Goal: Task Accomplishment & Management: Manage account settings

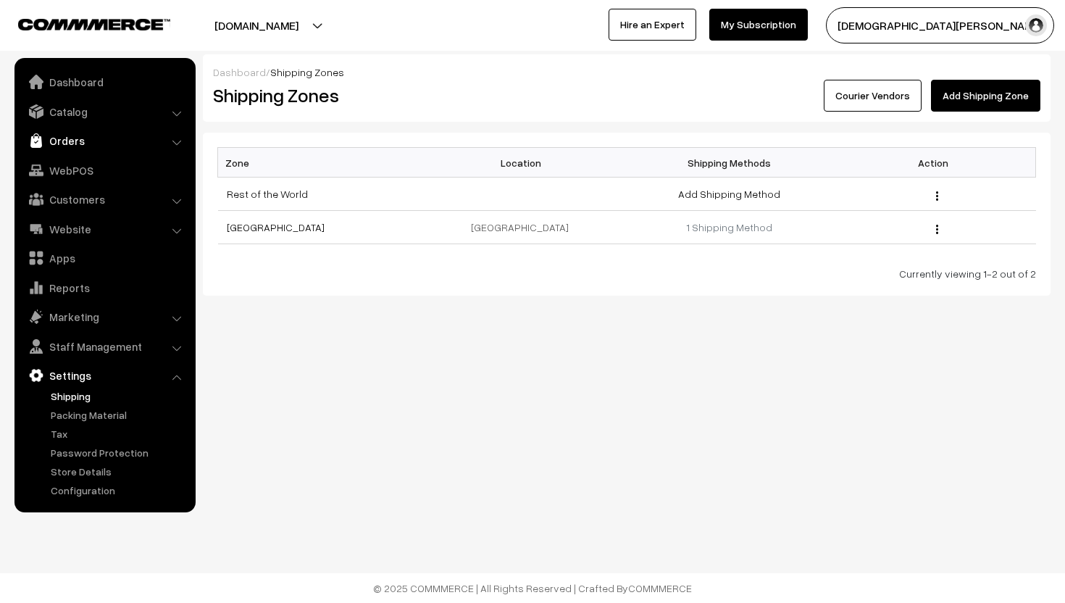
click at [68, 143] on link "Orders" at bounding box center [104, 140] width 172 height 26
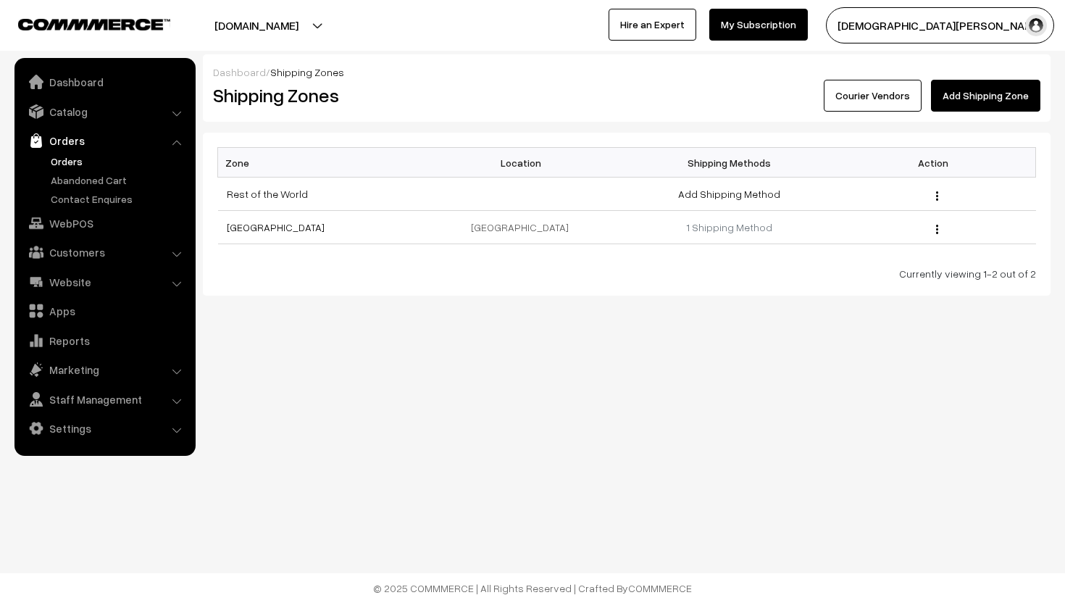
click at [68, 156] on link "Orders" at bounding box center [118, 161] width 143 height 15
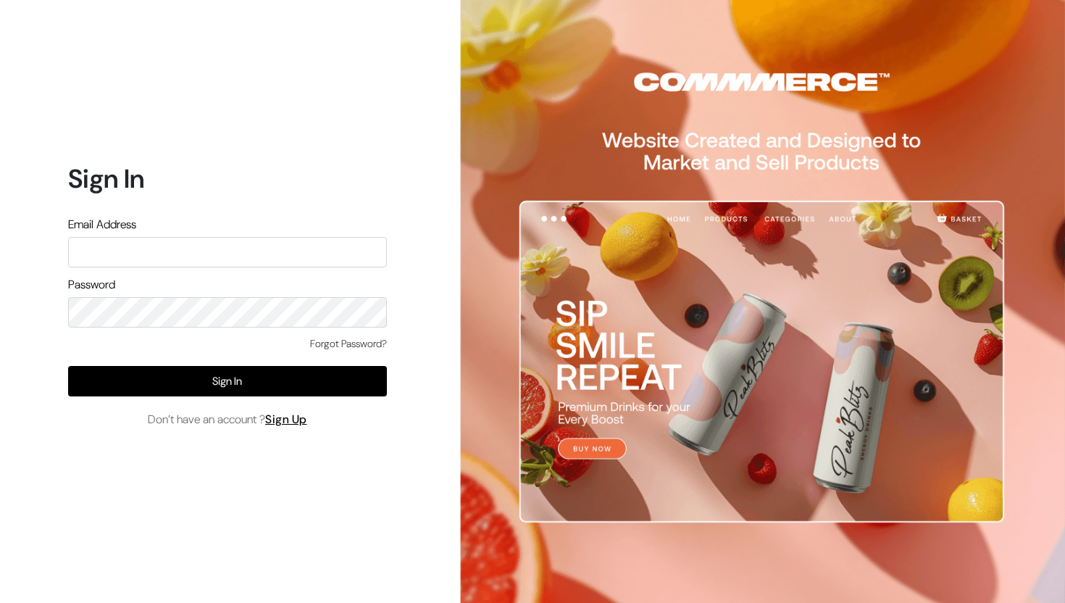
click at [168, 245] on input "text" at bounding box center [227, 252] width 319 height 30
click at [225, 260] on input "text" at bounding box center [227, 252] width 319 height 30
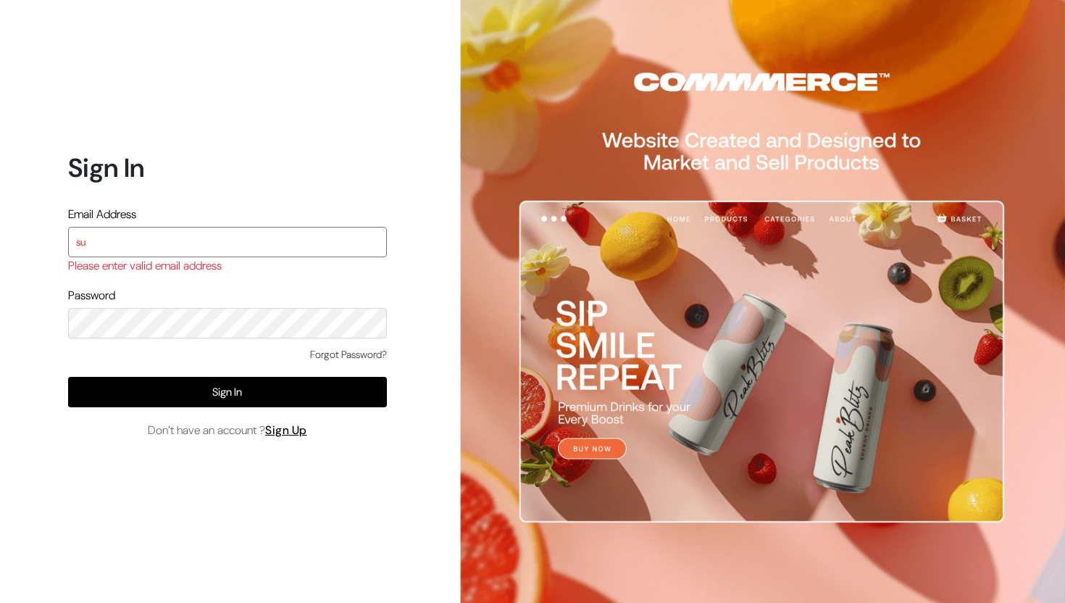
type input "surbhikohad18@gmail.com"
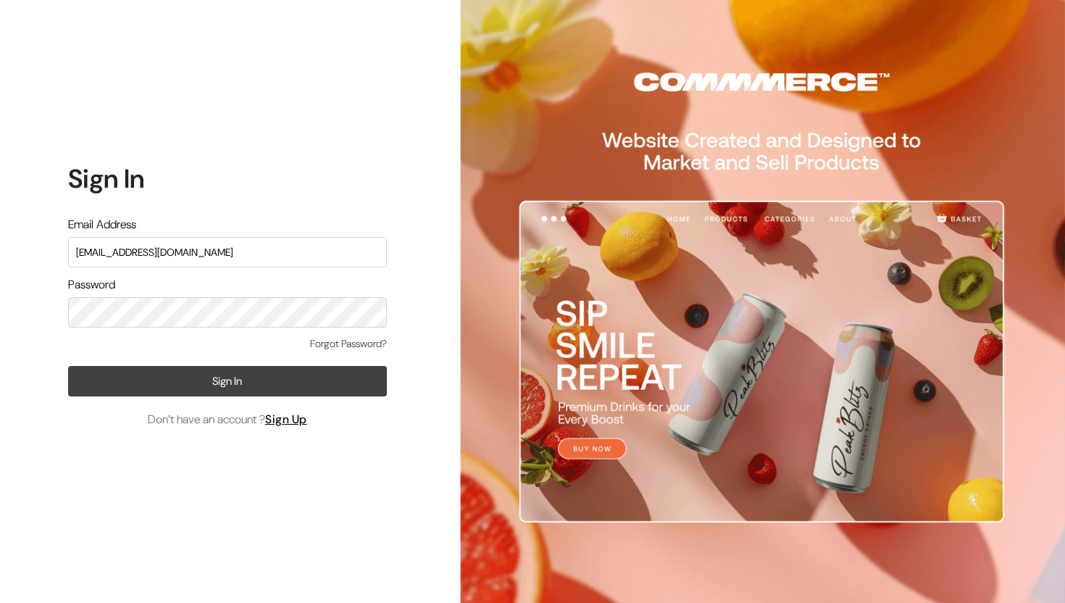
click at [193, 377] on button "Sign In" at bounding box center [227, 381] width 319 height 30
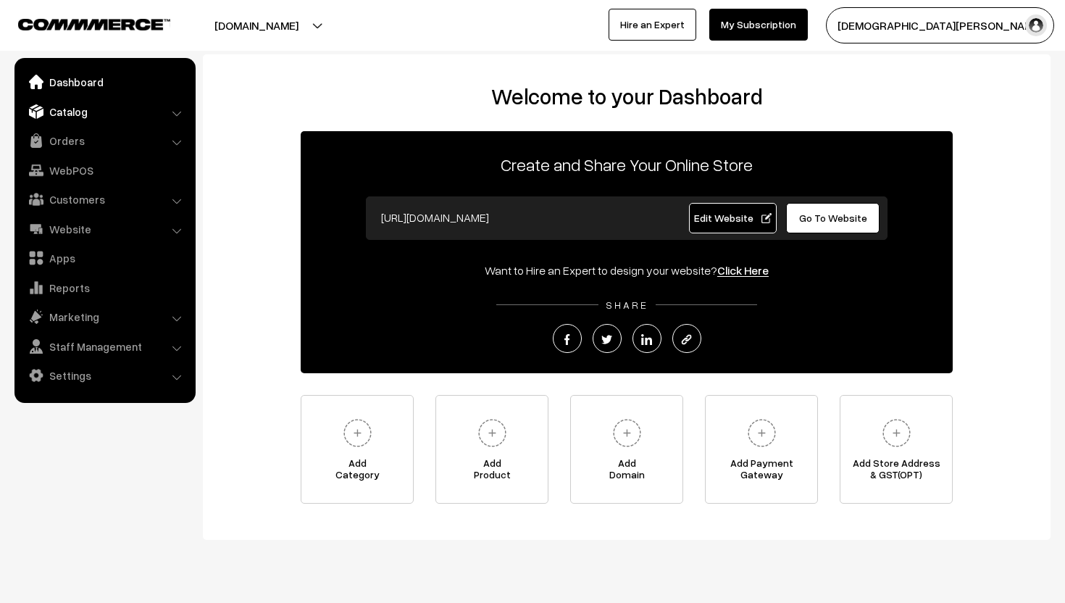
click at [73, 109] on link "Catalog" at bounding box center [104, 112] width 172 height 26
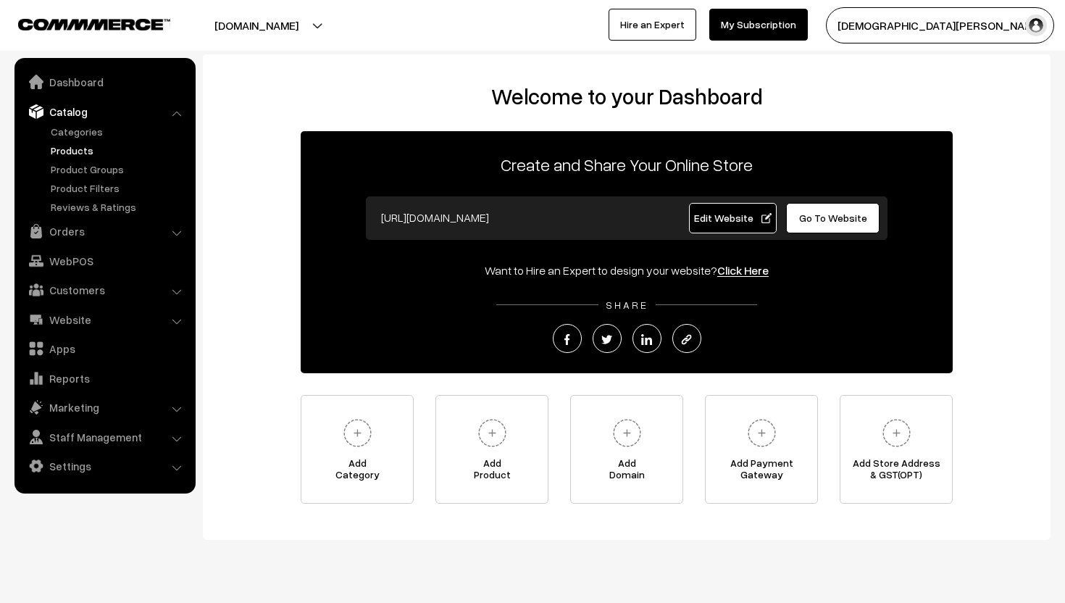
click at [71, 152] on link "Products" at bounding box center [118, 150] width 143 height 15
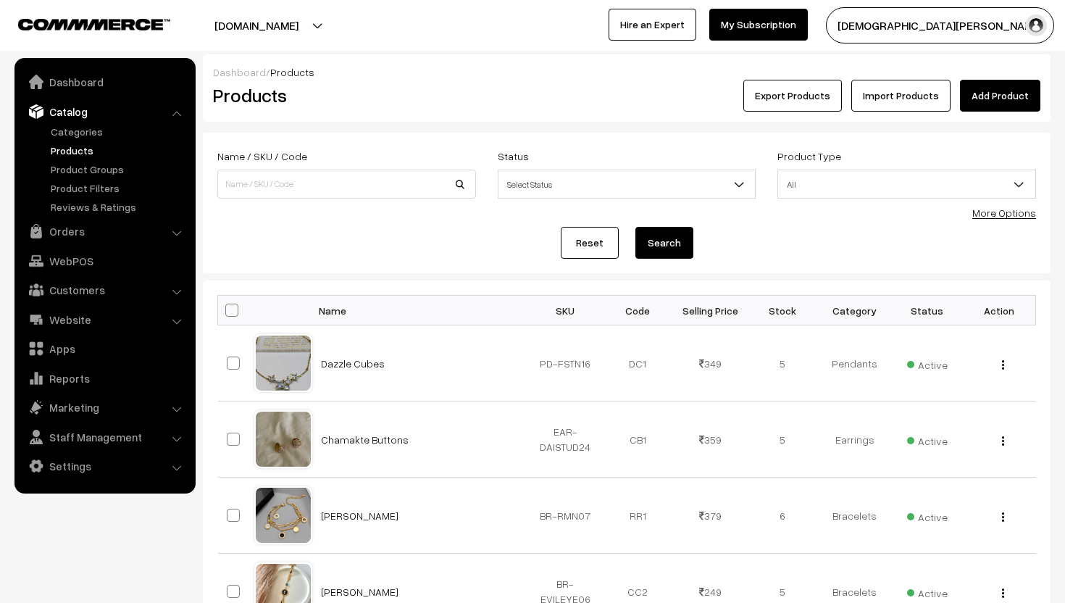
click at [1024, 94] on link "Add Product" at bounding box center [1000, 96] width 80 height 32
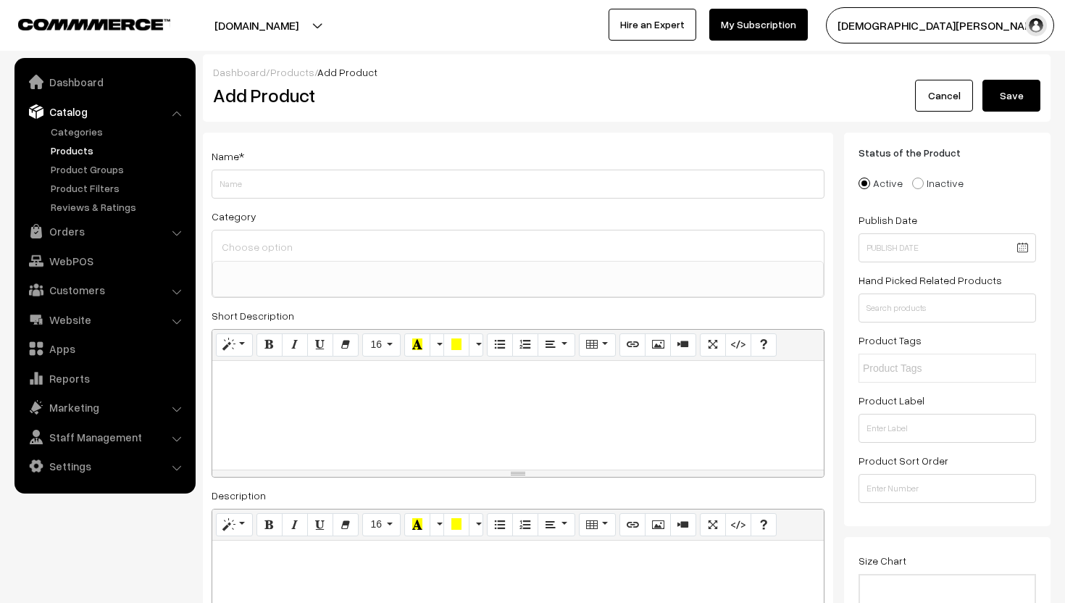
select select
type input "Zariyaan Kada"
click at [253, 246] on input at bounding box center [518, 246] width 600 height 21
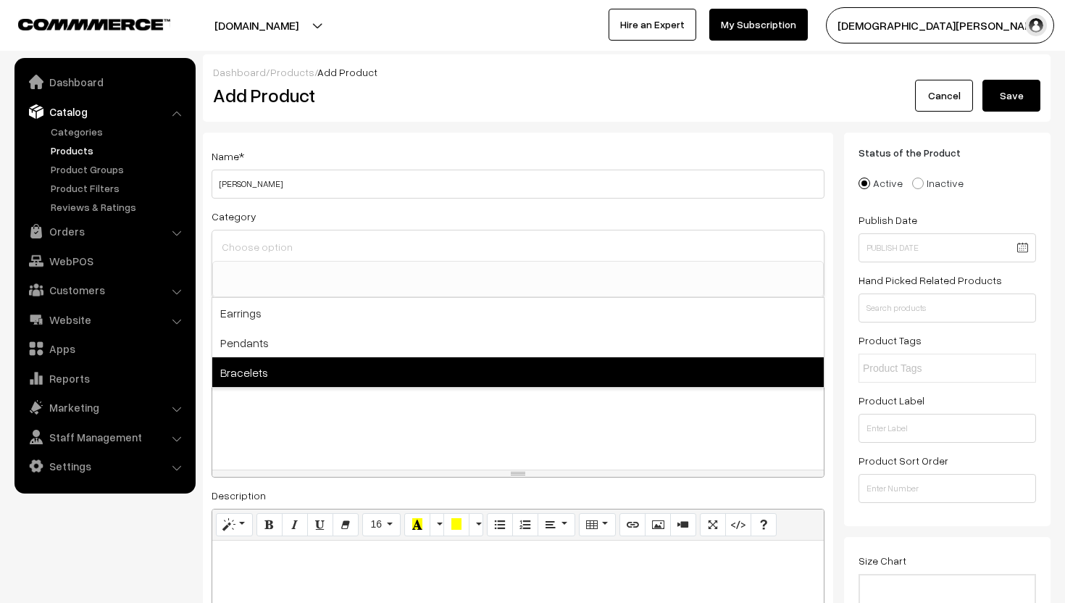
click at [261, 367] on span "Bracelets" at bounding box center [517, 372] width 611 height 30
select select "3"
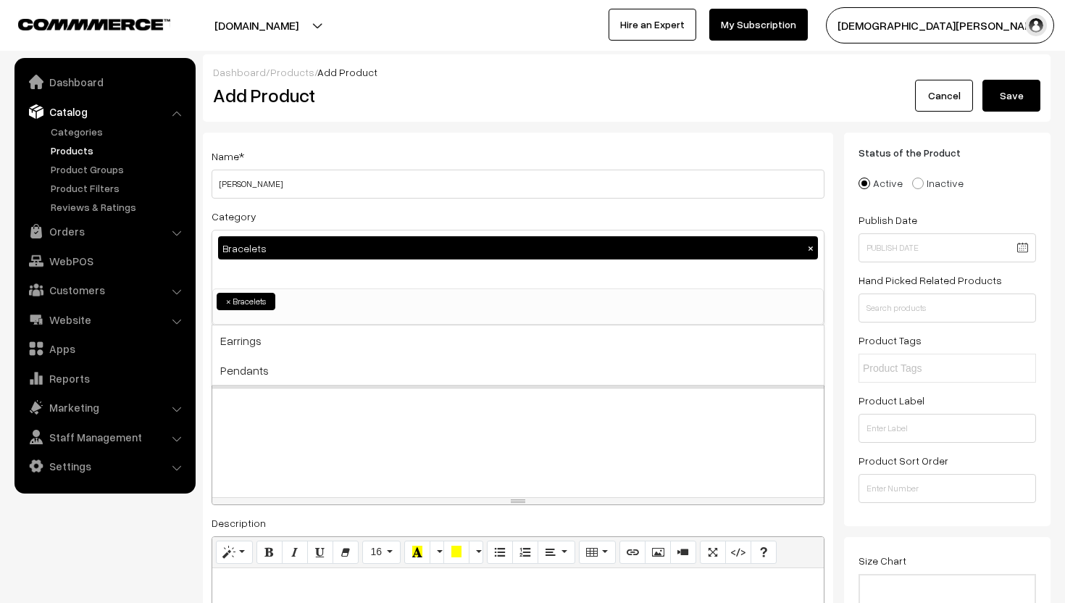
click at [272, 396] on p at bounding box center [517, 403] width 597 height 17
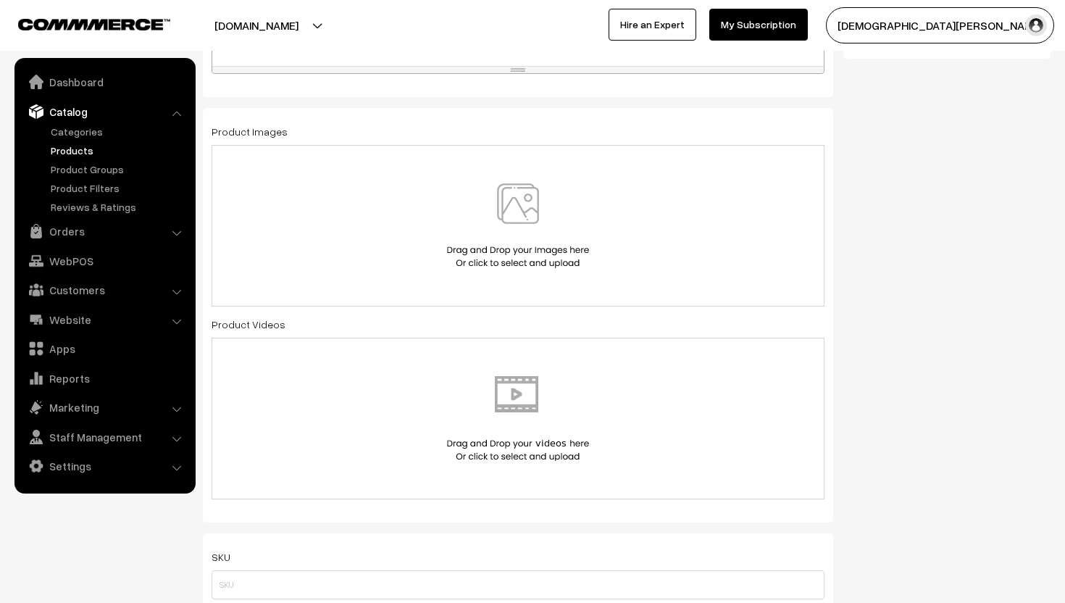
scroll to position [671, 0]
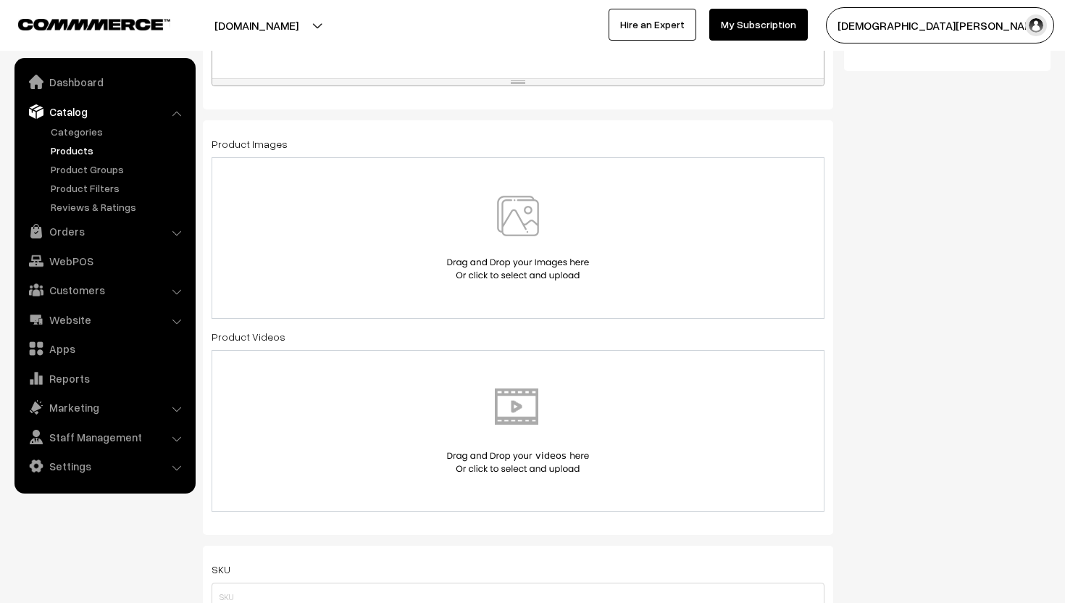
click at [513, 207] on img at bounding box center [517, 238] width 149 height 85
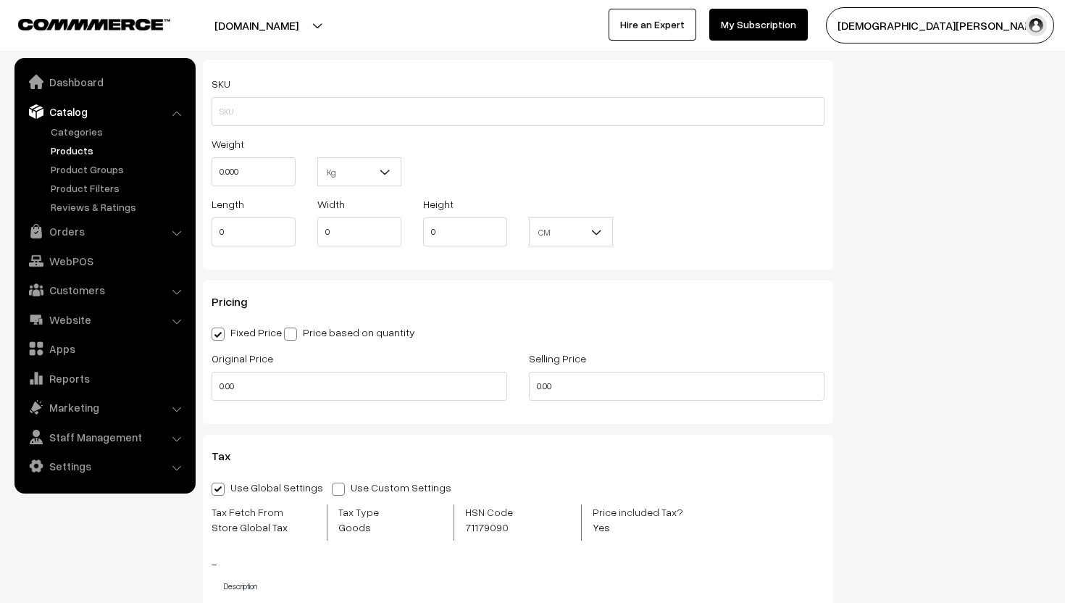
scroll to position [1149, 0]
click at [251, 179] on input "0.000" at bounding box center [253, 173] width 84 height 29
type input "0.02"
click at [349, 174] on span "Kg" at bounding box center [359, 173] width 83 height 25
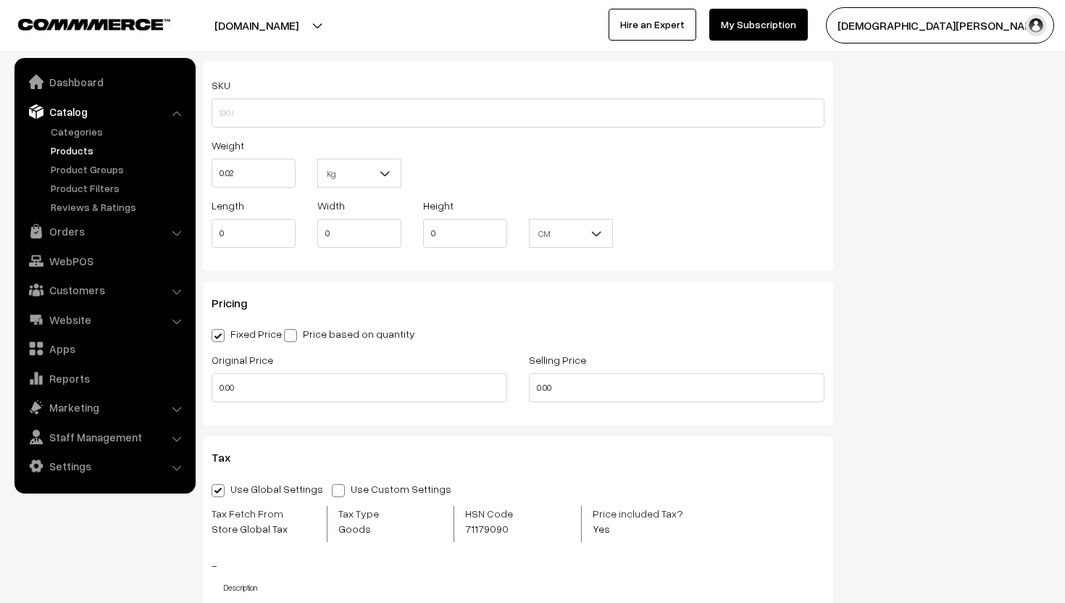
click at [295, 335] on span at bounding box center [290, 335] width 13 height 13
click at [293, 335] on input "Price based on quantity" at bounding box center [288, 332] width 9 height 9
radio input "true"
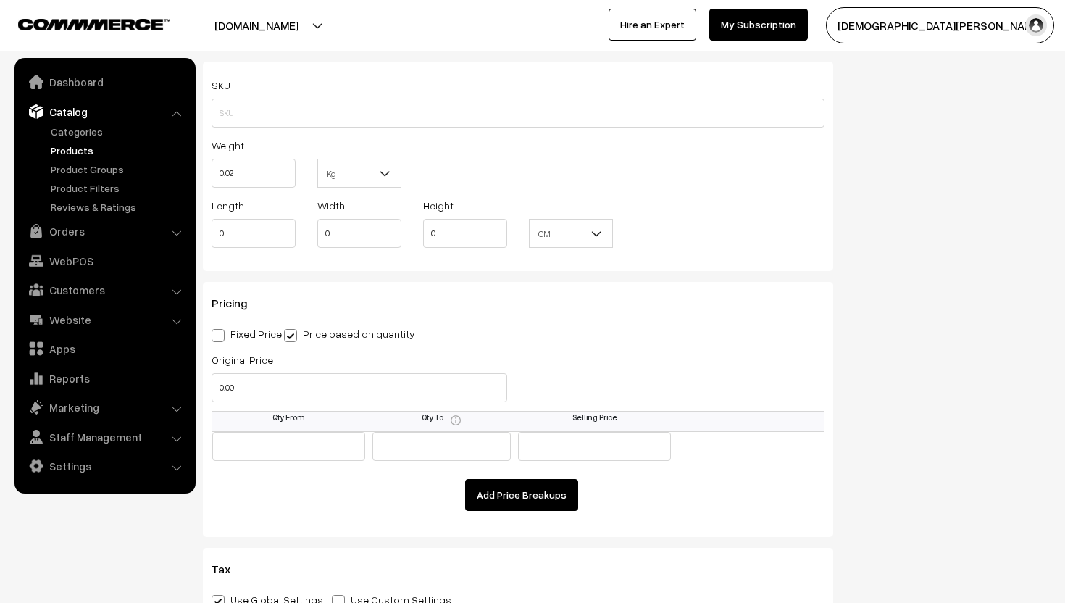
click at [214, 338] on span at bounding box center [217, 335] width 13 height 13
click at [214, 338] on input "Fixed Price" at bounding box center [215, 332] width 9 height 9
radio input "true"
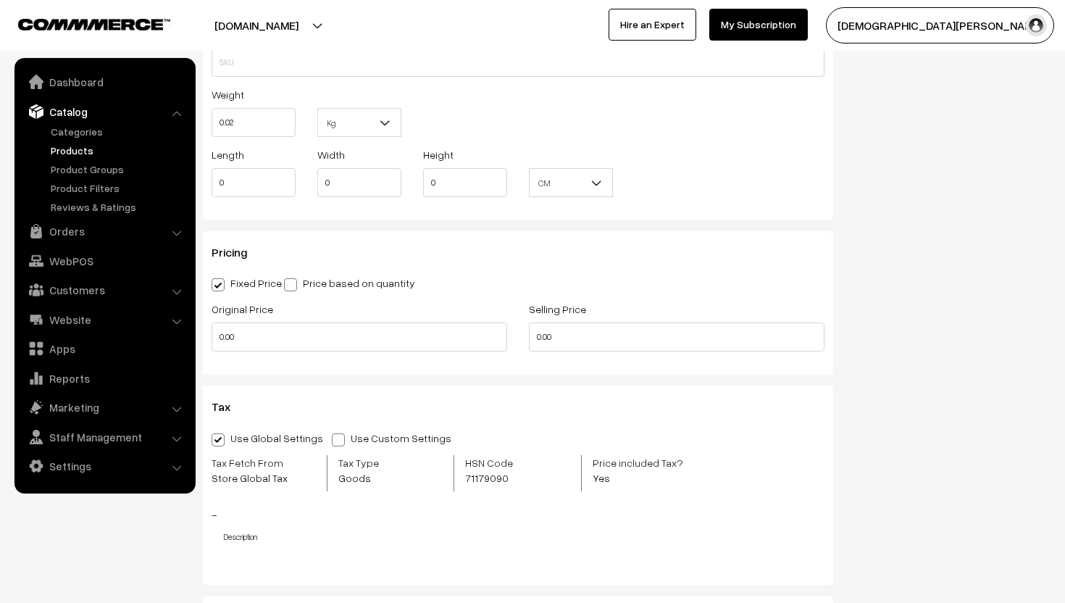
scroll to position [1226, 0]
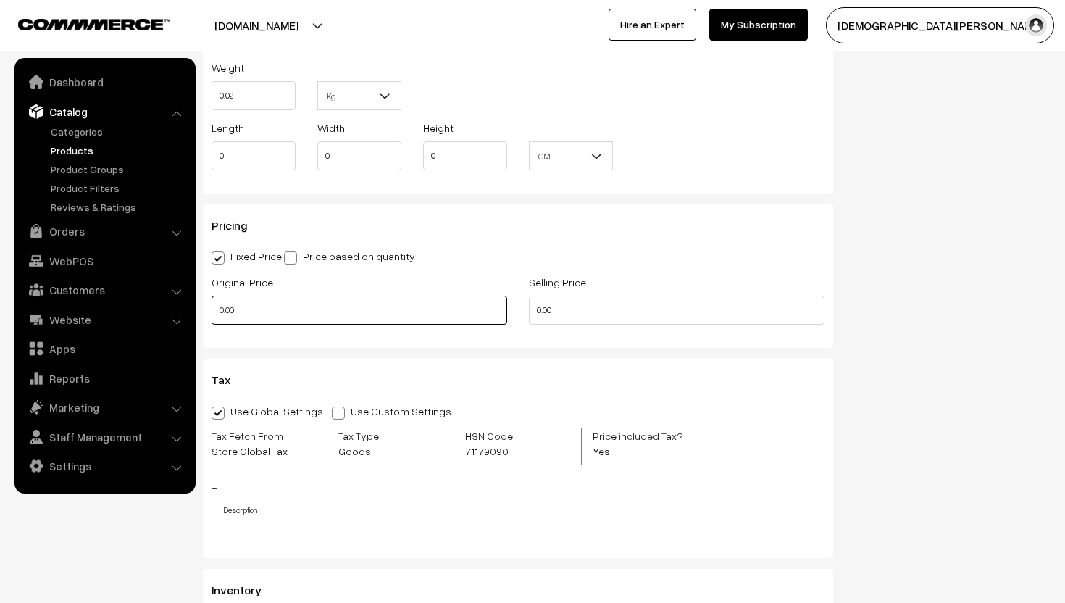
click at [296, 304] on input "0.00" at bounding box center [359, 310] width 296 height 29
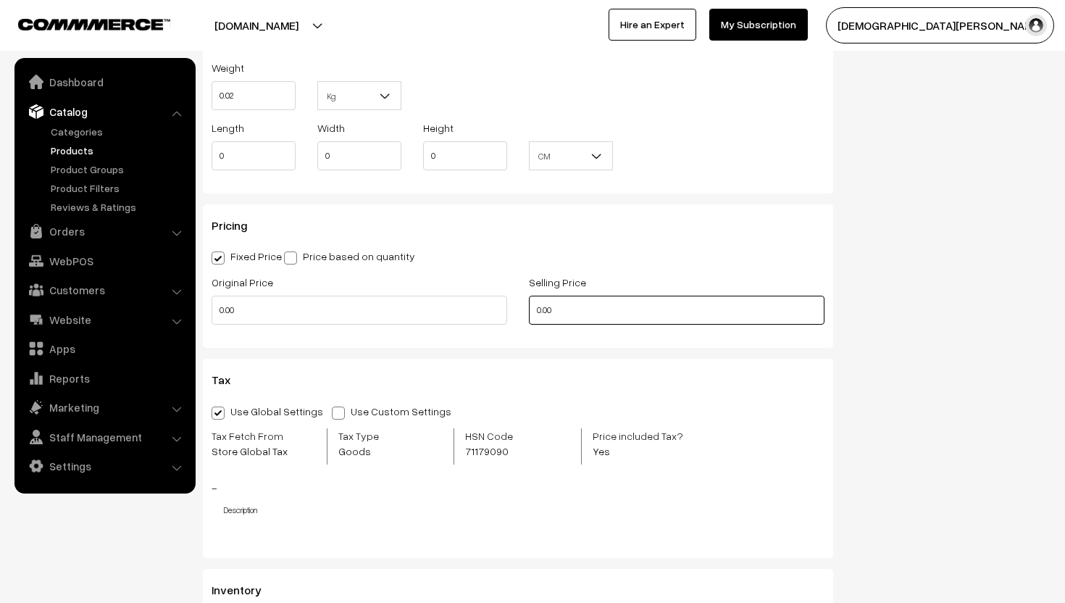
click at [561, 309] on input "0.00" at bounding box center [677, 310] width 296 height 29
type input "0"
type input "350"
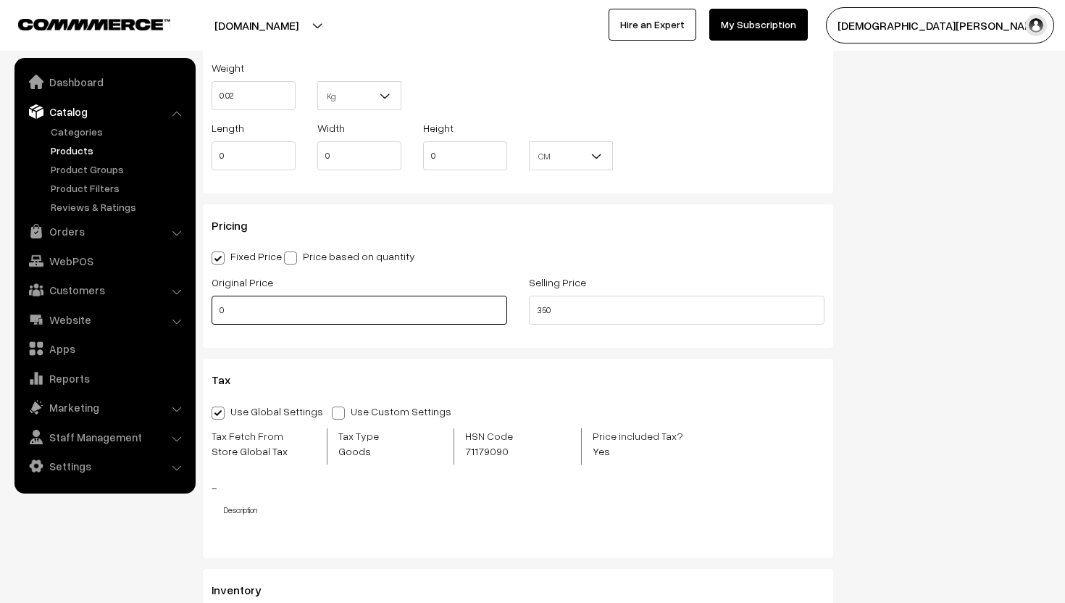
click at [393, 317] on input "0" at bounding box center [359, 310] width 296 height 29
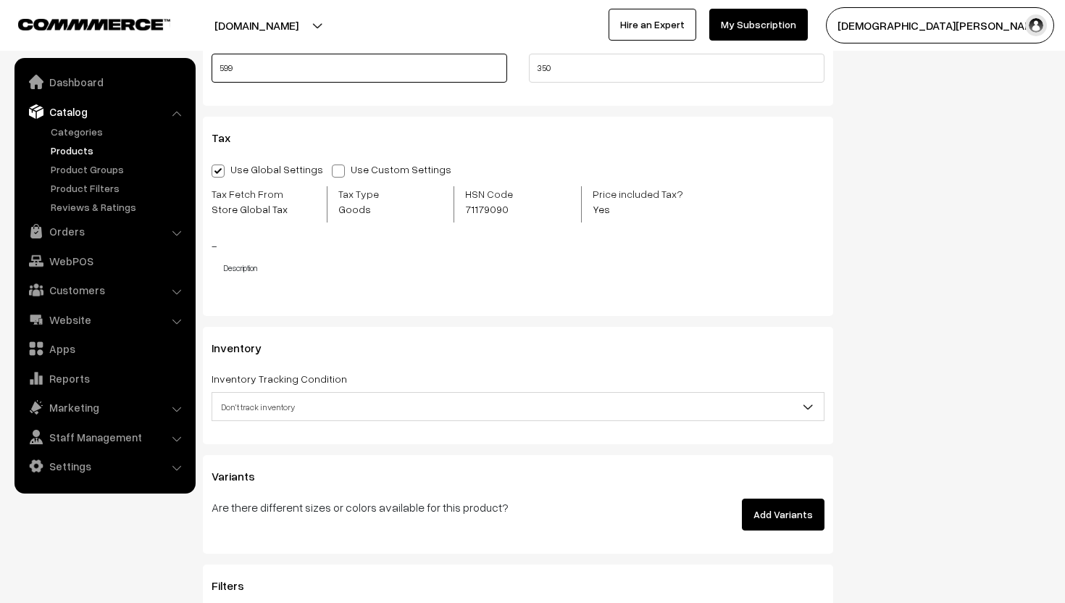
scroll to position [1467, 0]
type input "599"
click at [352, 411] on span "Don't track inventory" at bounding box center [517, 407] width 611 height 25
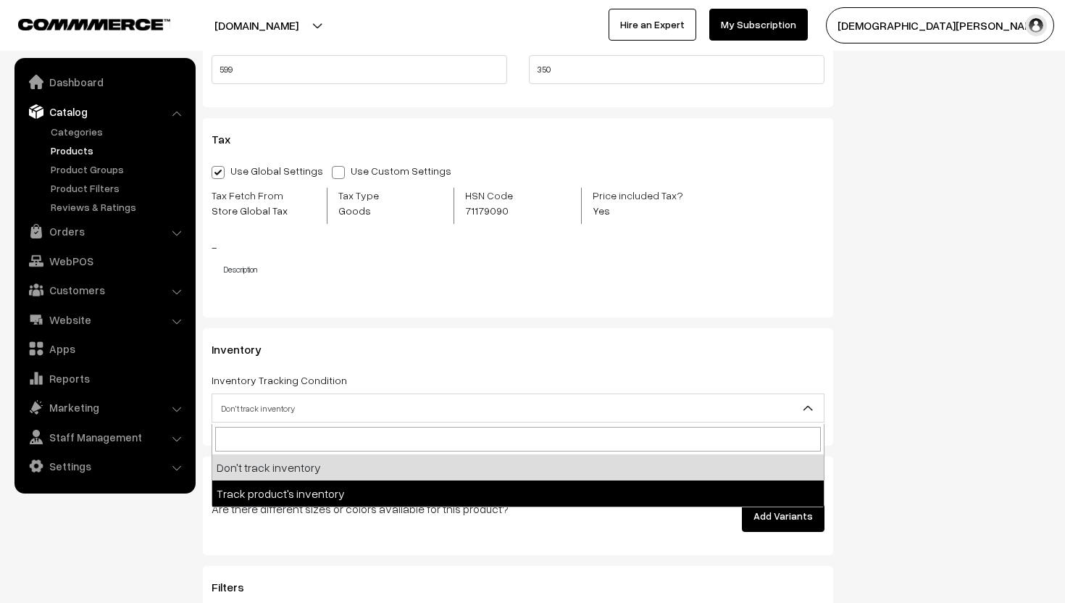
select select "2"
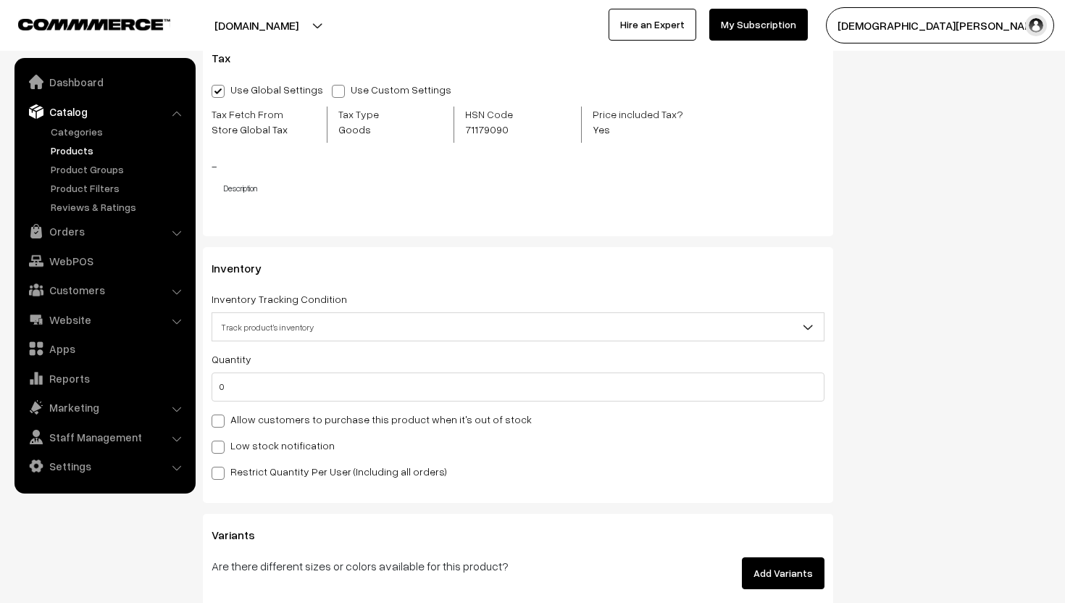
scroll to position [1549, 0]
click at [274, 371] on div "Quantity 0" at bounding box center [517, 374] width 613 height 51
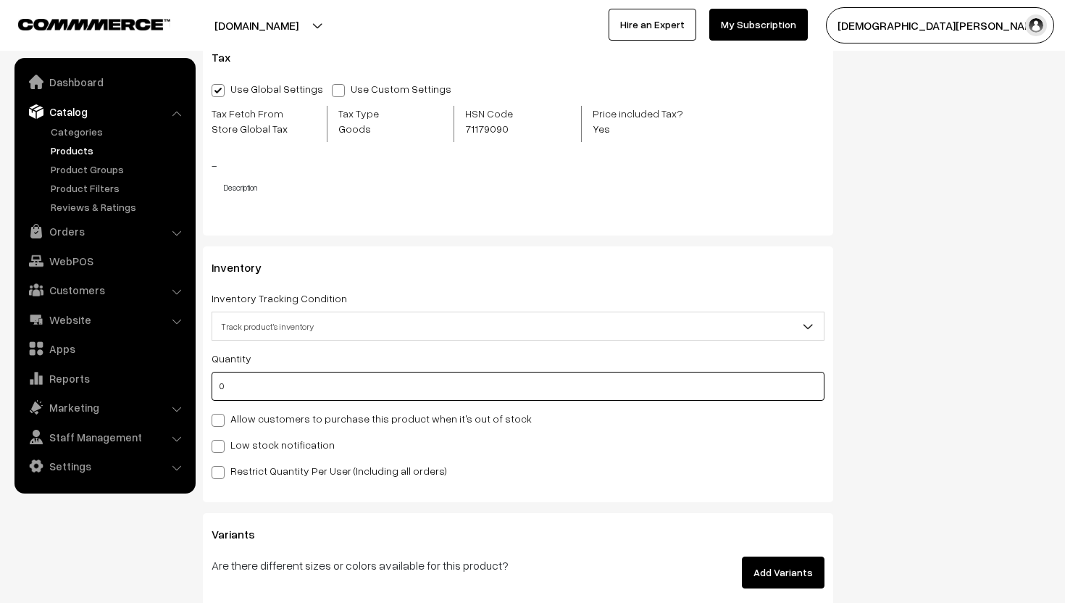
click at [263, 384] on input "0" at bounding box center [517, 386] width 613 height 29
type input "5"
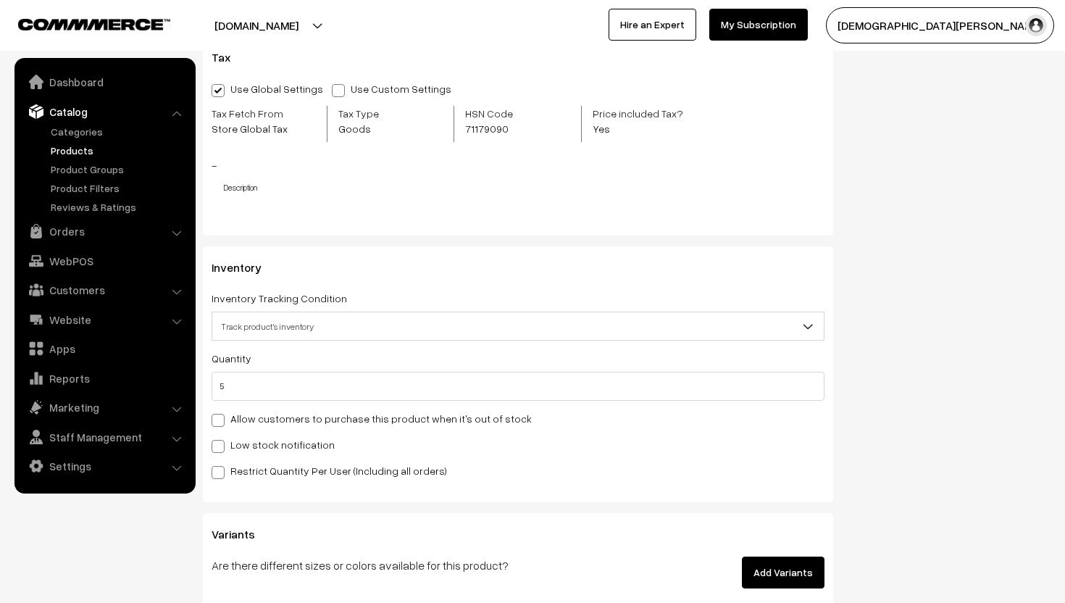
click at [218, 447] on span at bounding box center [217, 446] width 13 height 13
click at [218, 447] on input "Low stock notification" at bounding box center [215, 443] width 9 height 9
checkbox input "true"
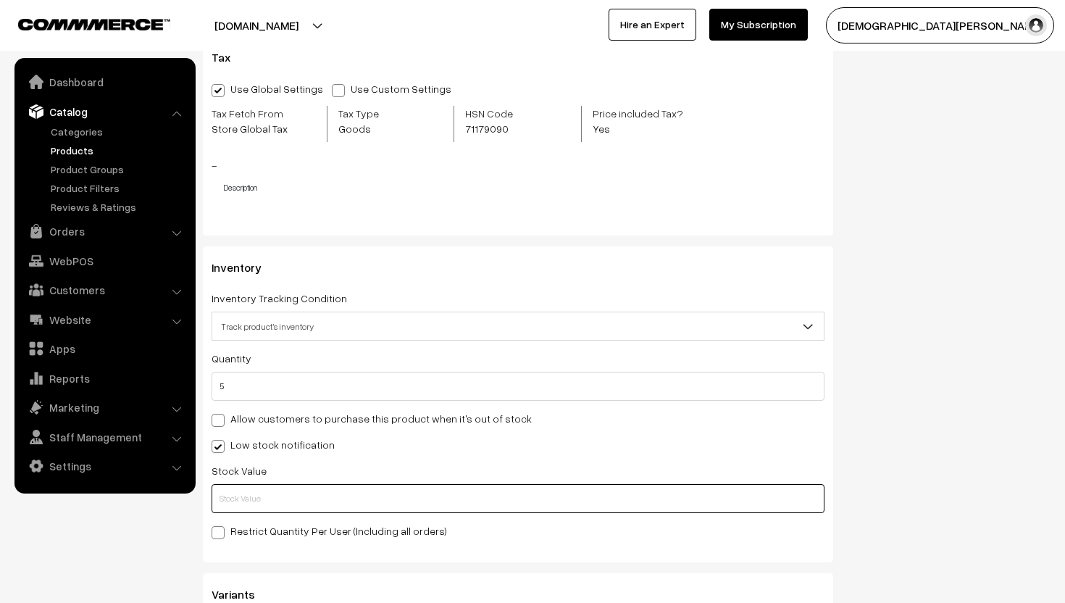
click at [229, 494] on input "text" at bounding box center [517, 498] width 613 height 29
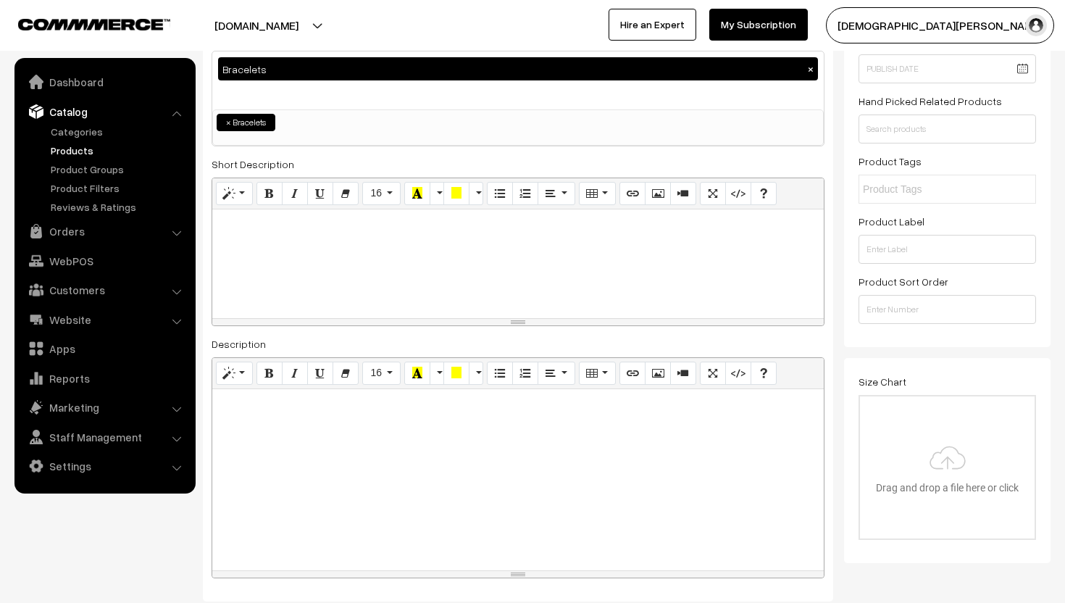
scroll to position [0, 0]
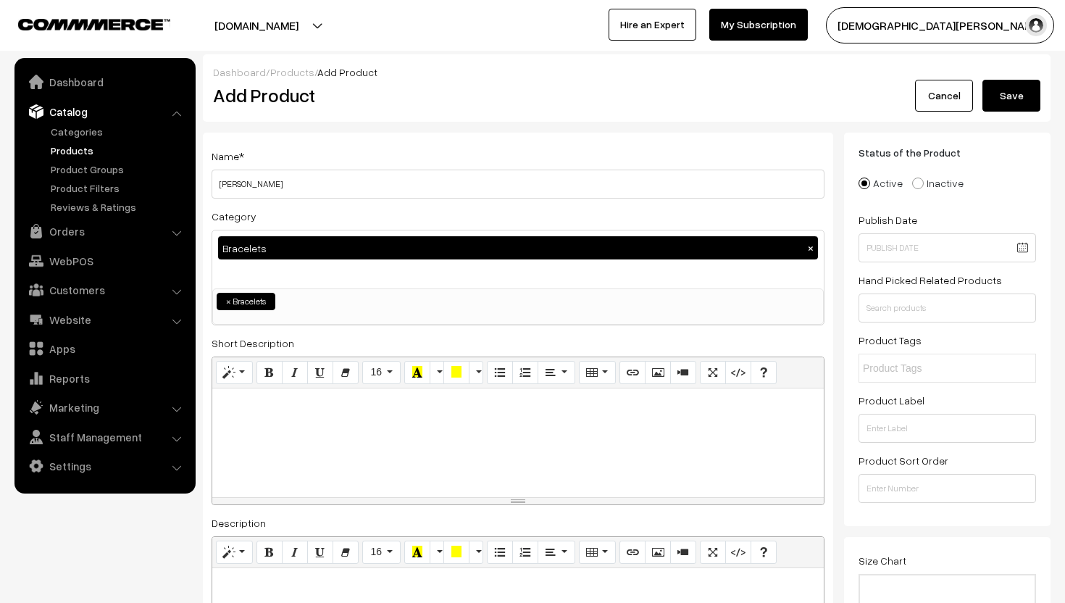
type input "2"
click at [1027, 83] on button "Save" at bounding box center [1011, 96] width 58 height 32
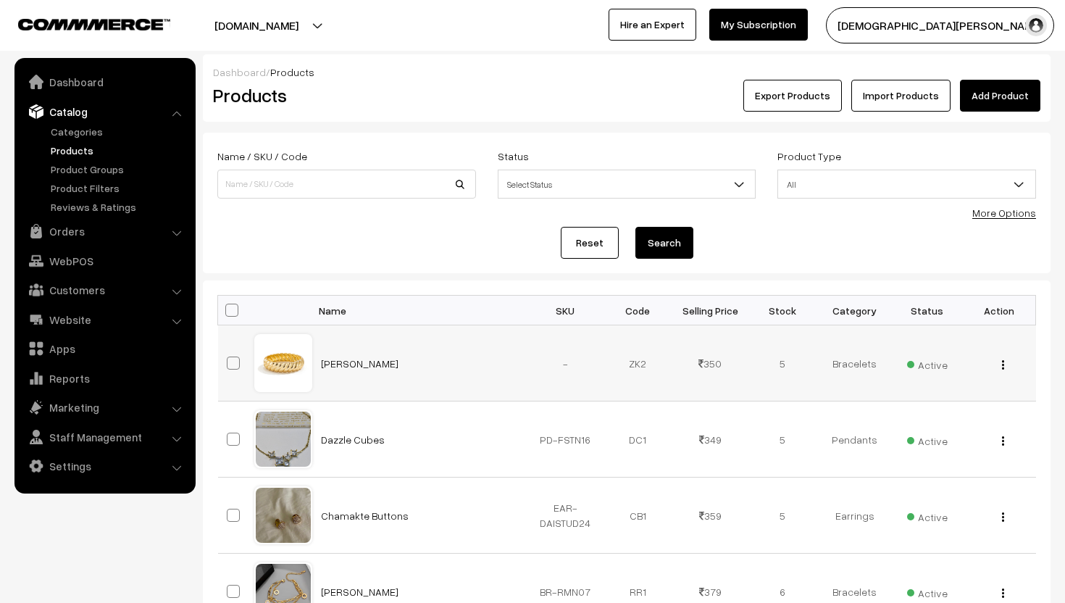
click at [1000, 366] on div "View Edit Delete" at bounding box center [999, 363] width 55 height 15
click at [1005, 367] on button "button" at bounding box center [1003, 365] width 4 height 12
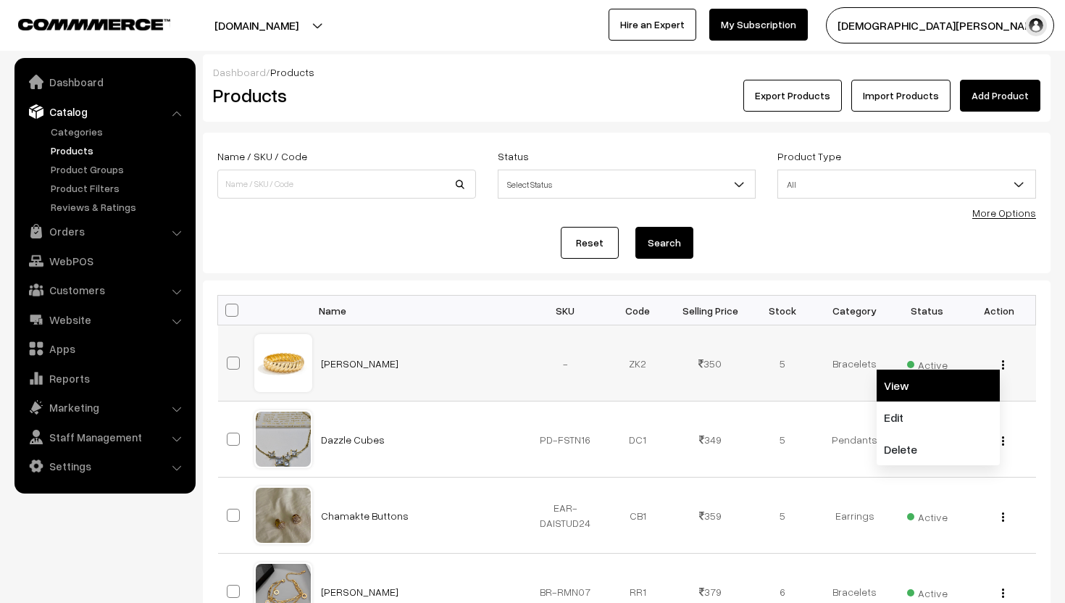
click at [939, 389] on link "View" at bounding box center [937, 385] width 123 height 32
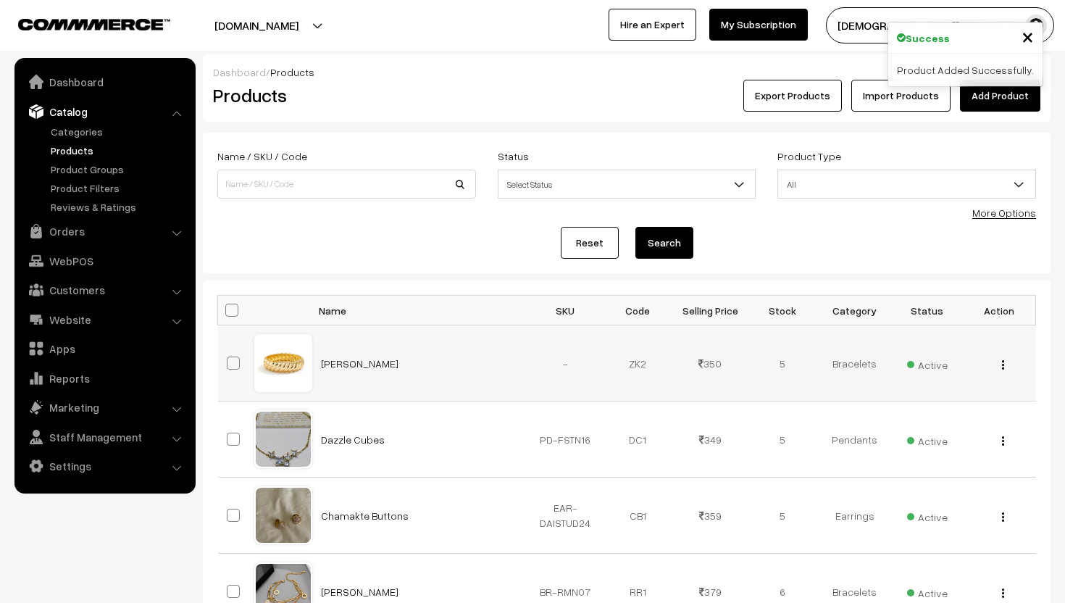
click at [1005, 368] on div "View Edit Delete" at bounding box center [999, 363] width 55 height 15
click at [1002, 369] on img "button" at bounding box center [1003, 364] width 2 height 9
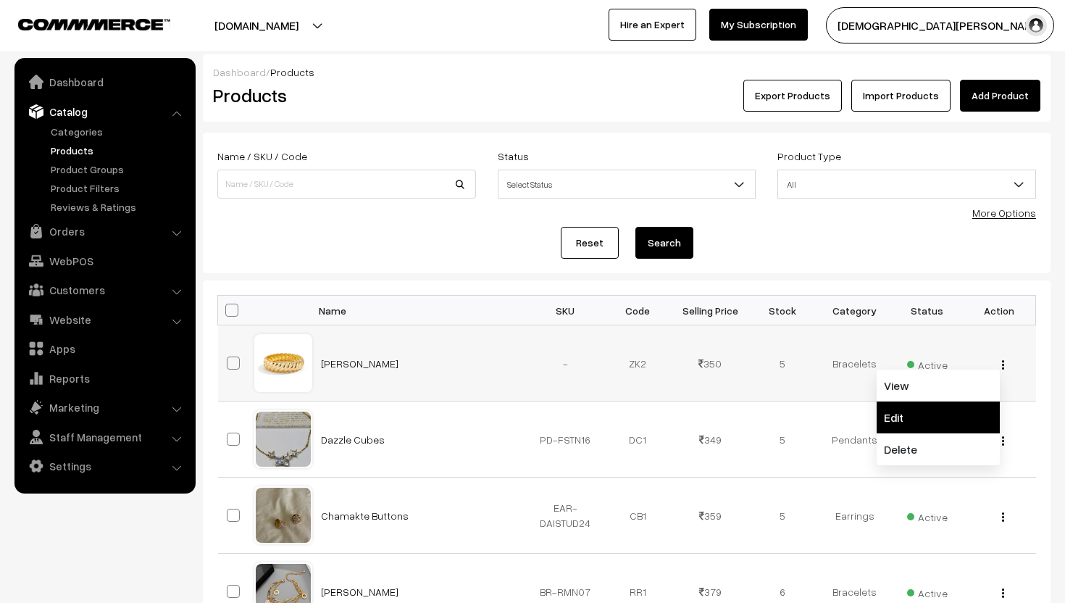
click at [943, 422] on link "Edit" at bounding box center [937, 417] width 123 height 32
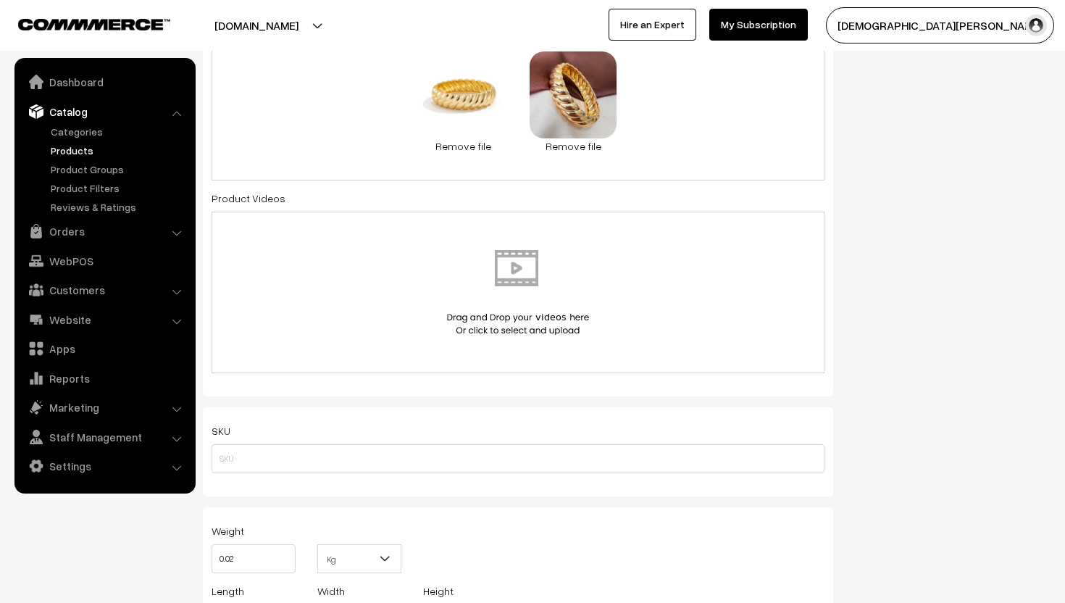
scroll to position [806, 0]
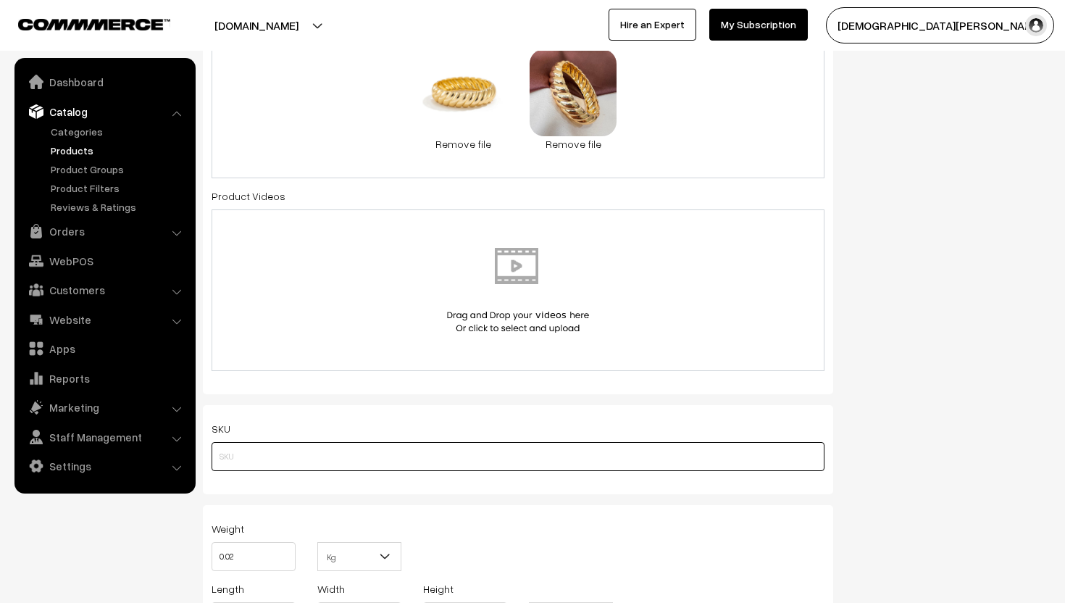
click at [450, 455] on input "text" at bounding box center [517, 456] width 613 height 29
paste input "BR-BNGL04"
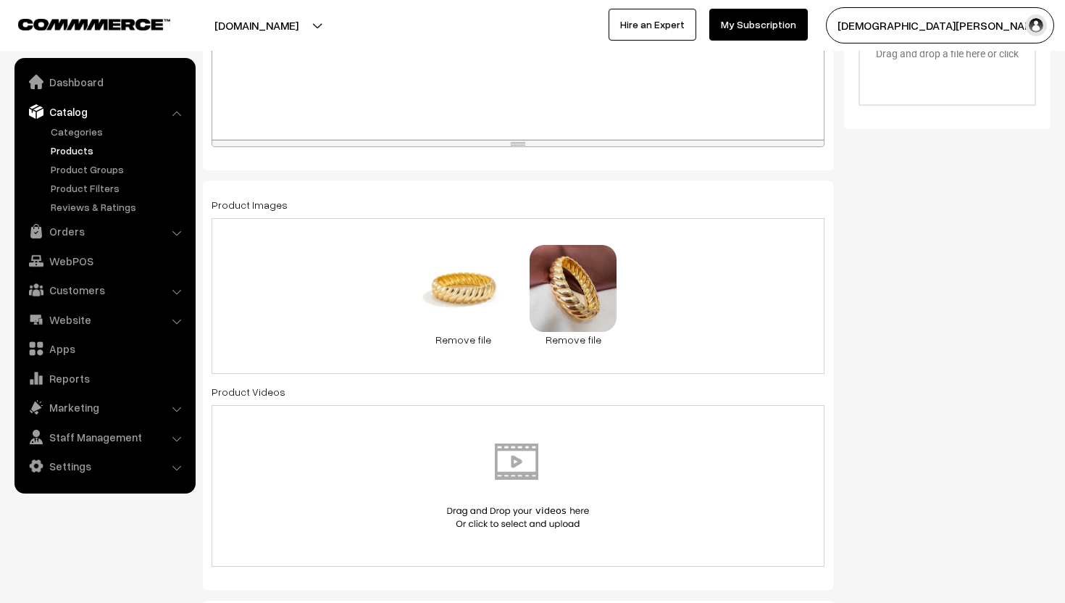
scroll to position [605, 0]
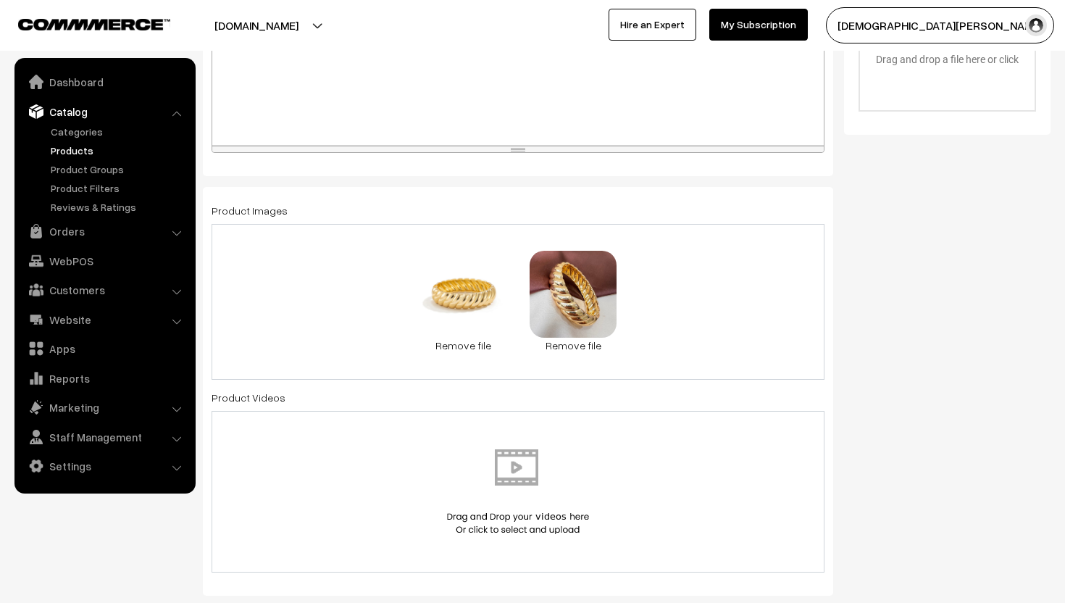
type input "BR-BNGL04"
click at [682, 345] on div "49.1 KB WhatsApp Image 2025-09-13 at 3.11.26 PM (1).jpeg Check Error Remove fil…" at bounding box center [517, 302] width 613 height 156
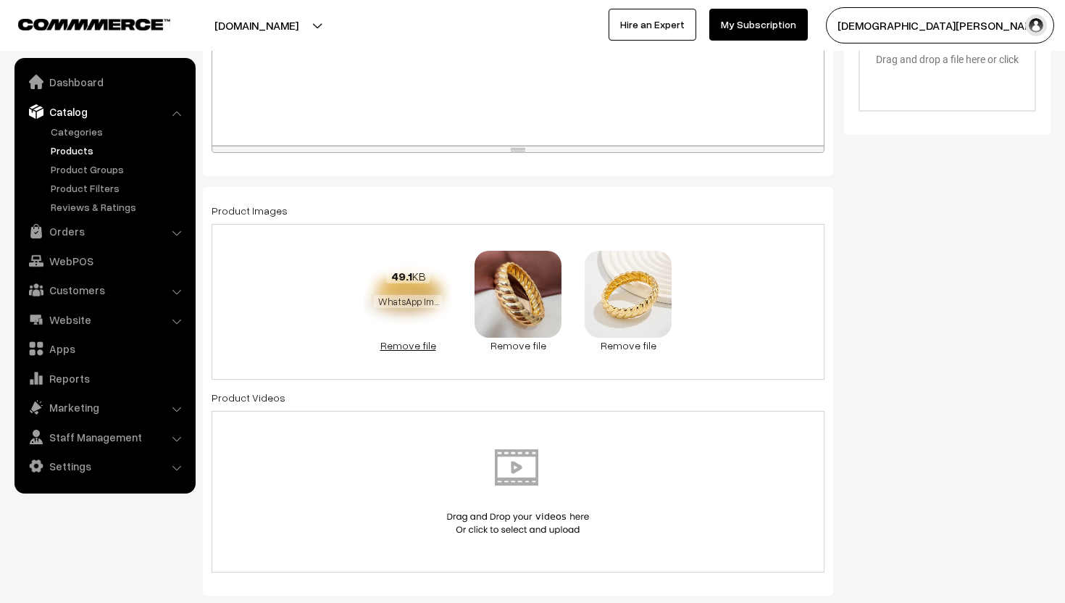
click at [401, 347] on link "Remove file" at bounding box center [407, 345] width 87 height 15
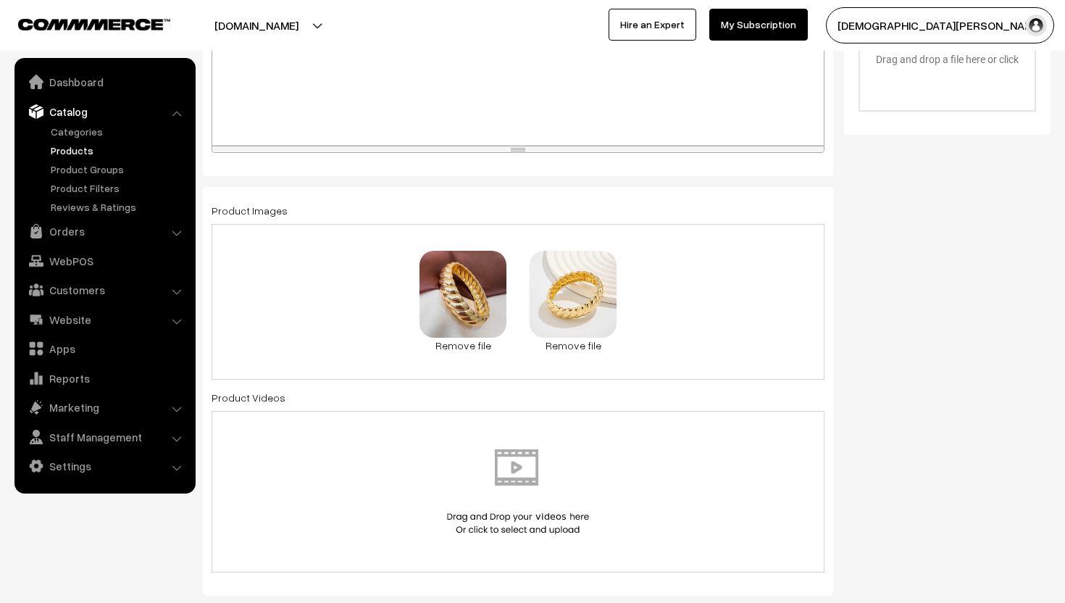
click at [678, 290] on div "0.2 MB WhatsApp Image 2025-09-13 at 3.11.26 PM.jpeg Check Error Remove file 62.…" at bounding box center [517, 302] width 613 height 156
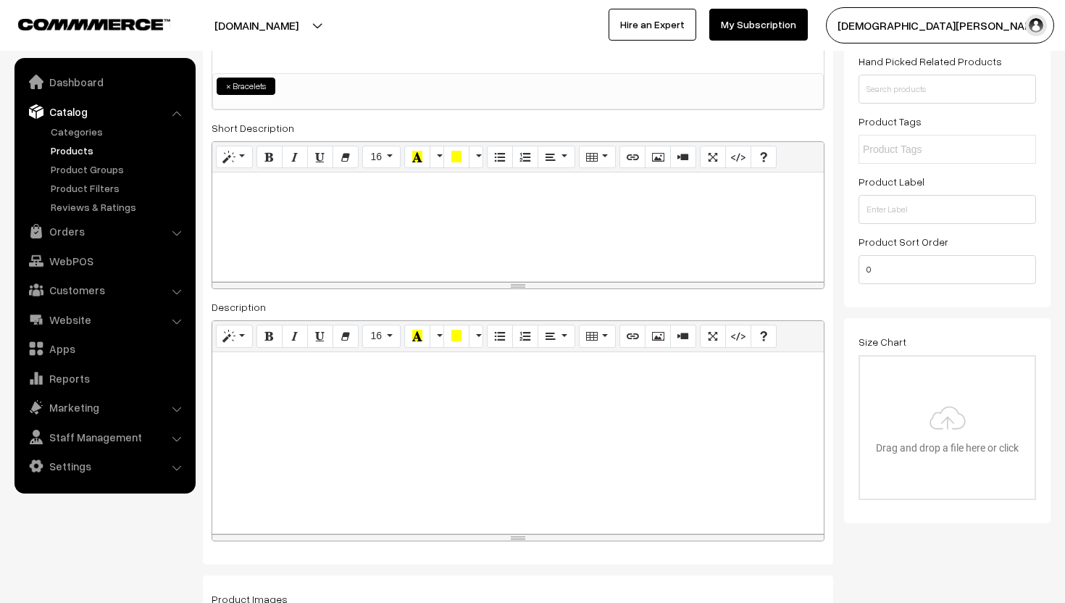
scroll to position [0, 0]
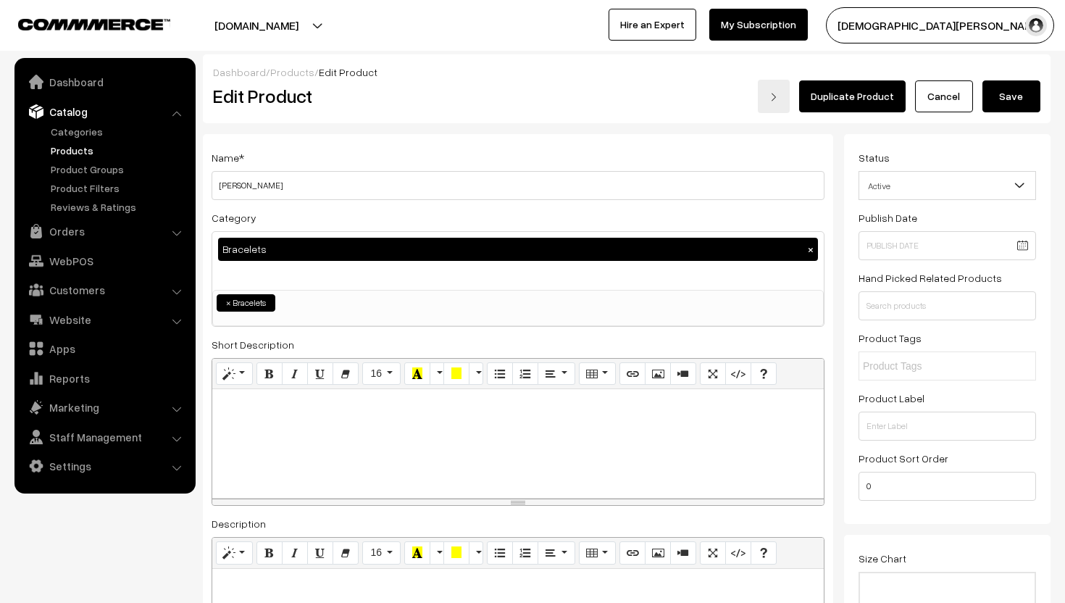
click at [1016, 102] on button "Save" at bounding box center [1011, 96] width 58 height 32
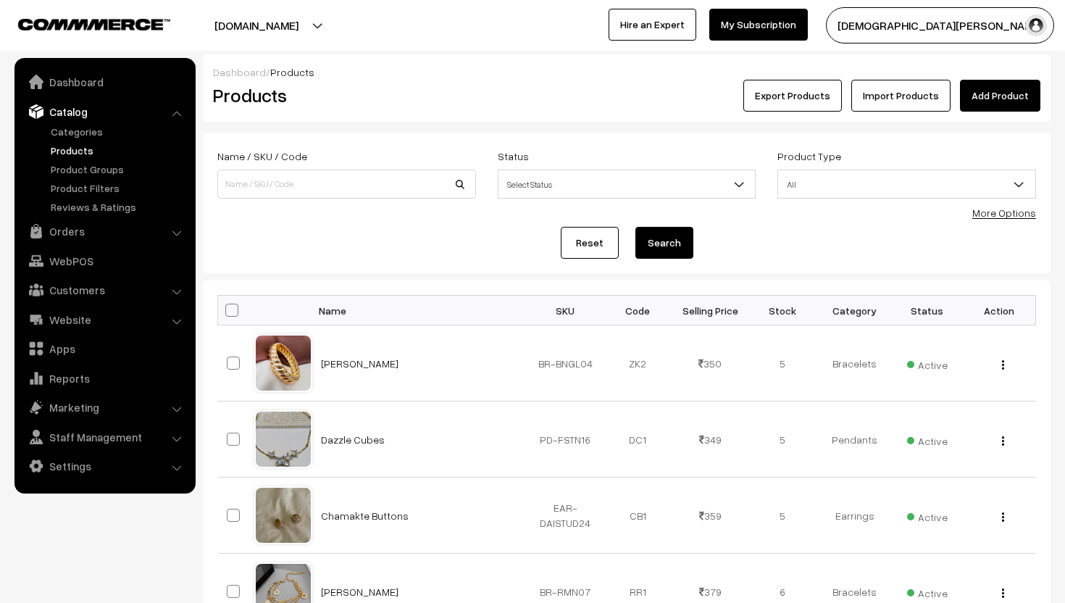
click at [963, 95] on link "Add Product" at bounding box center [1000, 96] width 80 height 32
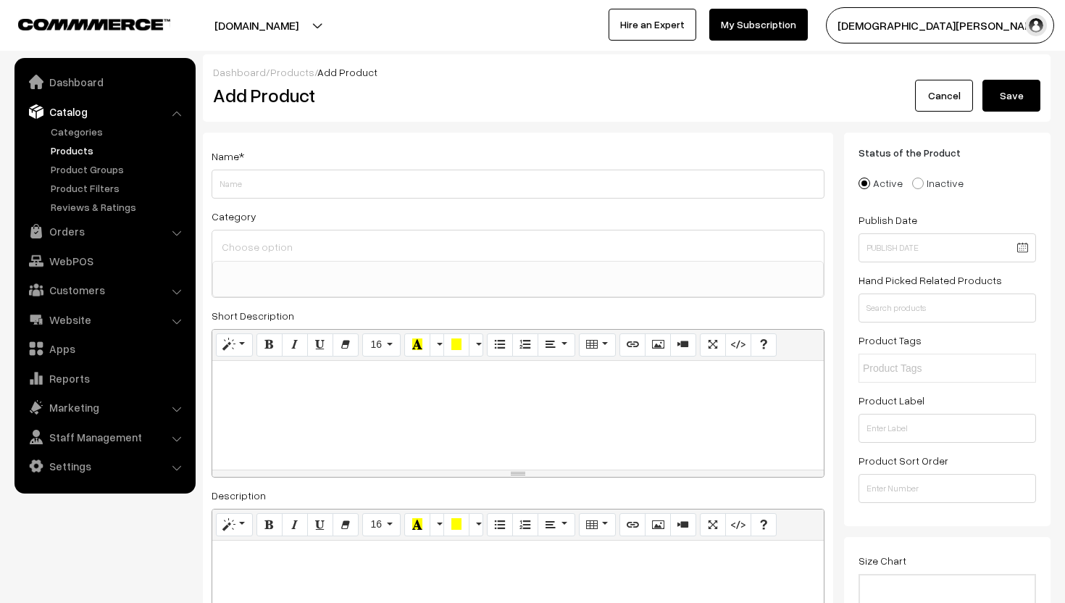
click at [275, 244] on input at bounding box center [518, 246] width 600 height 21
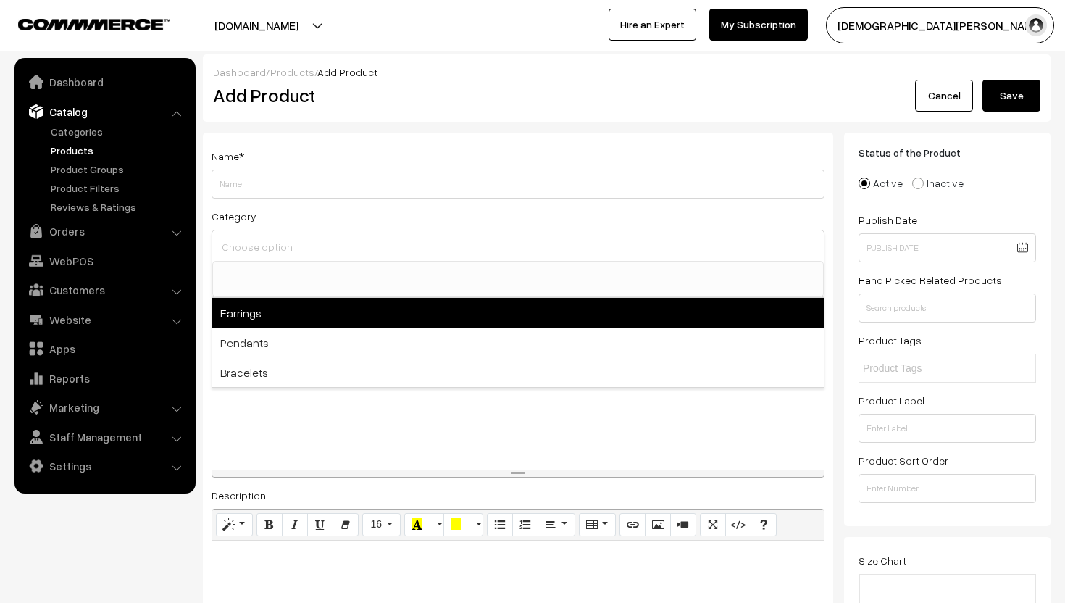
click at [251, 317] on span "Earrings" at bounding box center [517, 313] width 611 height 30
select select "1"
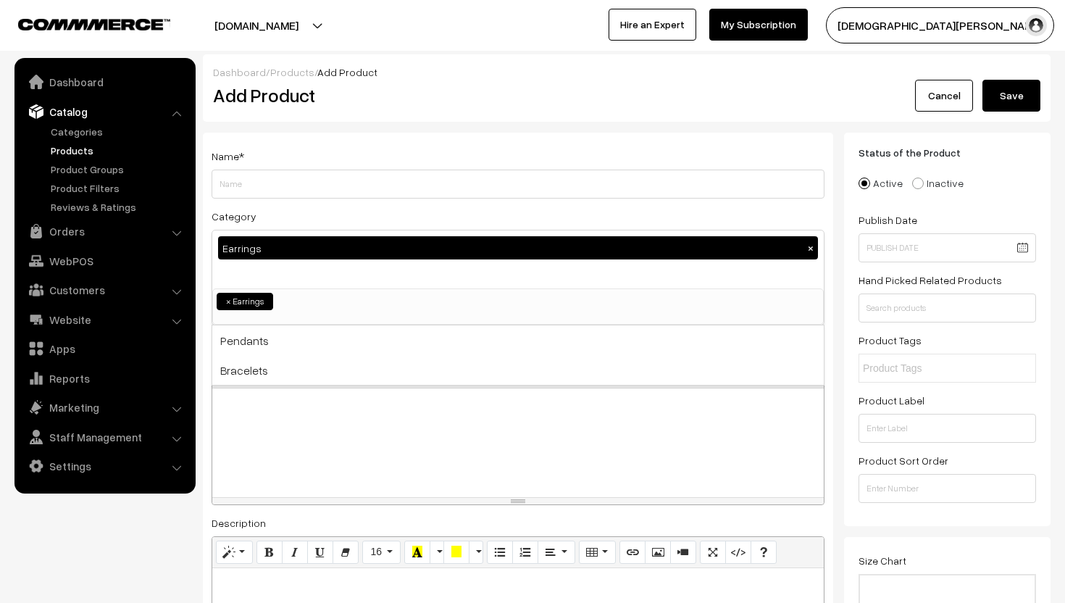
click at [277, 424] on div at bounding box center [517, 442] width 611 height 109
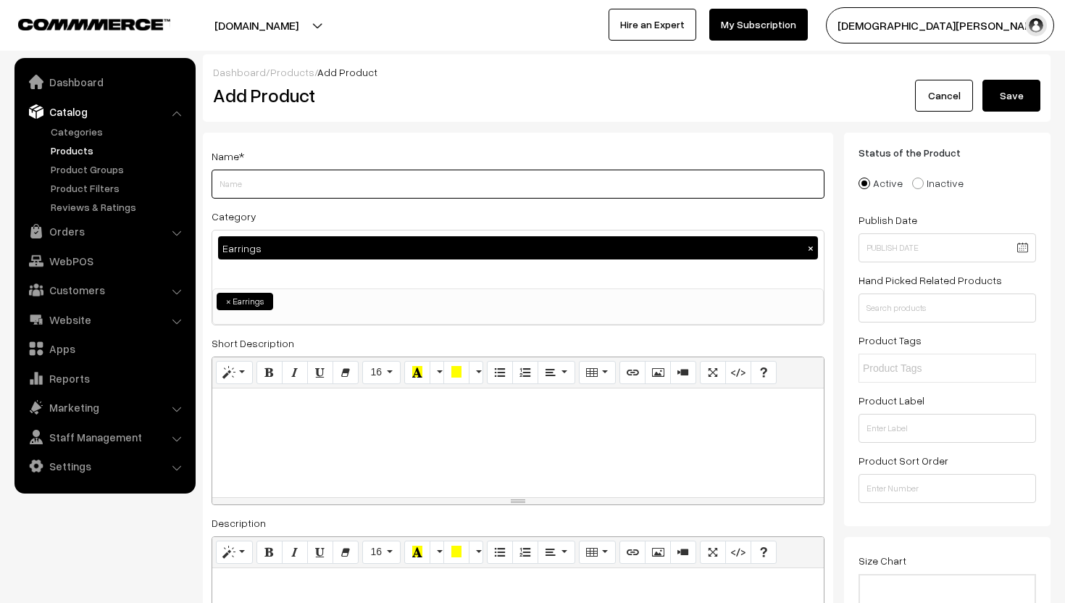
click at [234, 180] on input "Weight" at bounding box center [517, 183] width 613 height 29
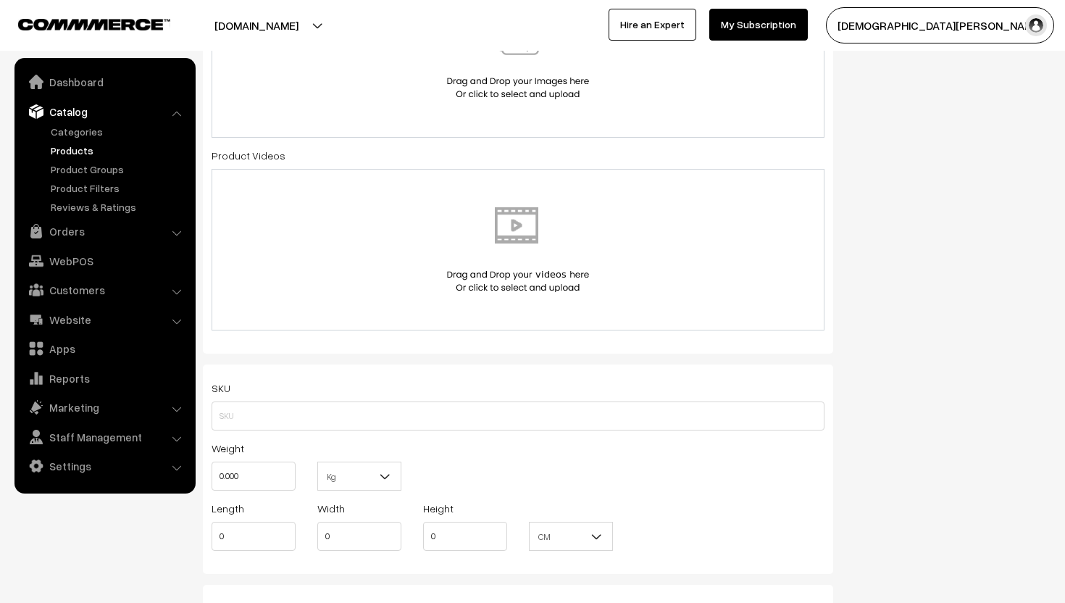
scroll to position [856, 0]
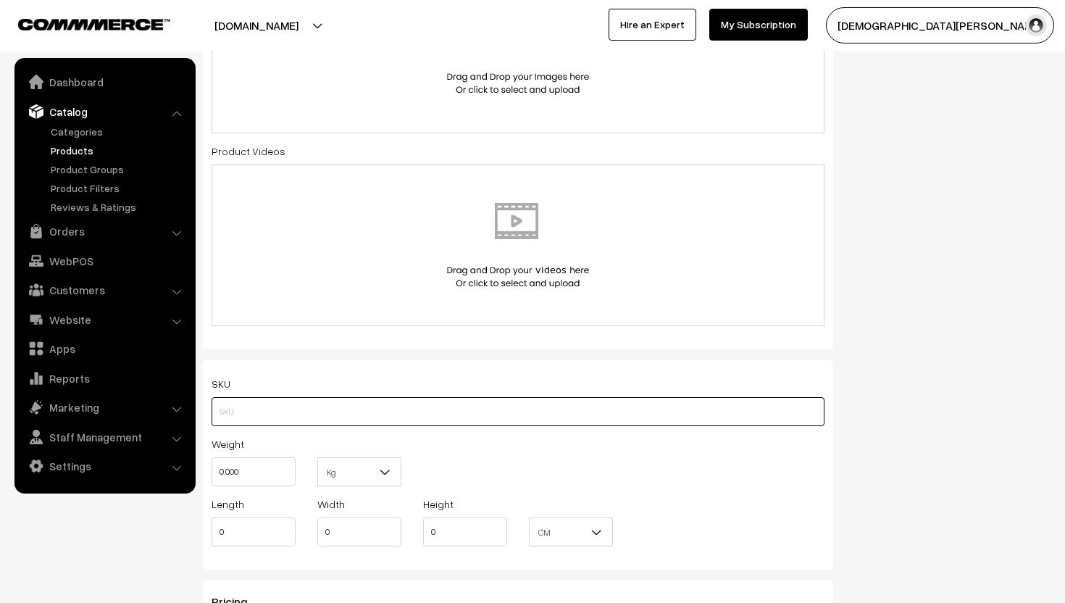
click at [259, 403] on input "text" at bounding box center [517, 411] width 613 height 29
paste input "EAR-HRT001"
type input "EAR-HRT001"
click at [263, 471] on input "0.000" at bounding box center [253, 471] width 84 height 29
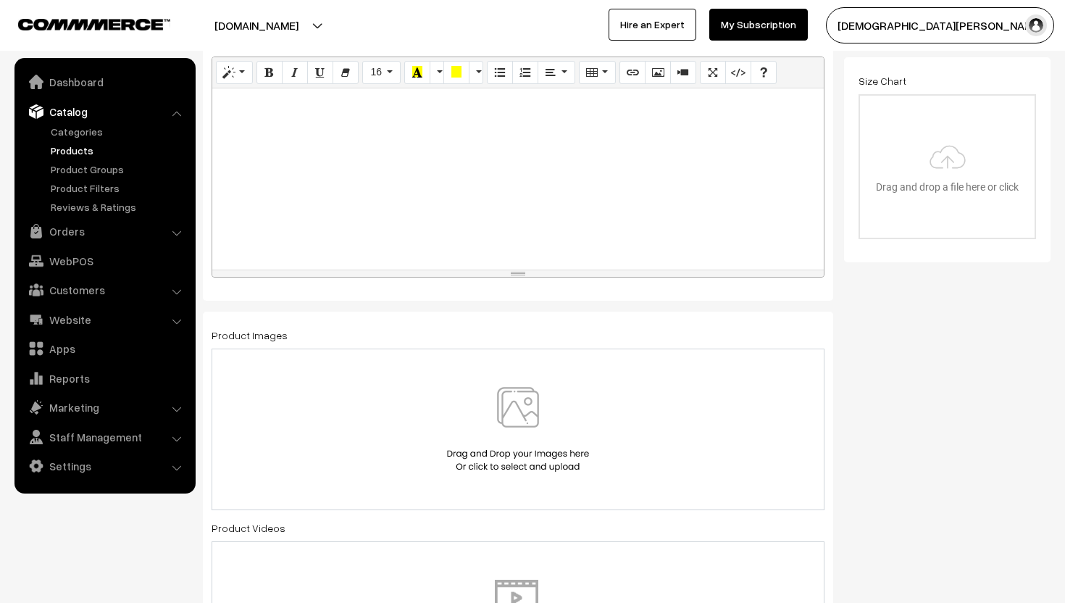
scroll to position [497, 0]
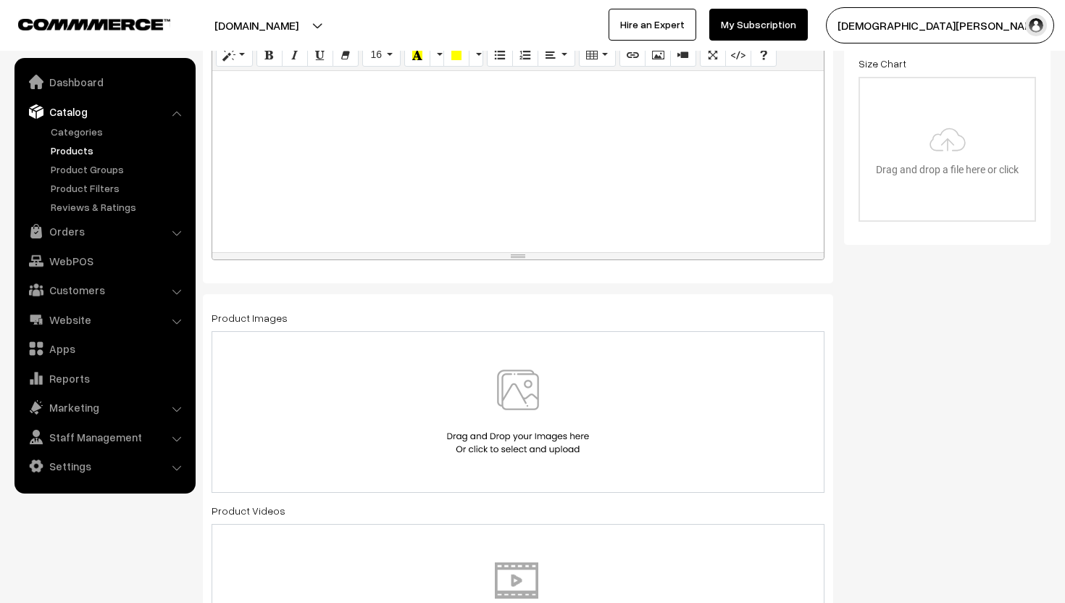
type input "0.02"
click at [511, 406] on img at bounding box center [517, 411] width 149 height 85
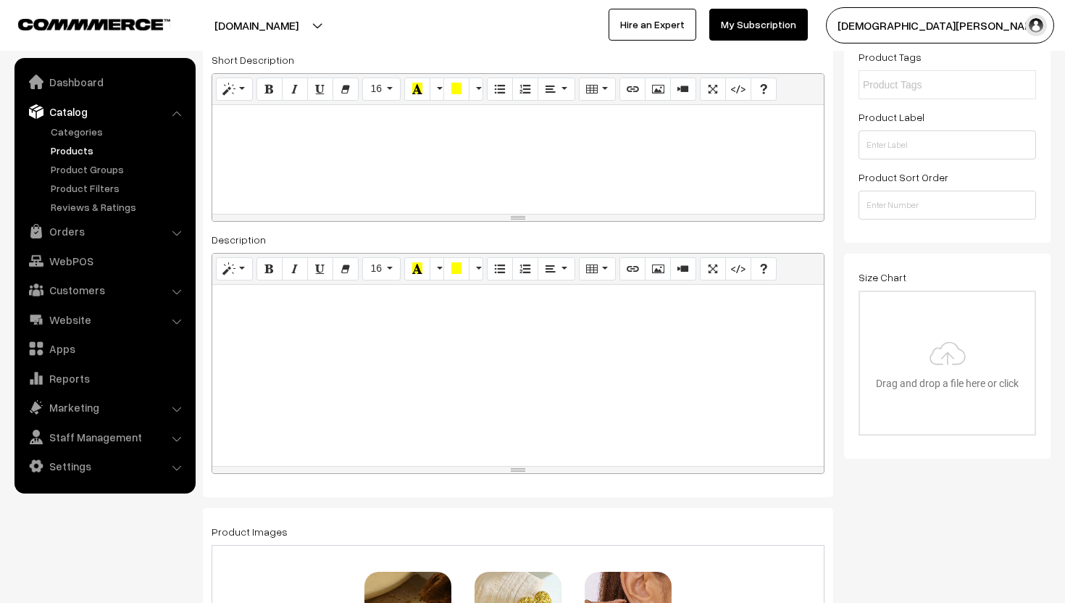
scroll to position [0, 0]
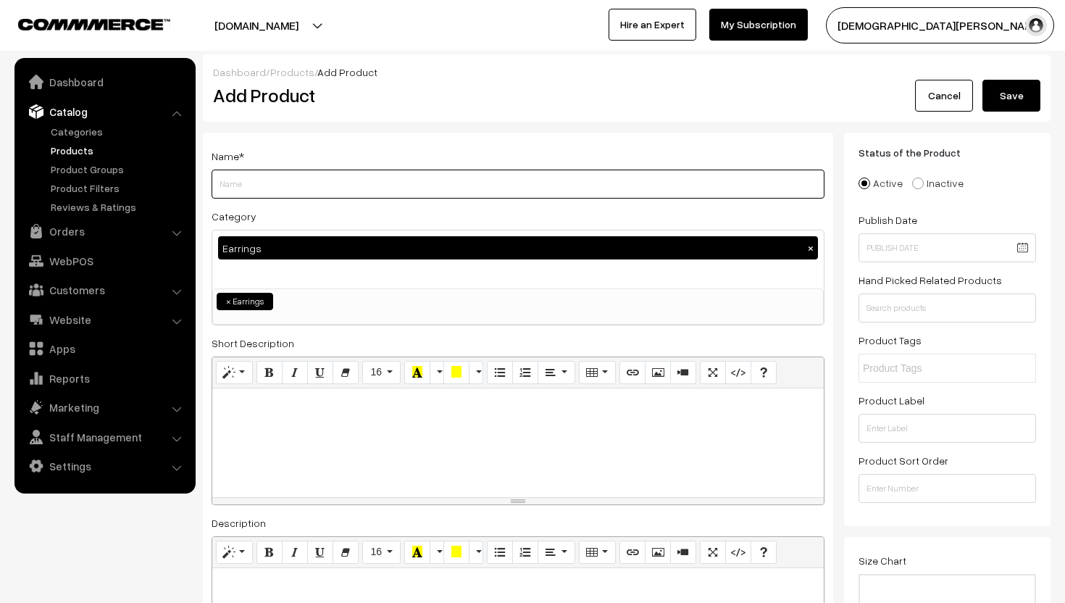
click at [220, 193] on input "Weight" at bounding box center [517, 183] width 613 height 29
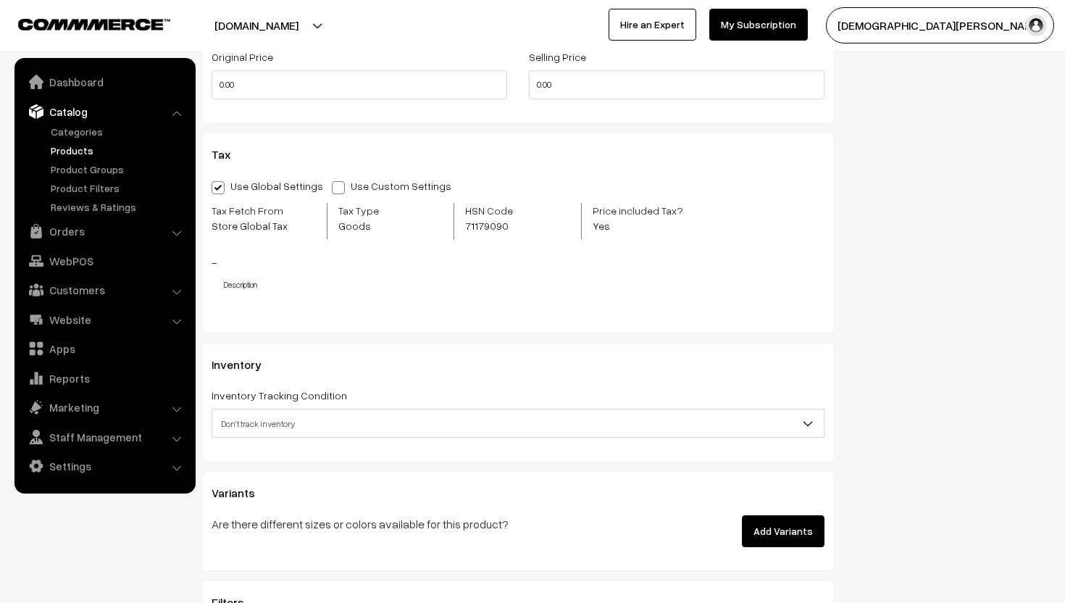
scroll to position [1388, 0]
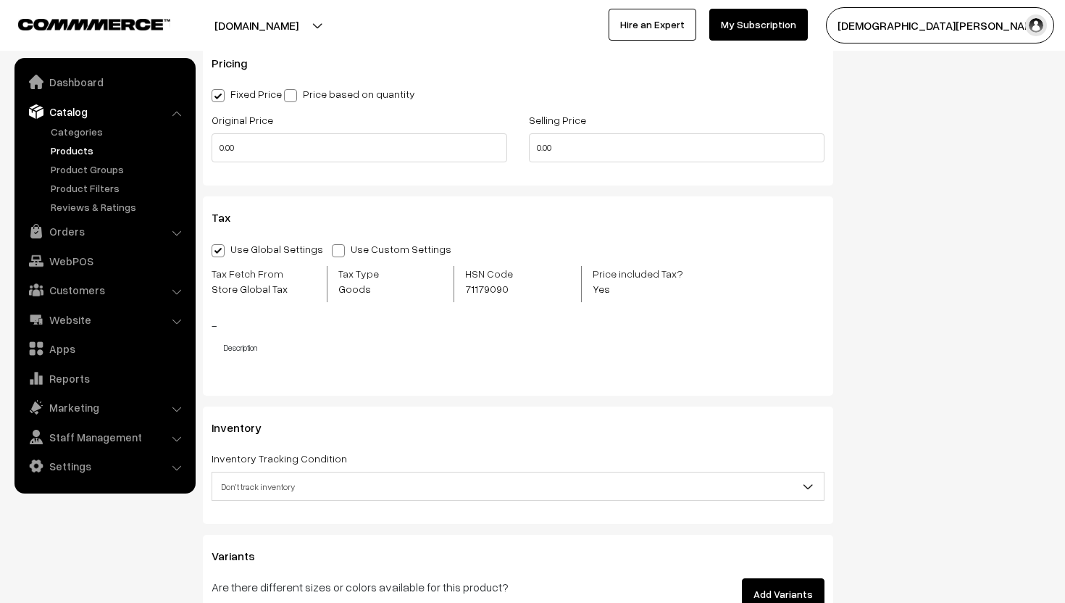
type input "Dilnoor"
click at [266, 152] on input "0.00" at bounding box center [359, 147] width 296 height 29
click at [592, 147] on input "0.00" at bounding box center [677, 147] width 296 height 29
type input "0"
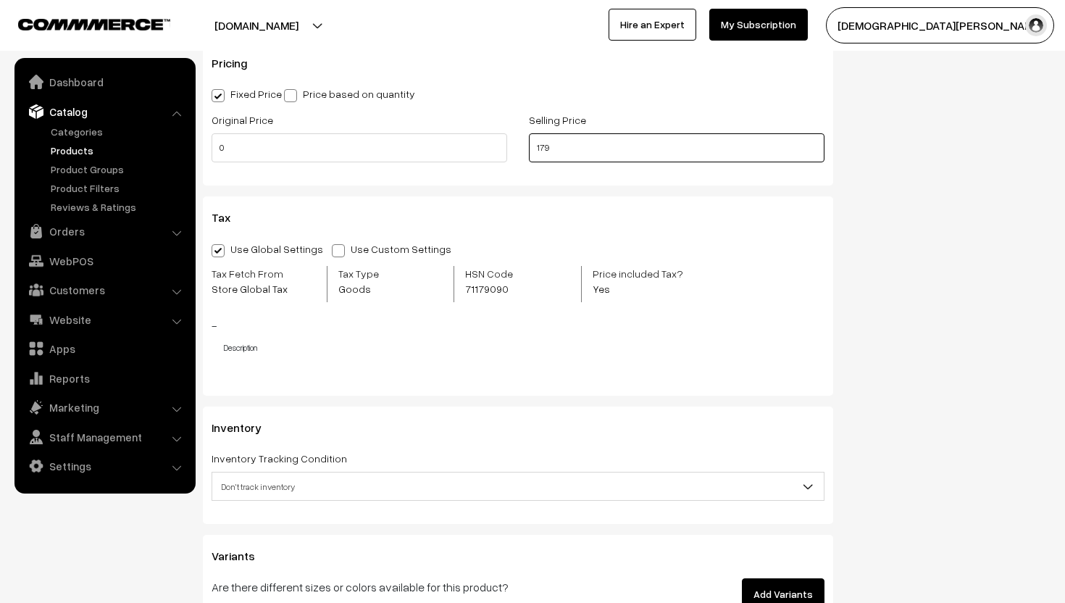
type input "179"
click at [424, 151] on input "0" at bounding box center [359, 147] width 296 height 29
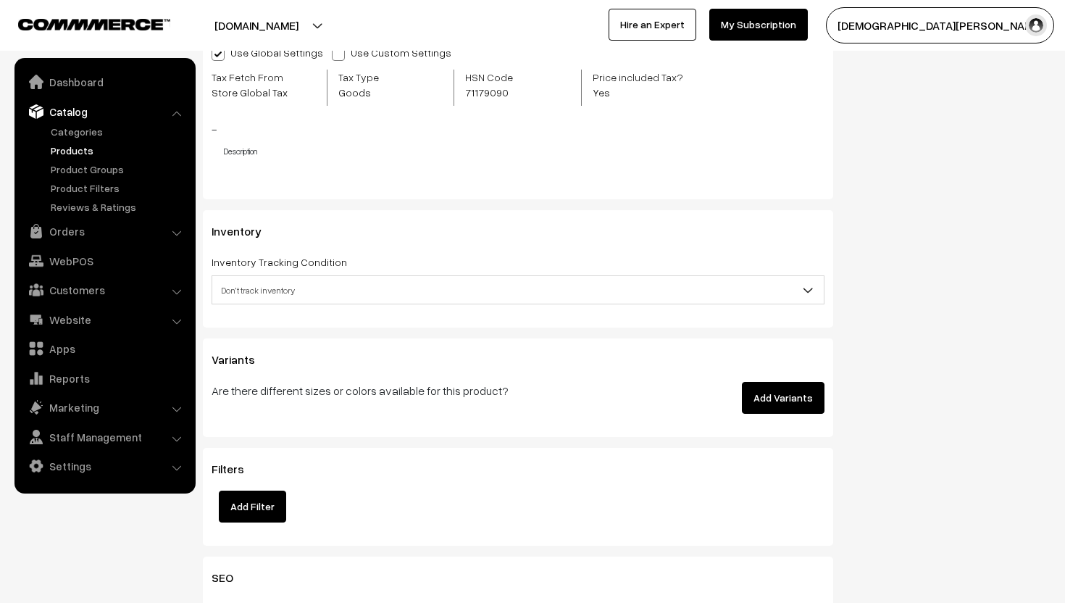
scroll to position [1598, 0]
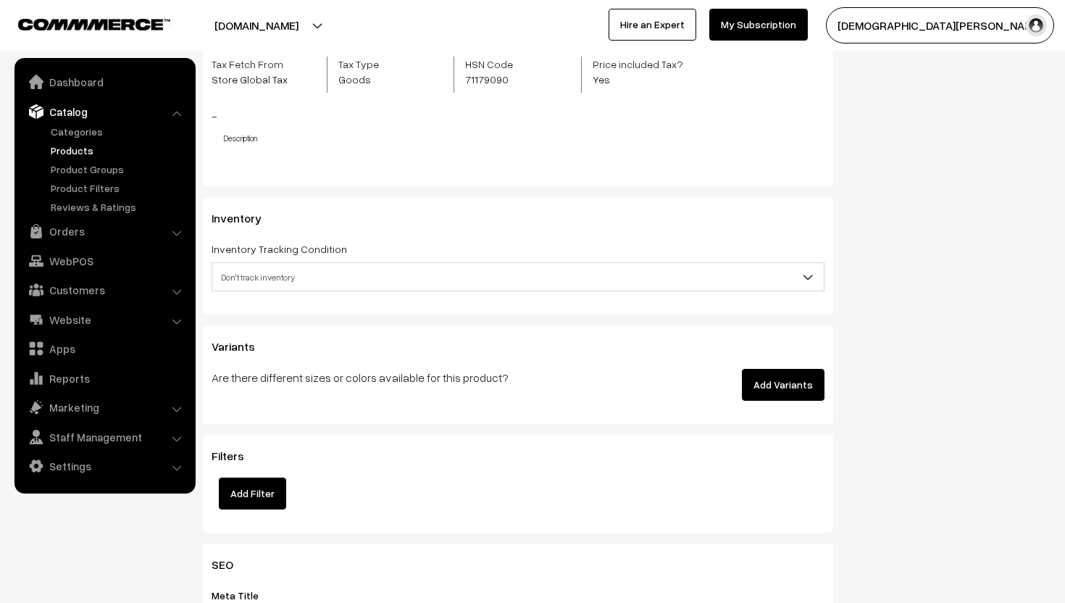
type input "299"
click at [457, 284] on span "Don't track inventory" at bounding box center [517, 276] width 611 height 25
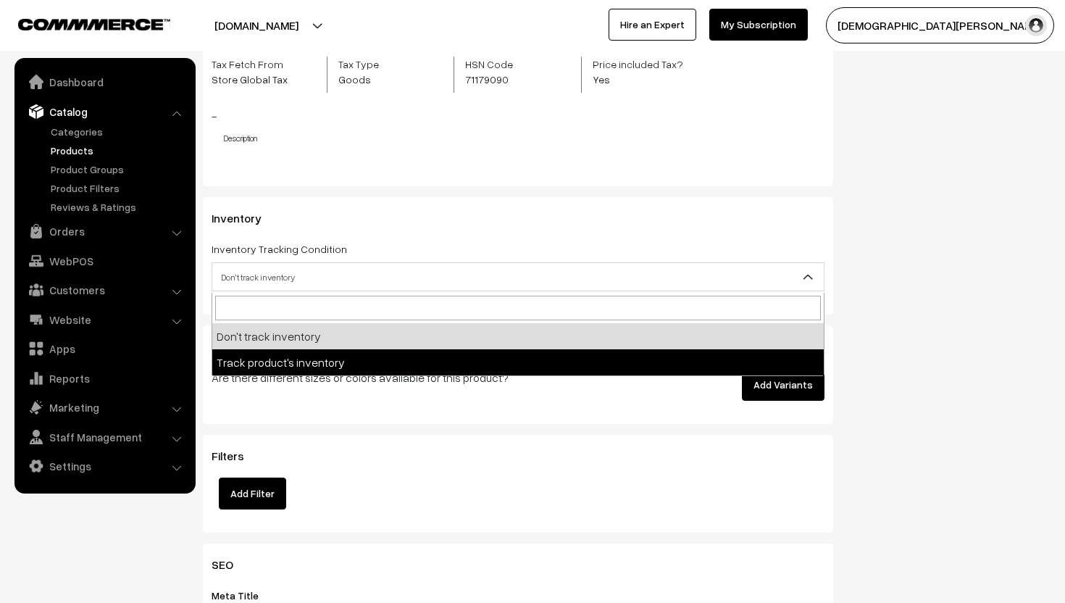
select select "2"
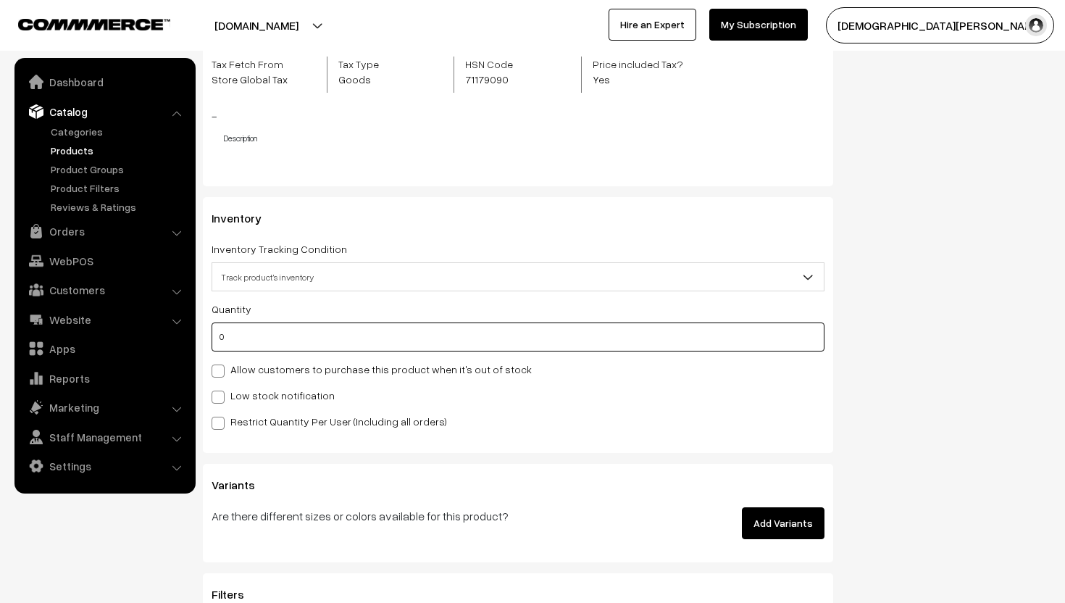
click at [267, 342] on input "0" at bounding box center [517, 336] width 613 height 29
type input "5"
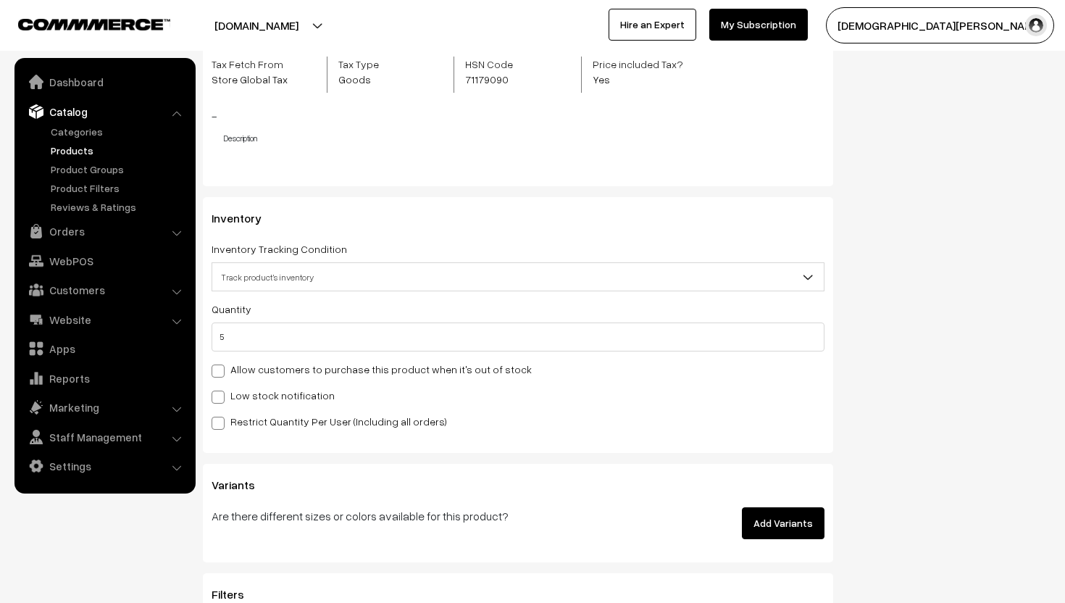
click at [219, 393] on span at bounding box center [217, 396] width 13 height 13
click at [219, 393] on input "Low stock notification" at bounding box center [215, 394] width 9 height 9
checkbox input "true"
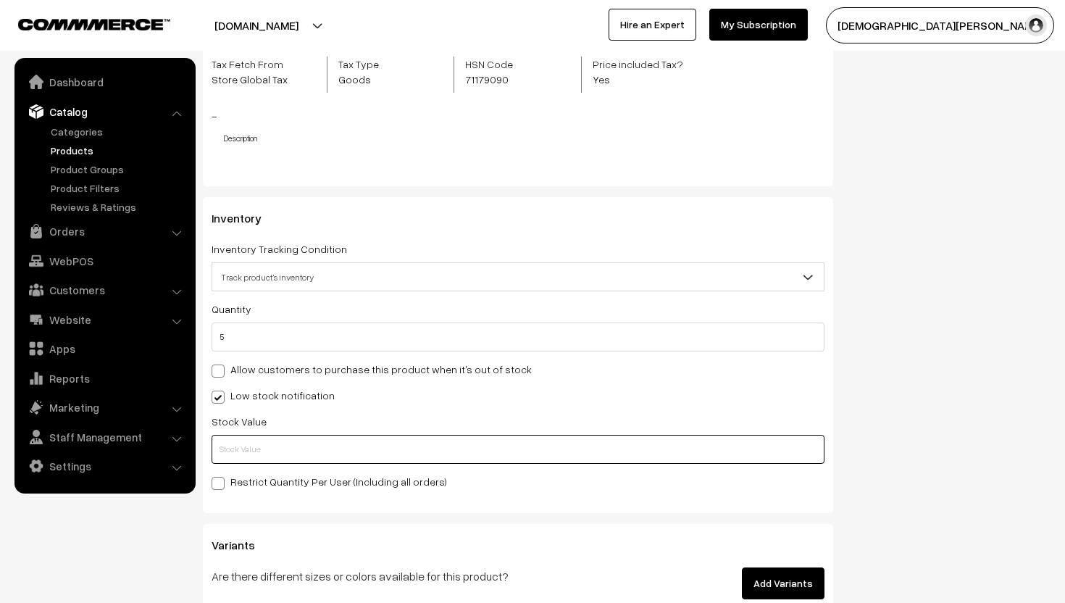
click at [255, 455] on input "text" at bounding box center [517, 449] width 613 height 29
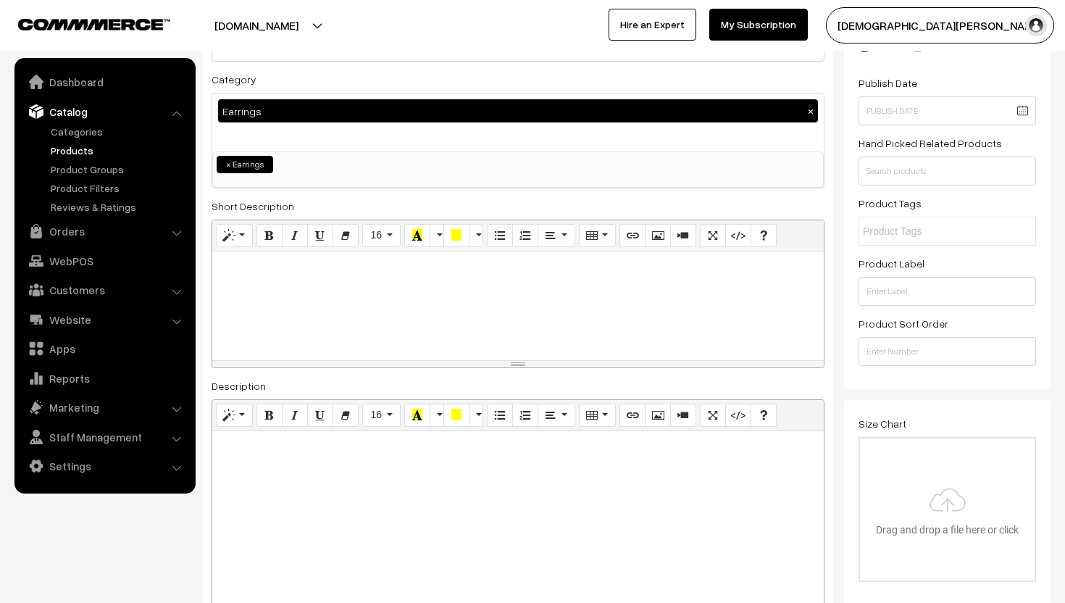
scroll to position [0, 0]
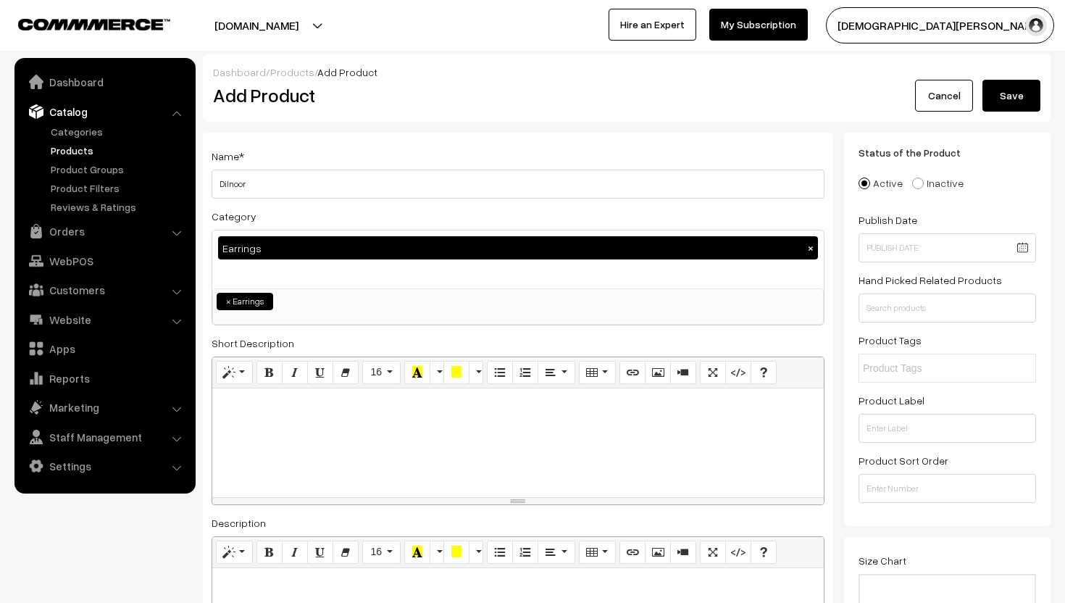
type input "2"
click at [1033, 95] on button "Save" at bounding box center [1011, 96] width 58 height 32
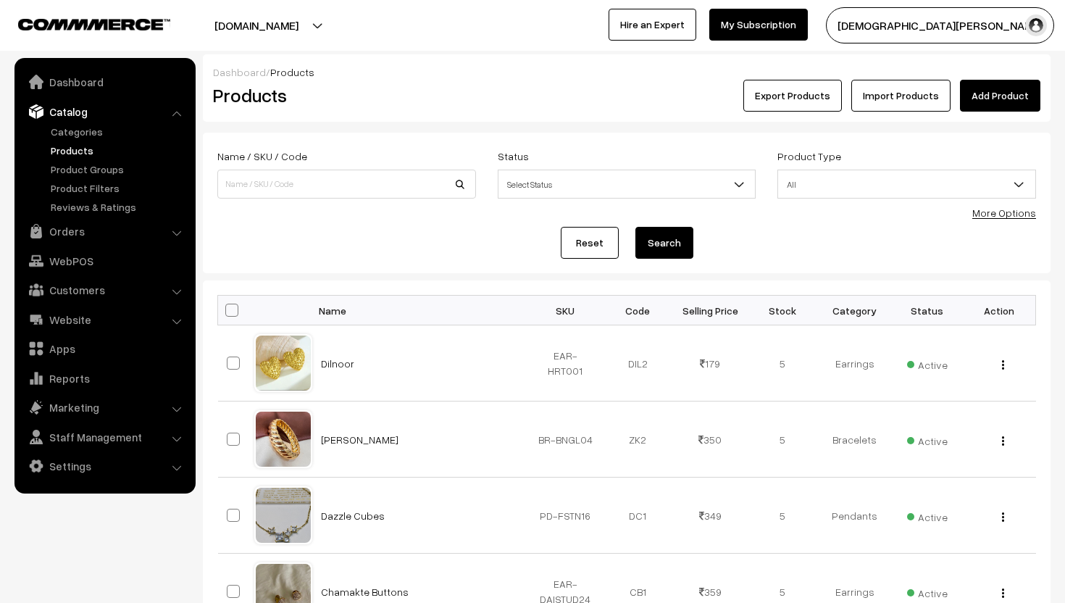
click at [987, 99] on link "Add Product" at bounding box center [1000, 96] width 80 height 32
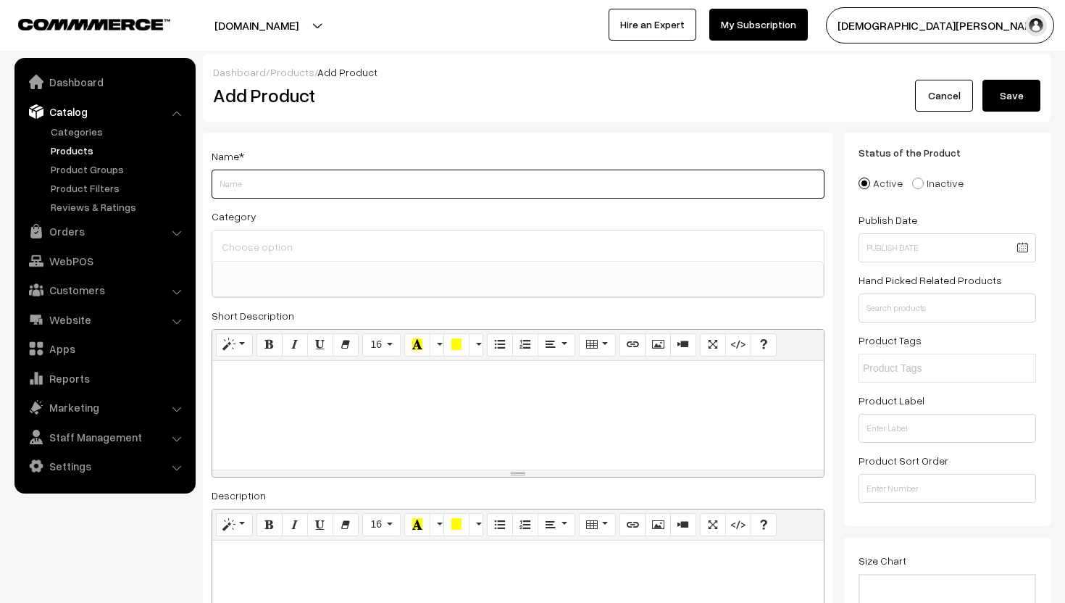
click at [333, 187] on input "Weight" at bounding box center [517, 183] width 613 height 29
click at [251, 174] on input "Weight" at bounding box center [517, 183] width 613 height 29
click at [259, 258] on div at bounding box center [517, 245] width 611 height 30
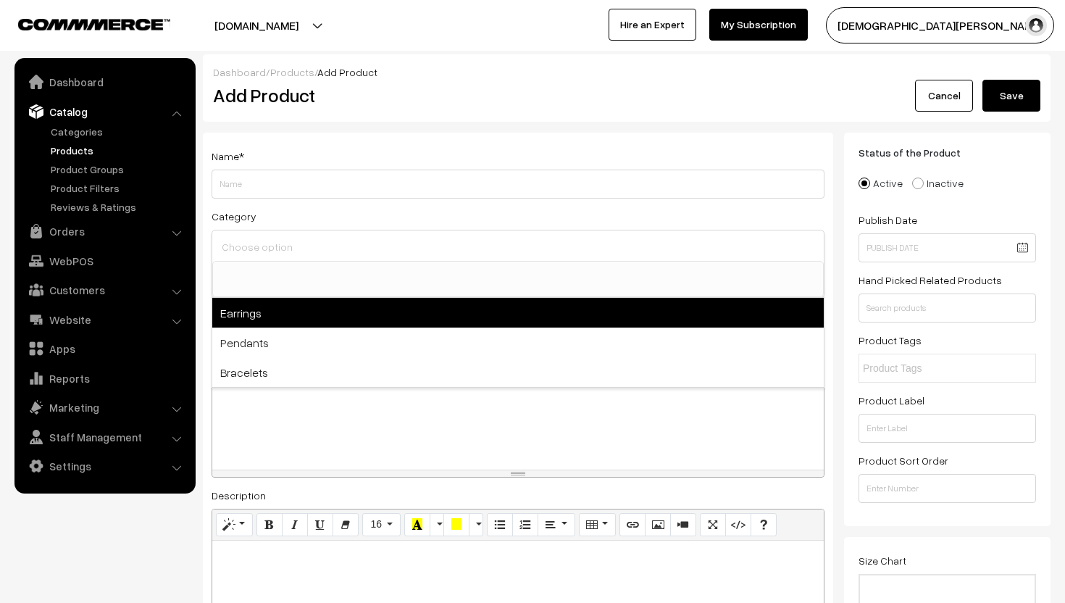
click at [258, 317] on span "Earrings" at bounding box center [517, 313] width 611 height 30
select select "1"
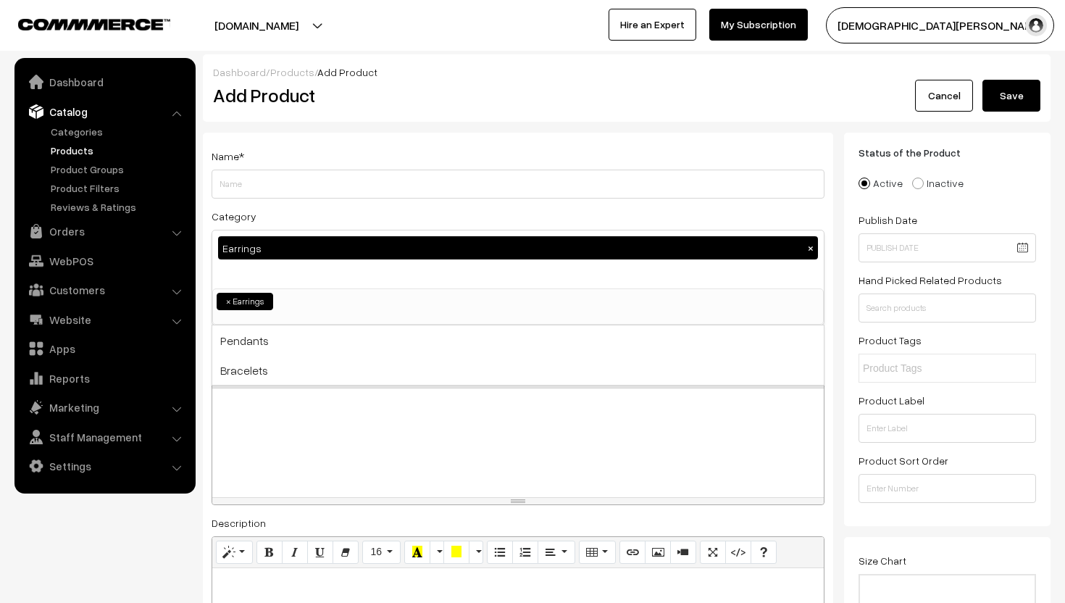
click at [268, 435] on div at bounding box center [517, 442] width 611 height 109
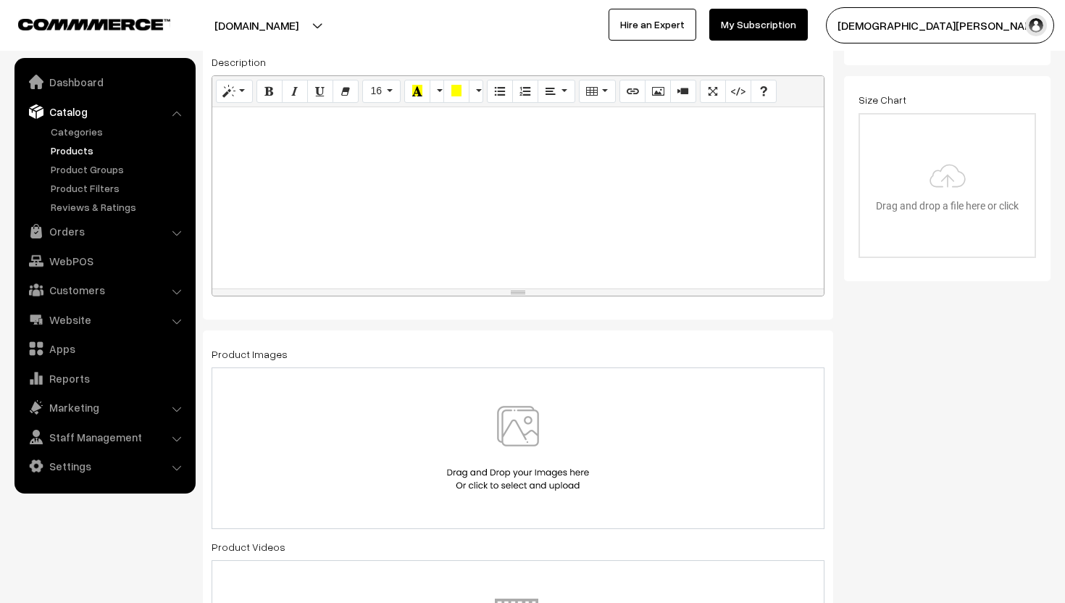
scroll to position [490, 0]
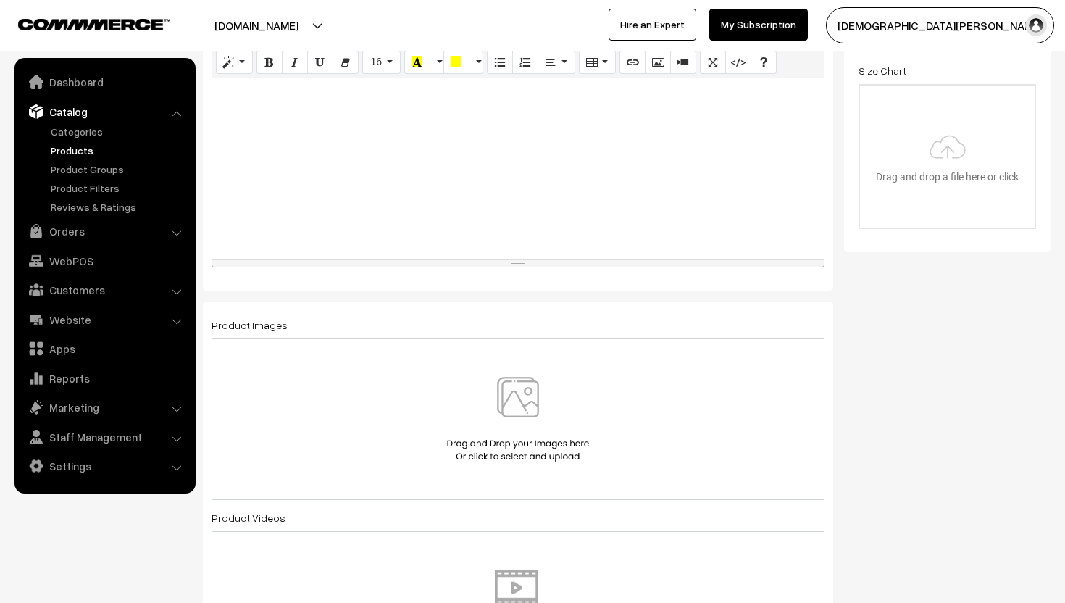
click at [517, 424] on img at bounding box center [517, 419] width 149 height 85
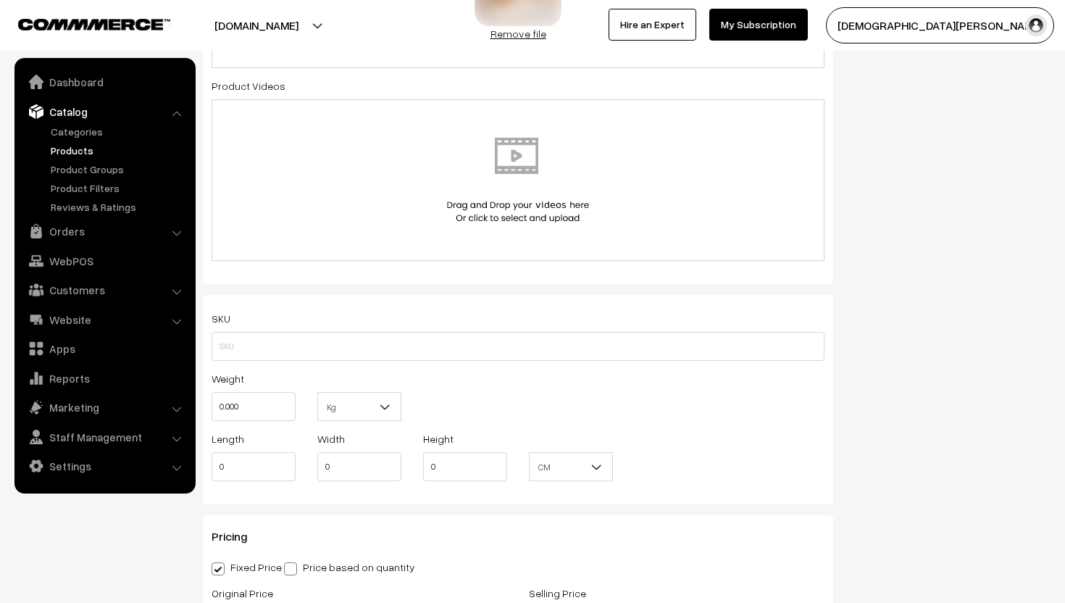
scroll to position [921, 0]
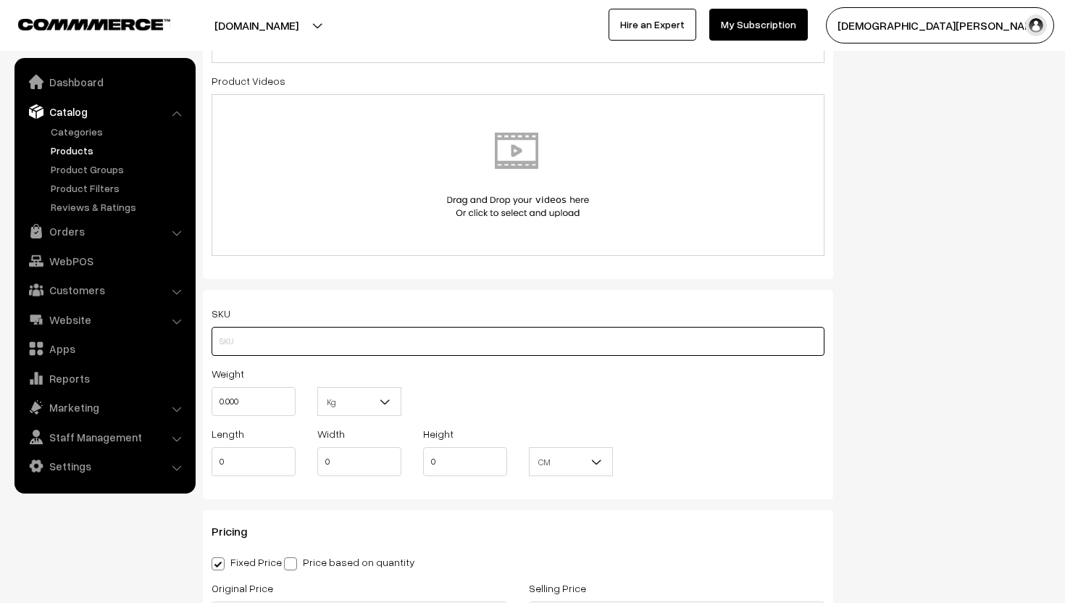
click at [363, 330] on input "text" at bounding box center [517, 341] width 613 height 29
paste input "EAR-SPRLO002"
type input "EAR-SPRLO002"
click at [227, 415] on input "0.000" at bounding box center [253, 401] width 84 height 29
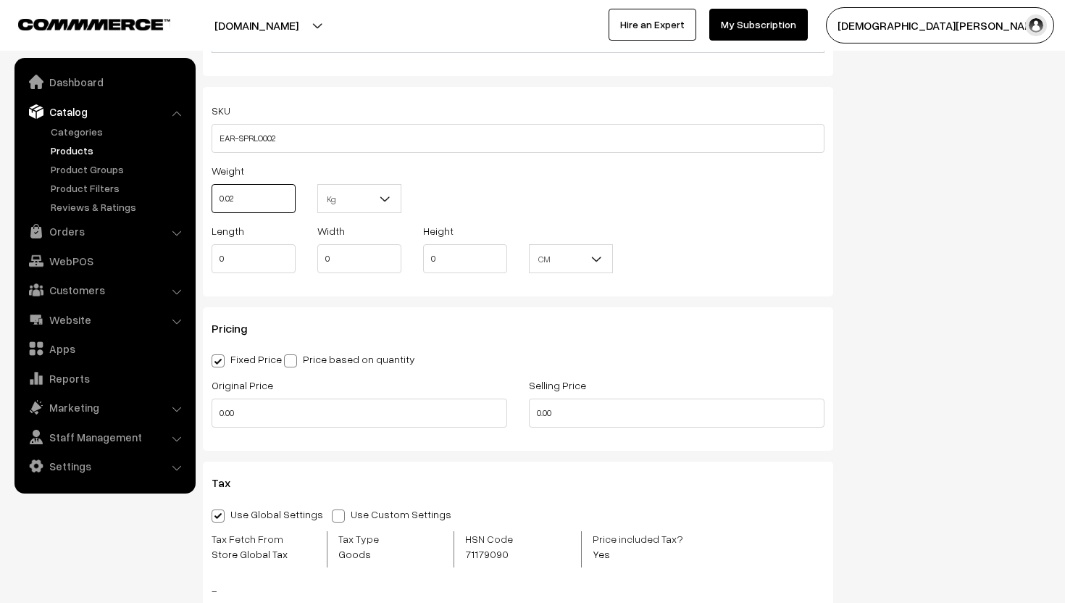
scroll to position [1129, 0]
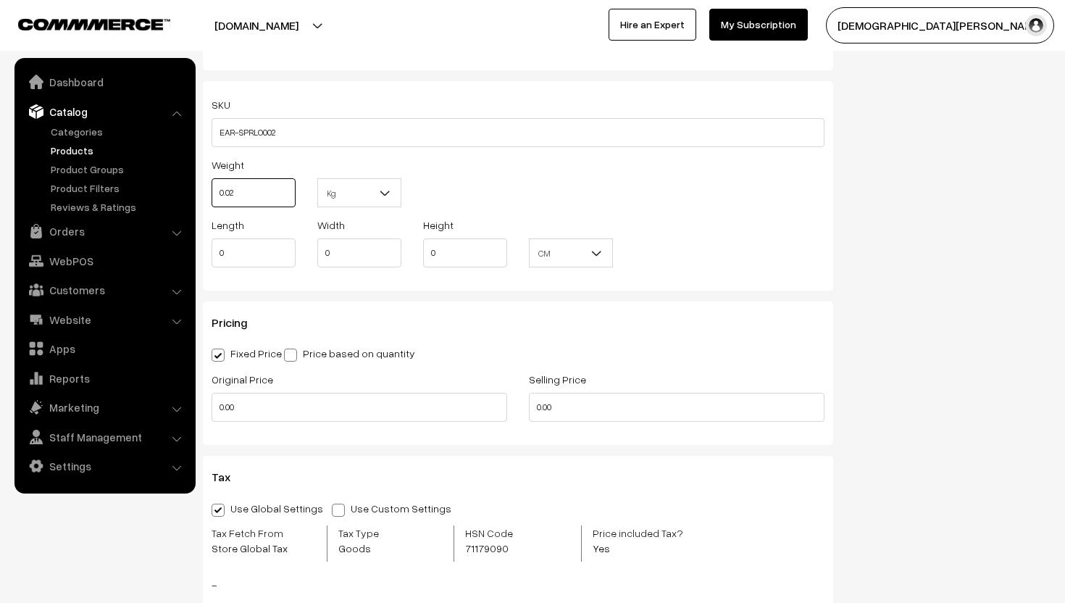
type input "0.02"
click at [573, 416] on input "0.00" at bounding box center [677, 407] width 296 height 29
type input "0"
type input "179"
click at [366, 411] on input "0.00" at bounding box center [359, 407] width 296 height 29
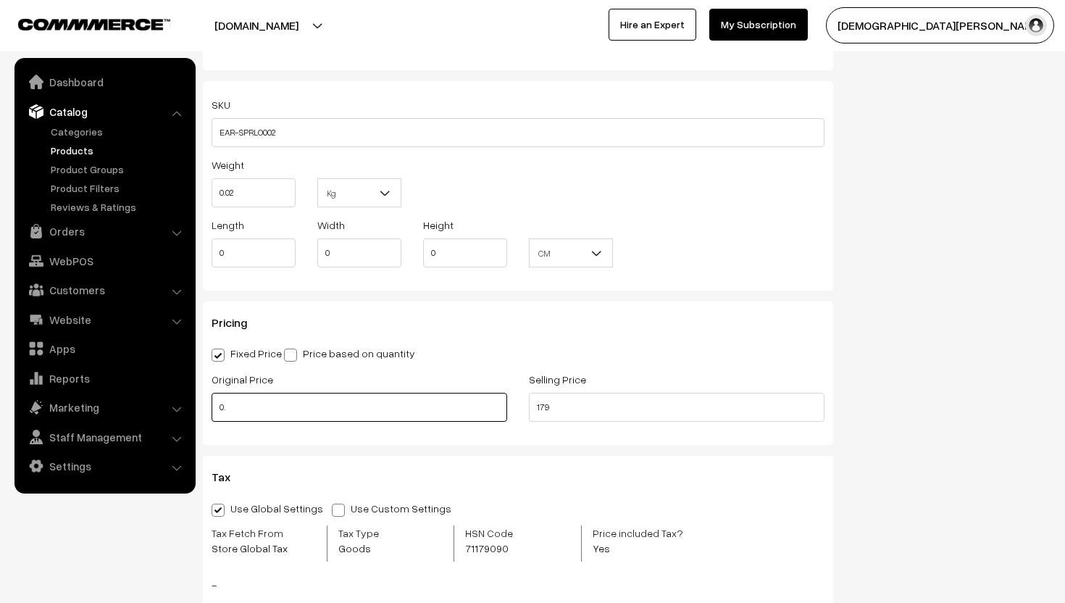
type input "0"
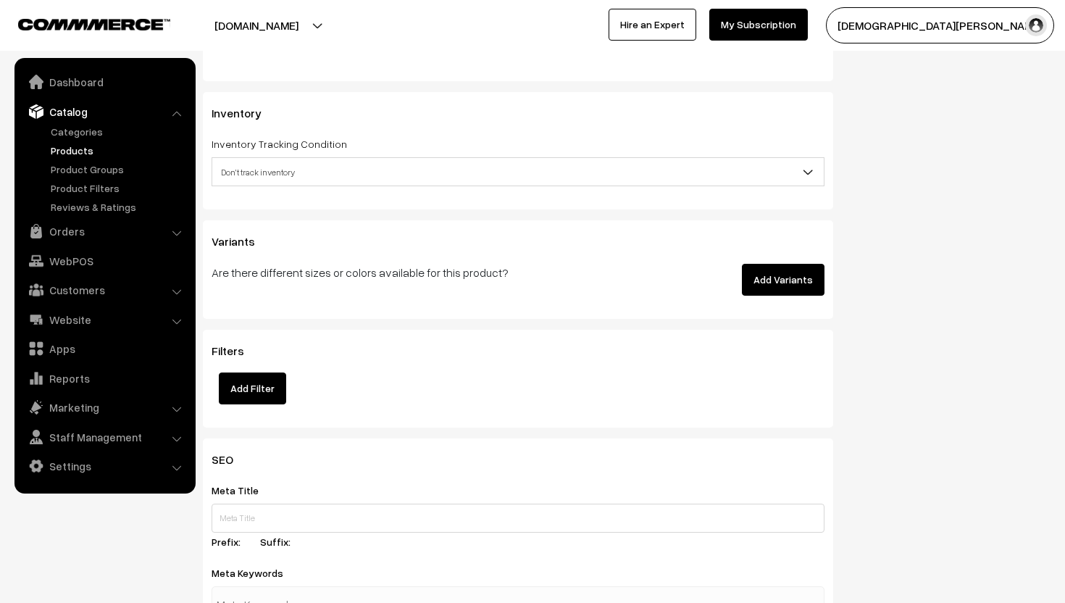
scroll to position [1729, 0]
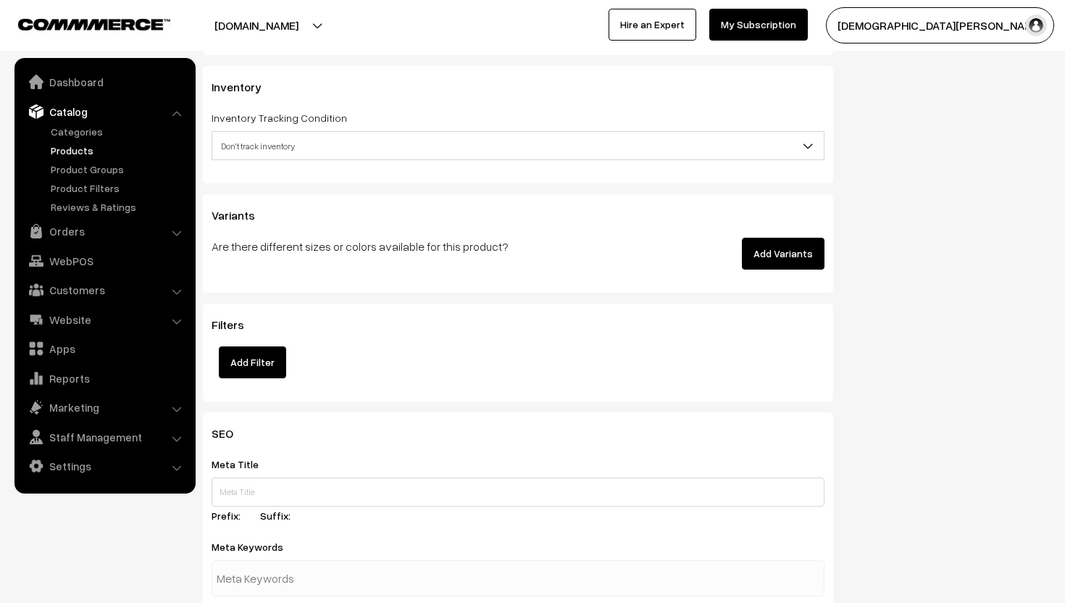
type input "299"
click at [267, 148] on span "Don't track inventory" at bounding box center [517, 145] width 611 height 25
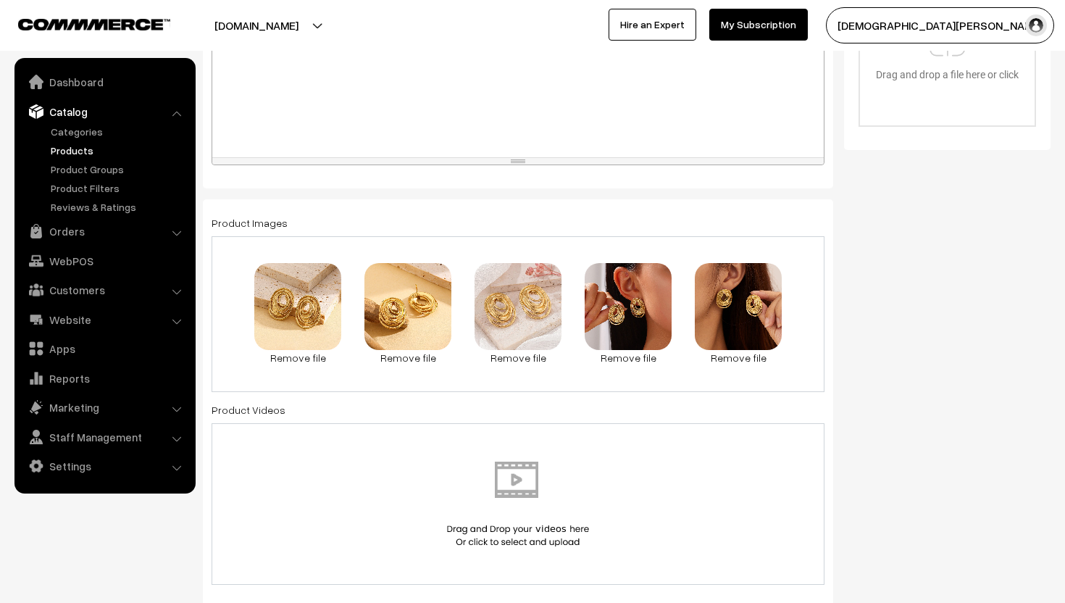
scroll to position [0, 0]
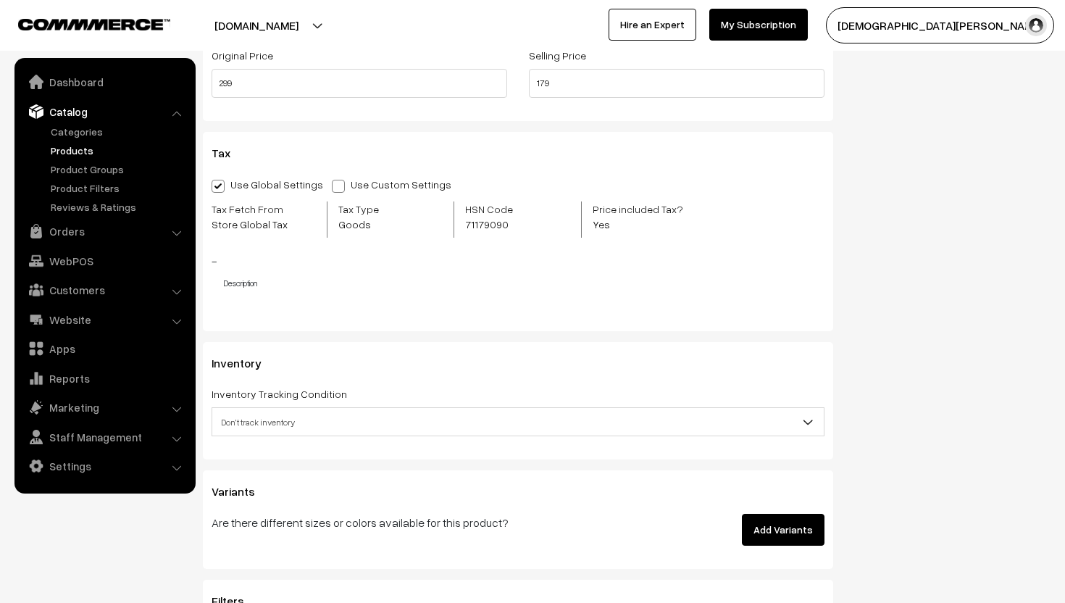
scroll to position [1454, 0]
type input "Gold Rush"
click at [330, 418] on span "Don't track inventory" at bounding box center [517, 420] width 611 height 25
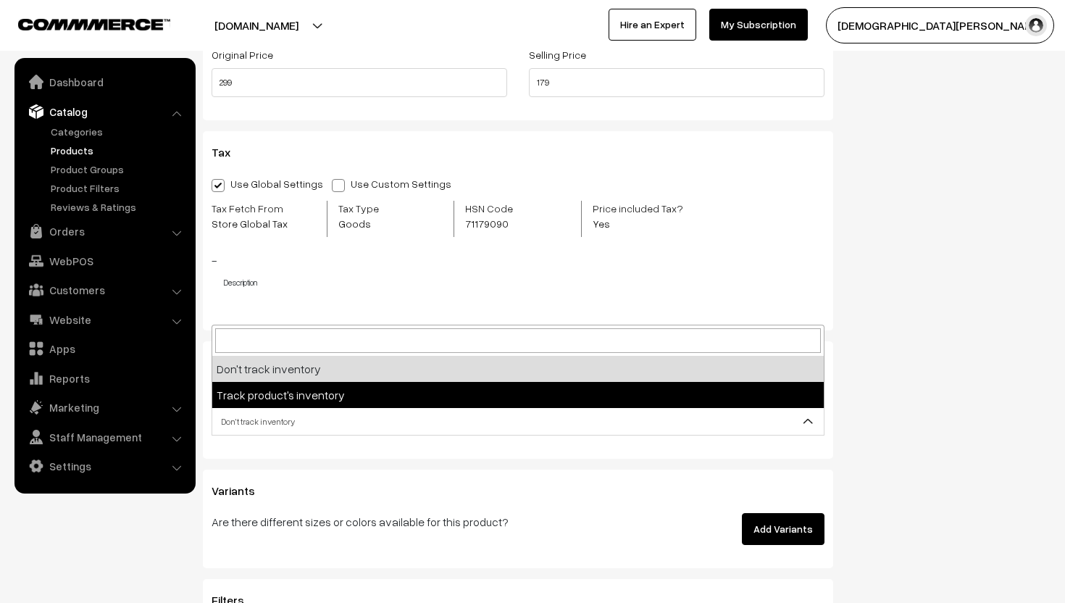
select select "2"
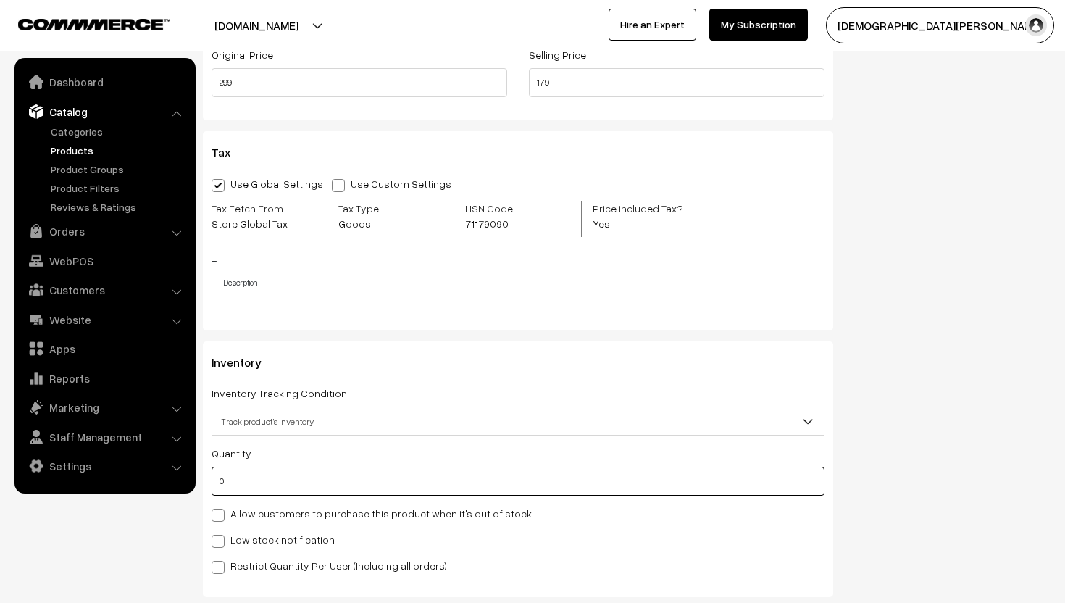
click at [250, 488] on input "0" at bounding box center [517, 480] width 613 height 29
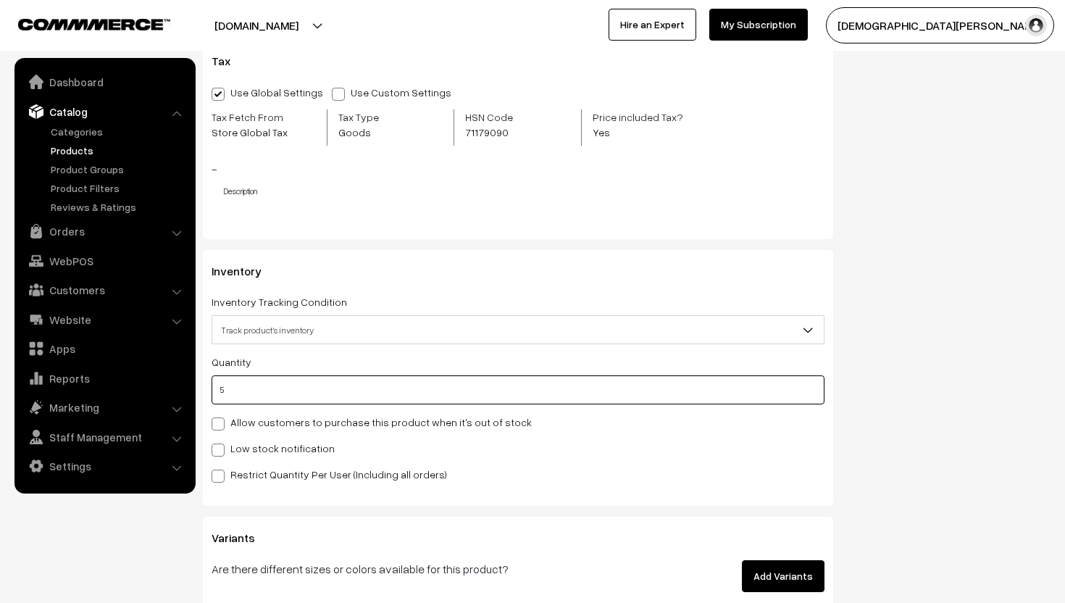
scroll to position [1551, 0]
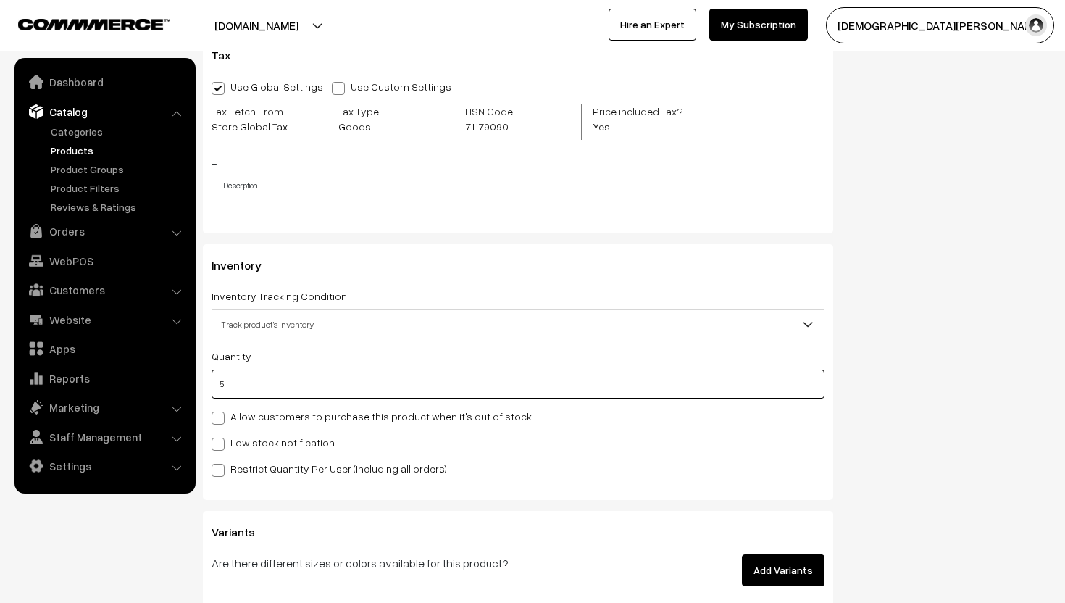
type input "5"
click at [219, 447] on span at bounding box center [217, 443] width 13 height 13
click at [219, 446] on input "Low stock notification" at bounding box center [215, 441] width 9 height 9
checkbox input "true"
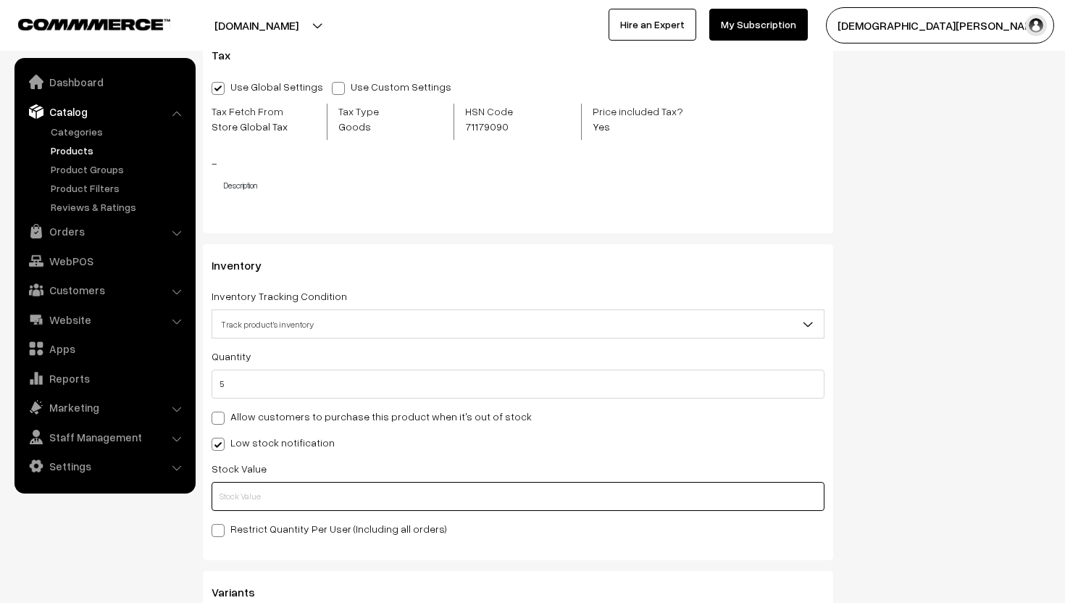
click at [239, 494] on input "text" at bounding box center [517, 496] width 613 height 29
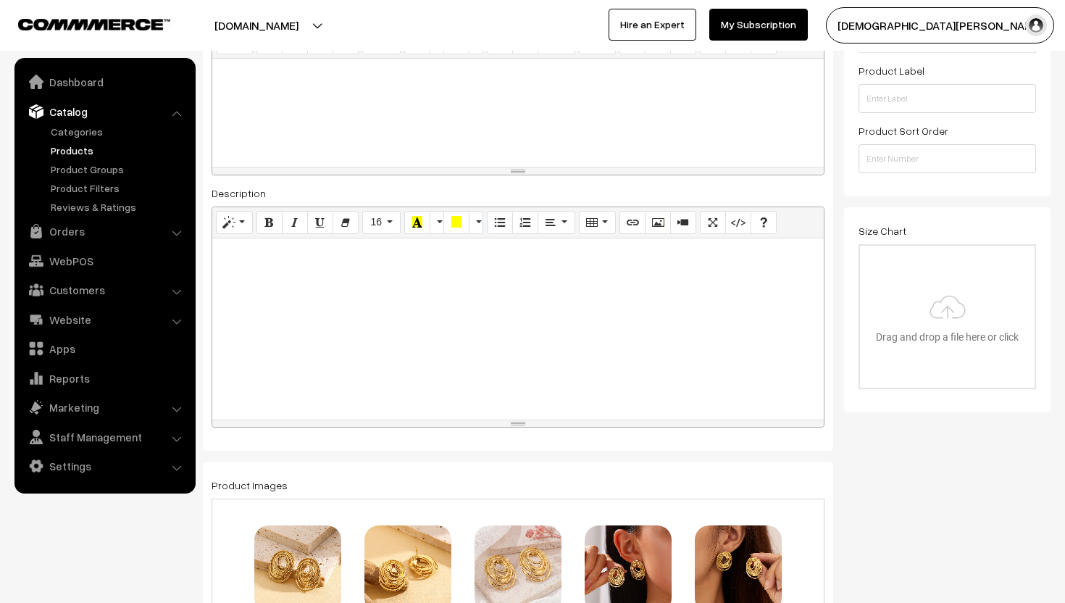
scroll to position [0, 0]
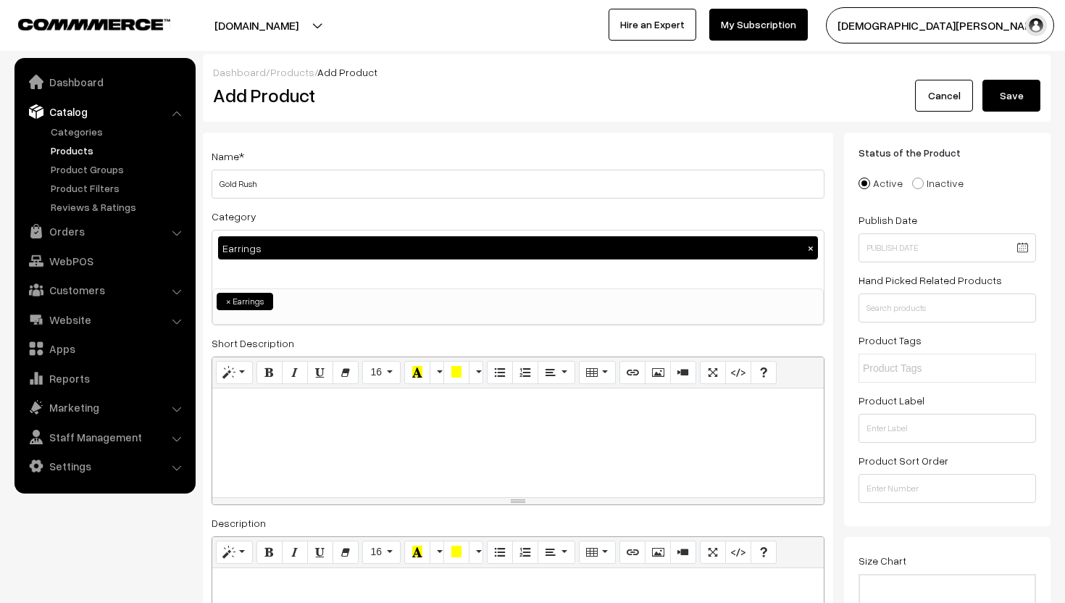
type input "2"
click at [1016, 91] on button "Save" at bounding box center [1011, 96] width 58 height 32
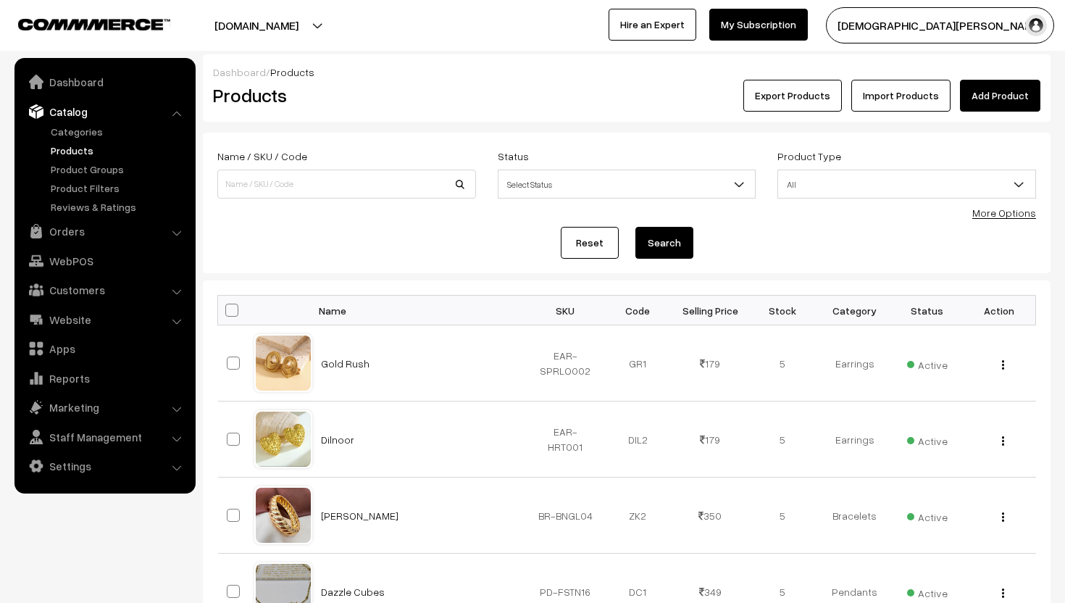
click at [986, 95] on link "Add Product" at bounding box center [1000, 96] width 80 height 32
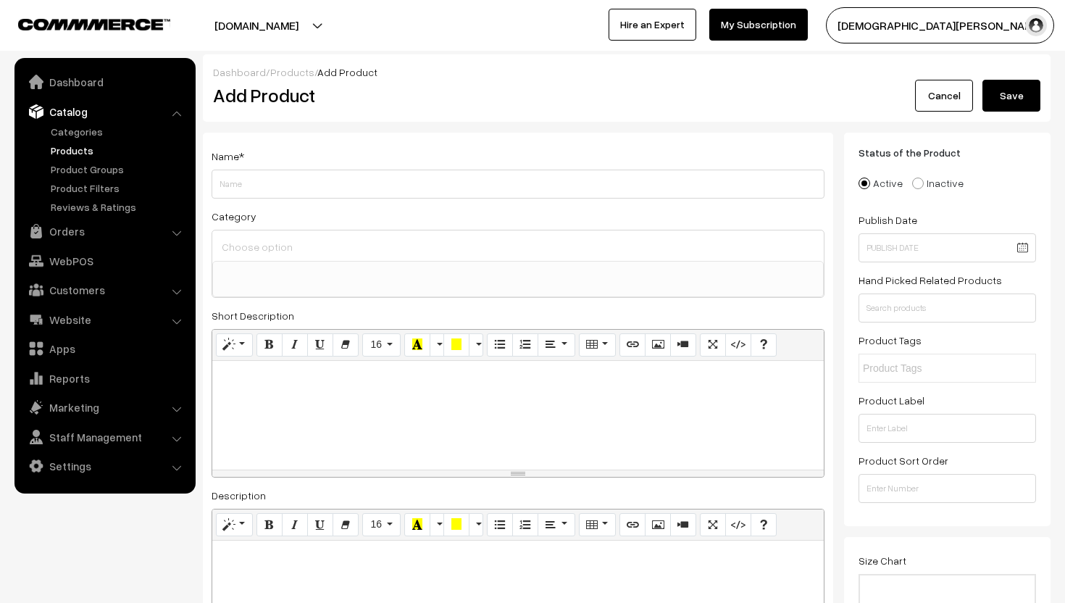
click at [258, 259] on div at bounding box center [517, 245] width 611 height 30
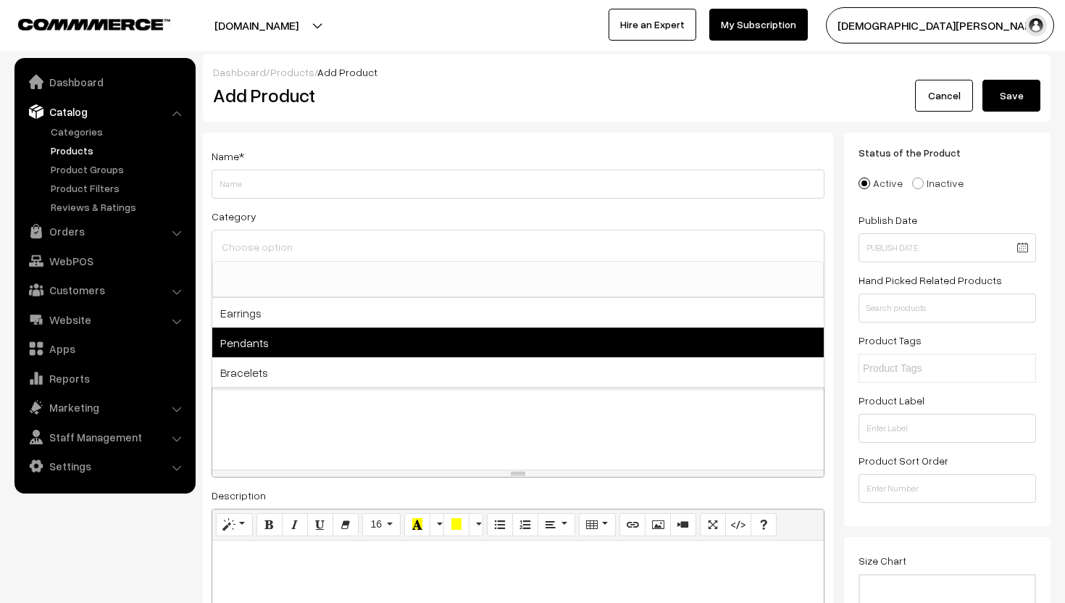
click at [253, 342] on span "Pendants" at bounding box center [517, 342] width 611 height 30
select select "2"
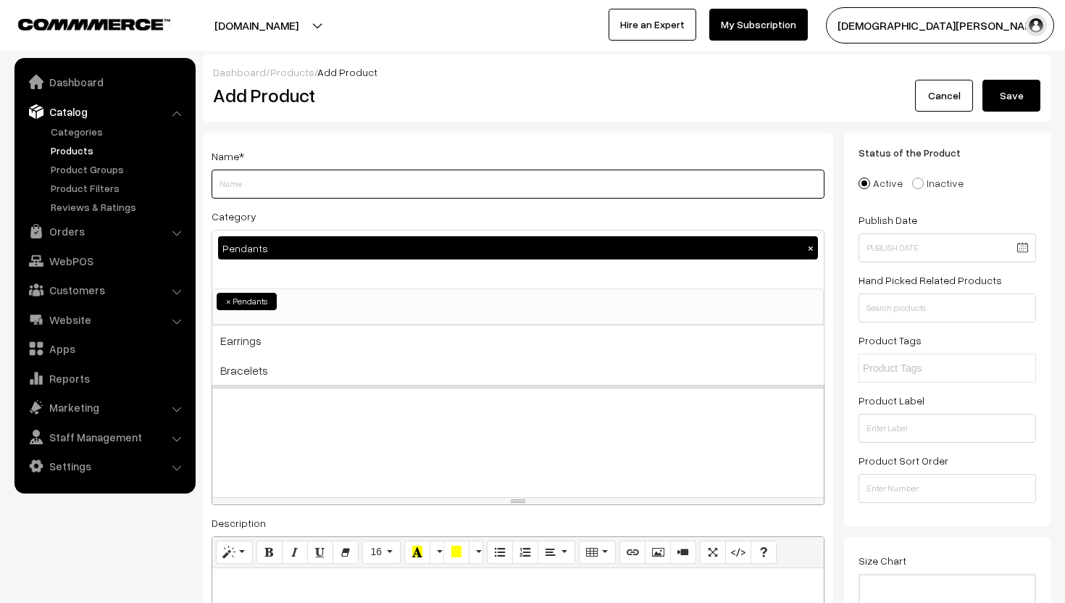
click at [332, 179] on input "Weight" at bounding box center [517, 183] width 613 height 29
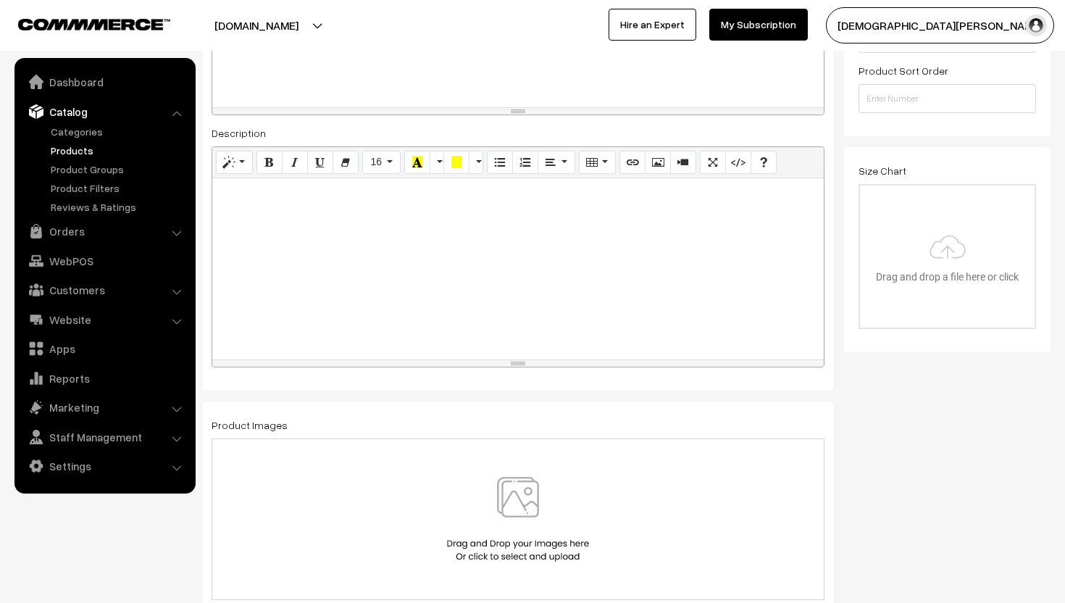
scroll to position [414, 0]
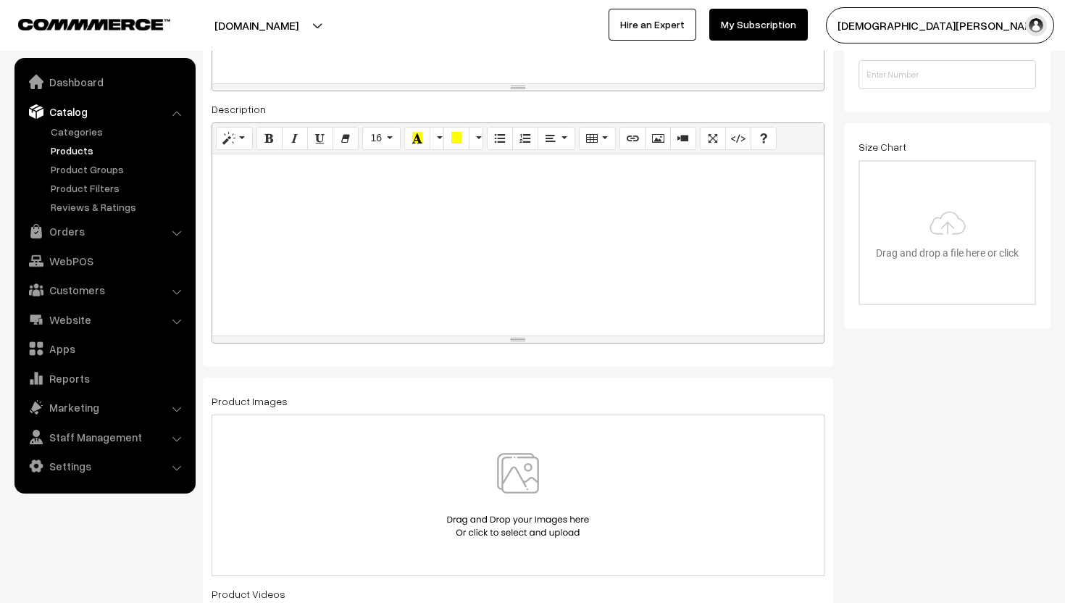
type input "Sunehri Saaya"
click at [523, 482] on img at bounding box center [517, 495] width 149 height 85
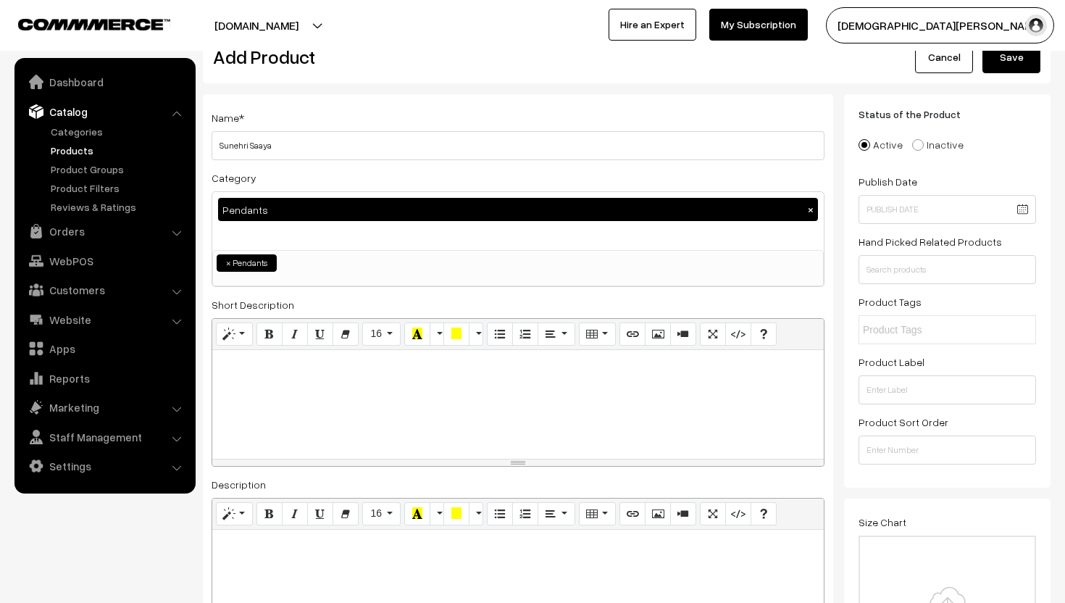
click at [522, 410] on div at bounding box center [517, 404] width 611 height 109
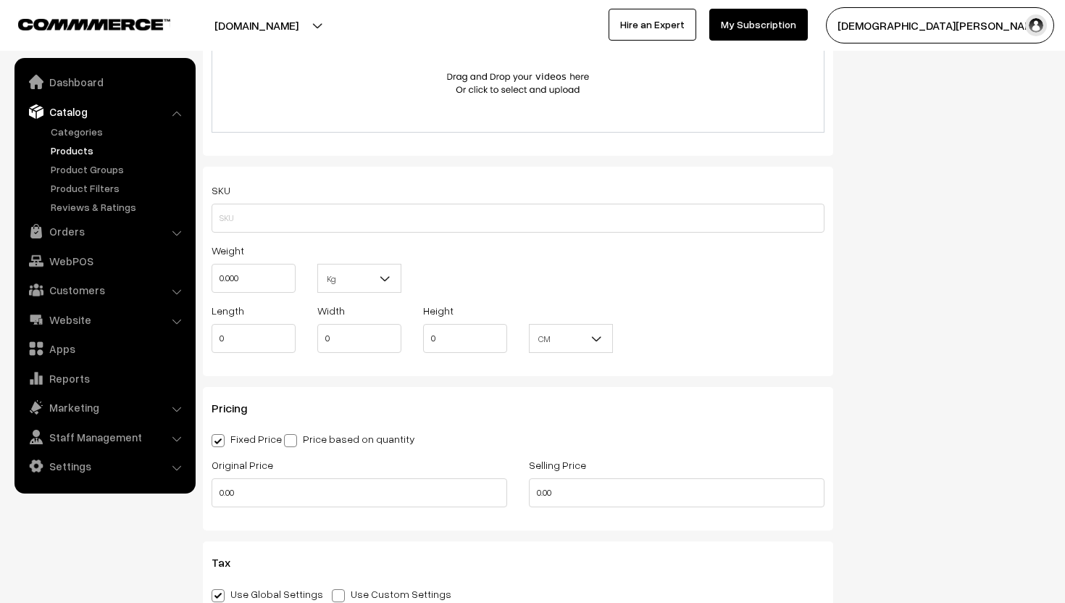
scroll to position [1047, 0]
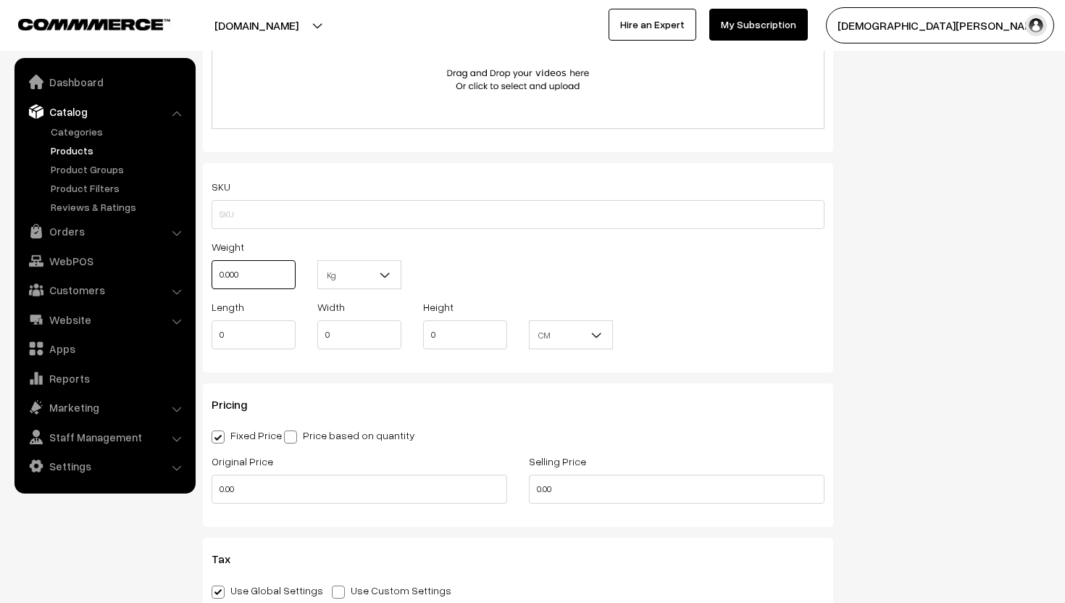
click at [257, 283] on input "0.000" at bounding box center [253, 274] width 84 height 29
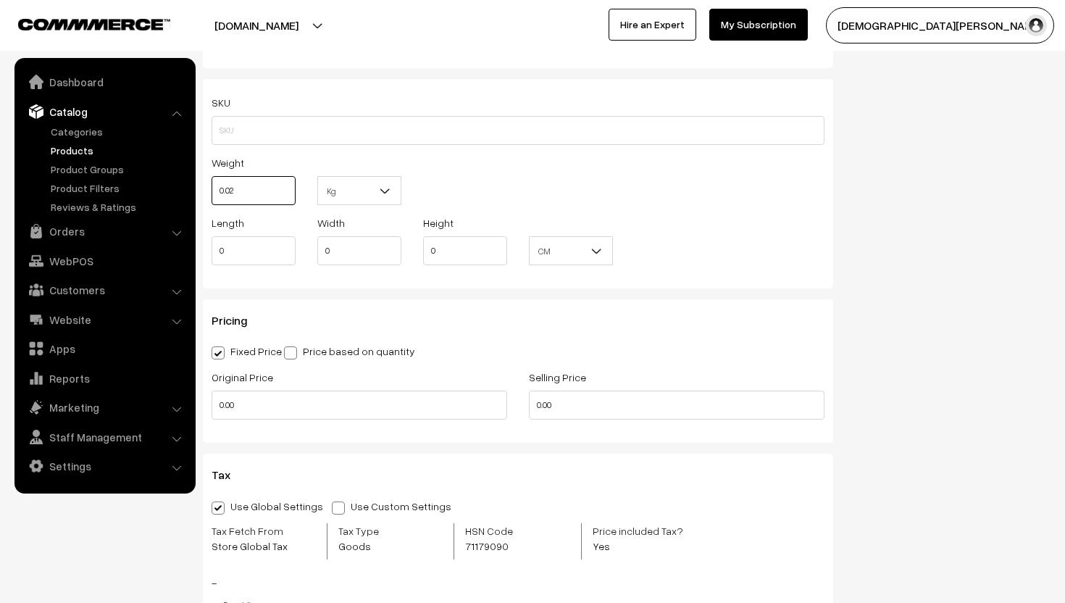
scroll to position [1132, 0]
type input "0.02"
click at [277, 406] on input "0.00" at bounding box center [359, 404] width 296 height 29
click at [578, 401] on input "0.00" at bounding box center [677, 404] width 296 height 29
type input "0"
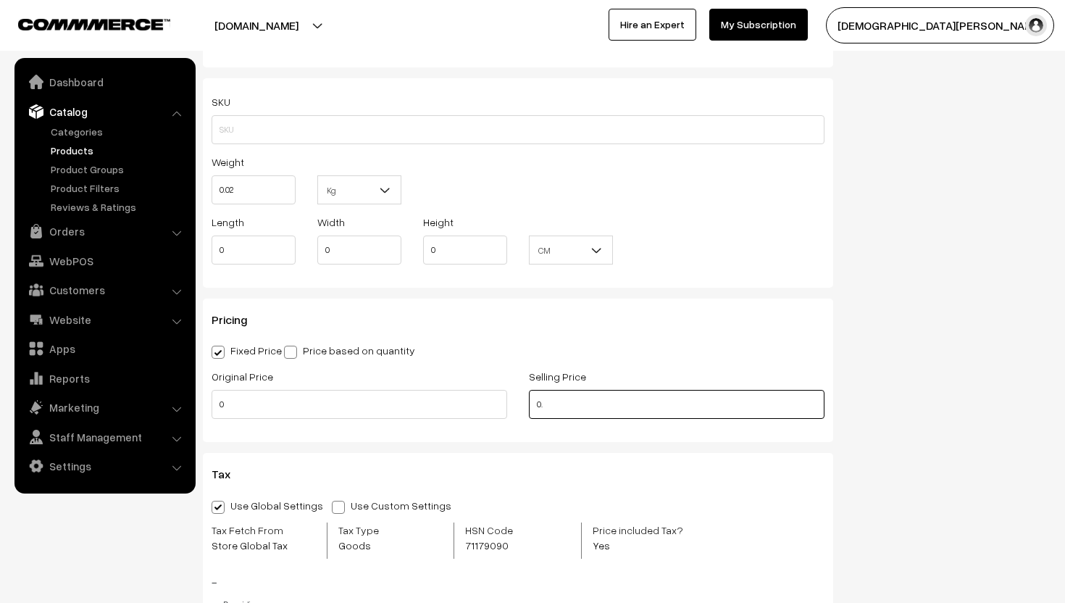
type input "0"
type input "299"
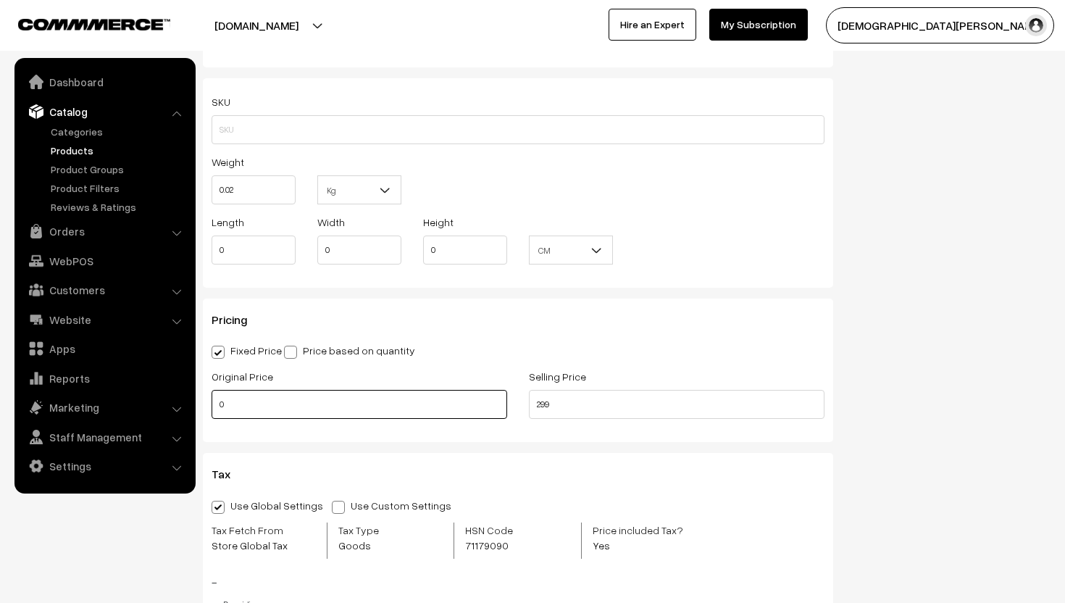
click at [385, 408] on input "0" at bounding box center [359, 404] width 296 height 29
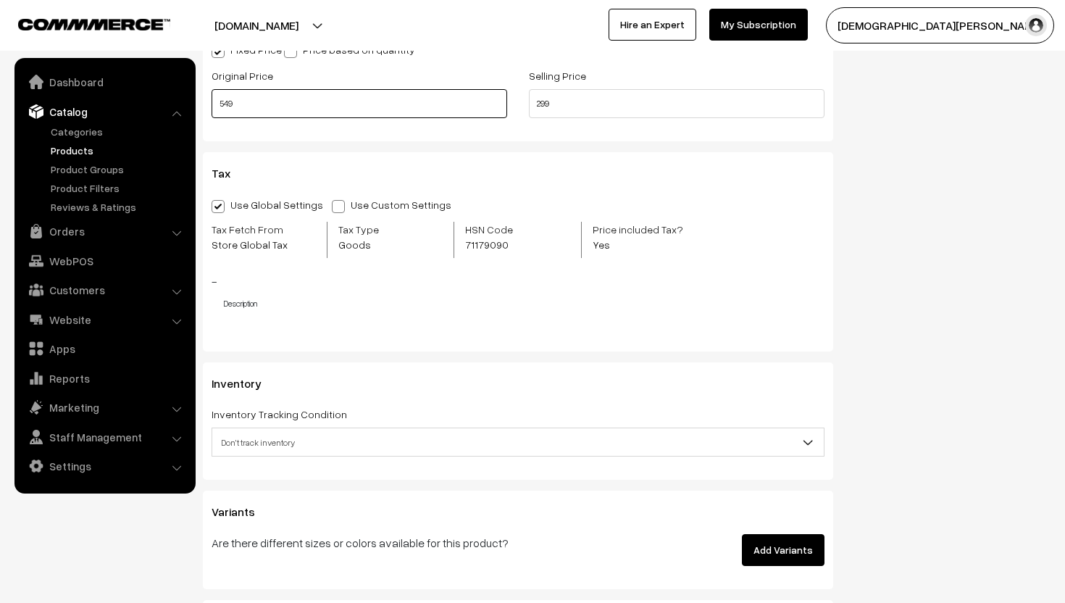
scroll to position [1434, 0]
type input "549"
click at [369, 451] on span "Don't track inventory" at bounding box center [517, 440] width 611 height 25
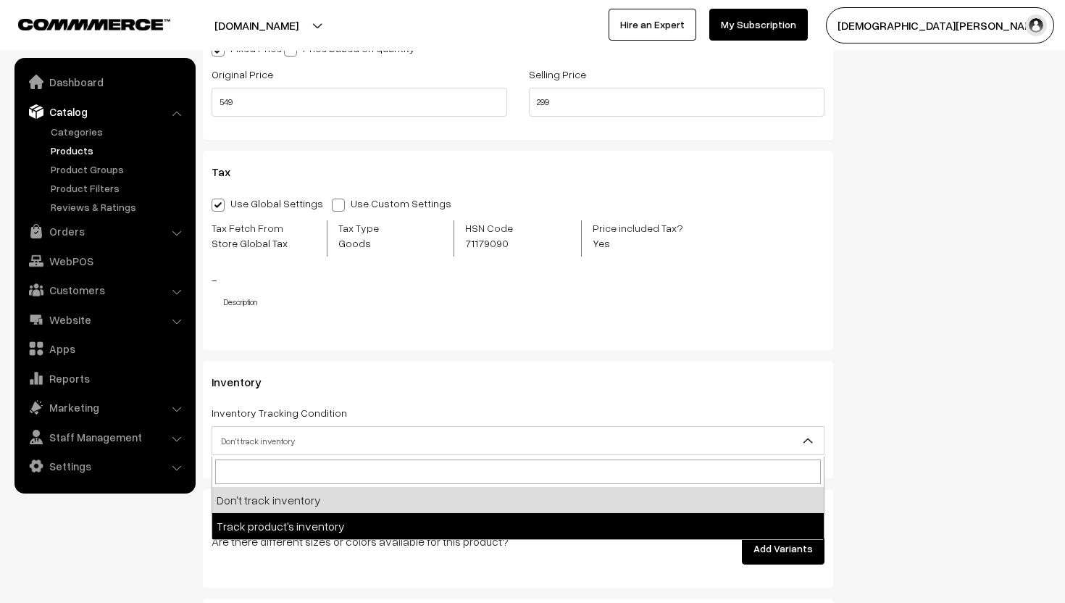
select select "2"
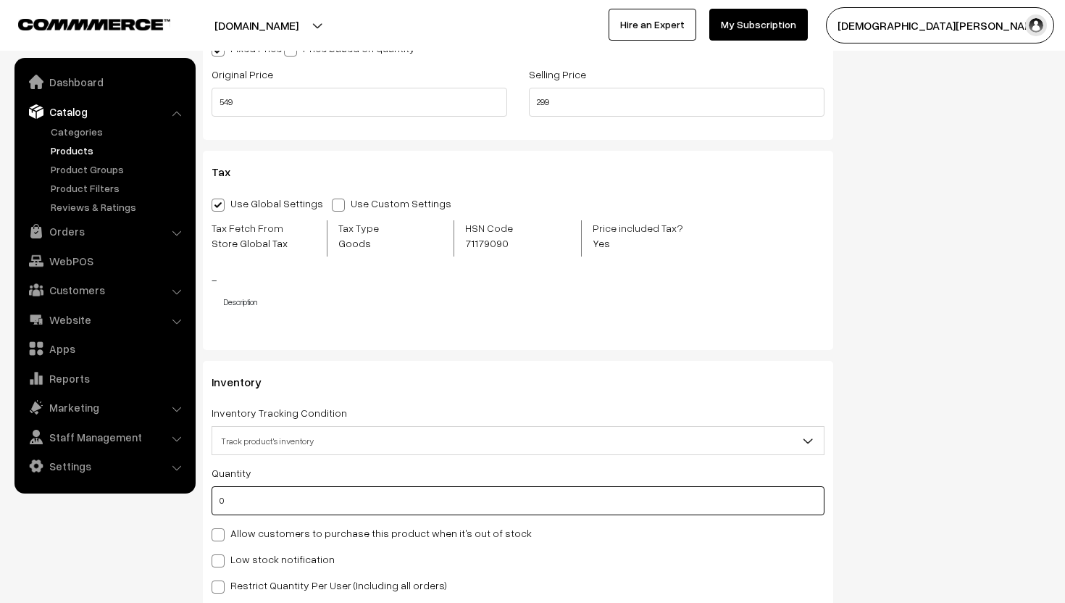
click at [246, 503] on input "0" at bounding box center [517, 500] width 613 height 29
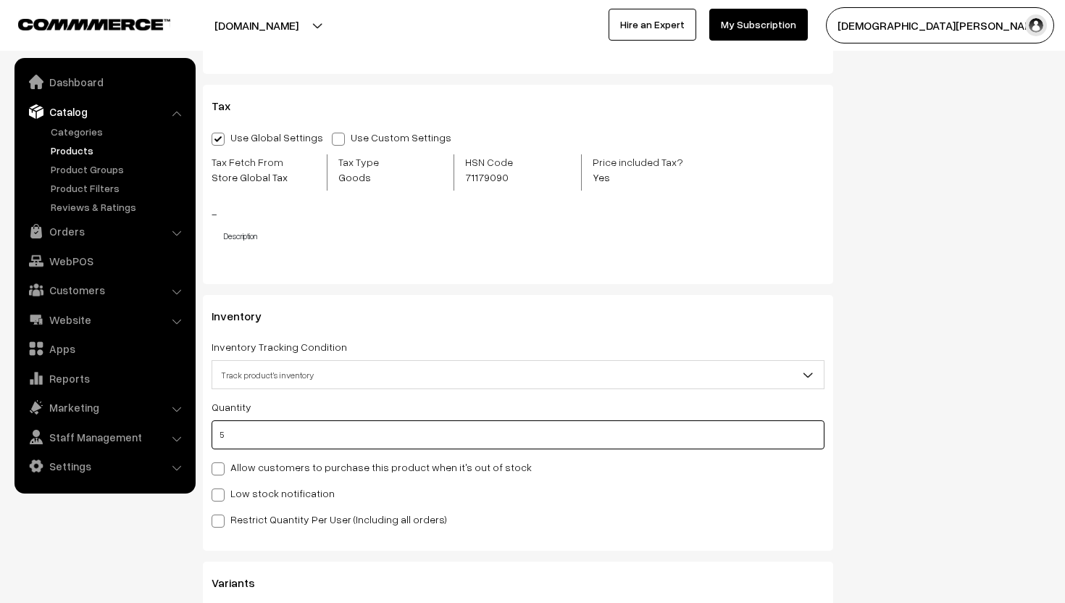
scroll to position [1522, 0]
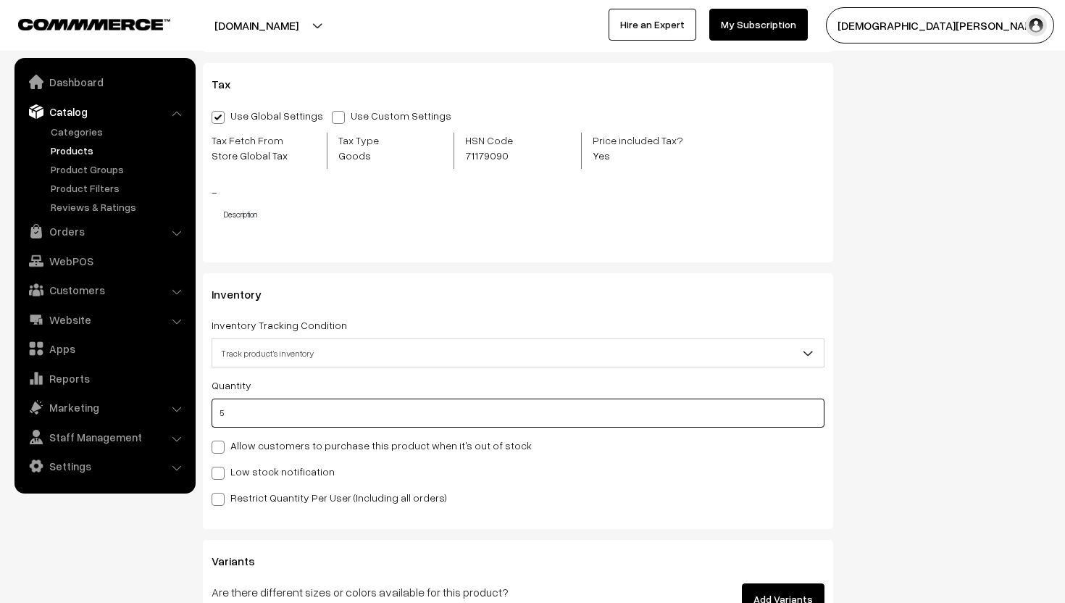
type input "5"
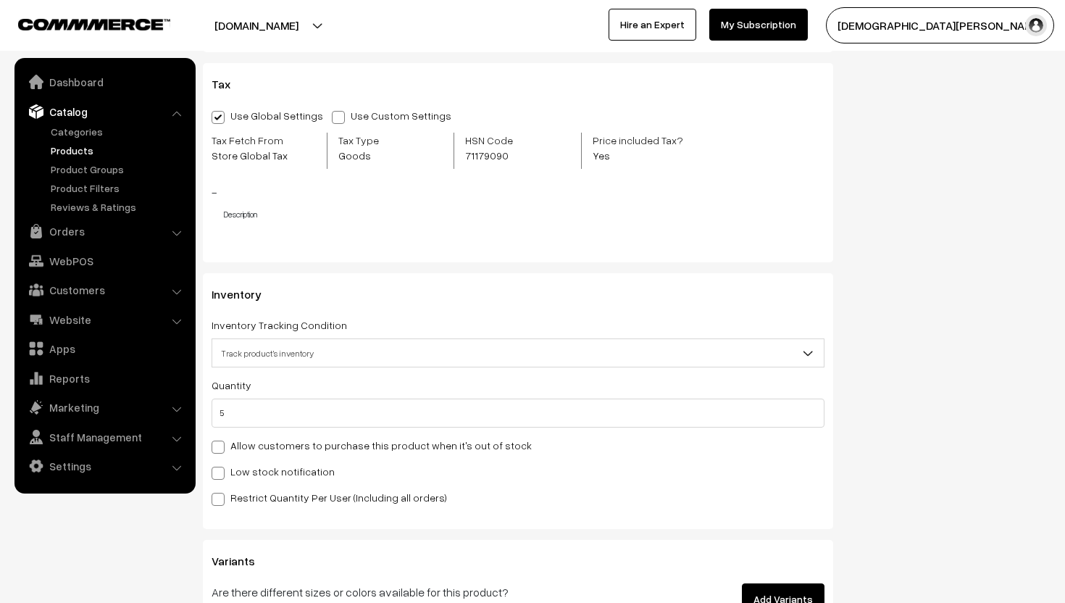
click at [222, 471] on span at bounding box center [217, 472] width 13 height 13
click at [221, 471] on input "Low stock notification" at bounding box center [215, 470] width 9 height 9
checkbox input "true"
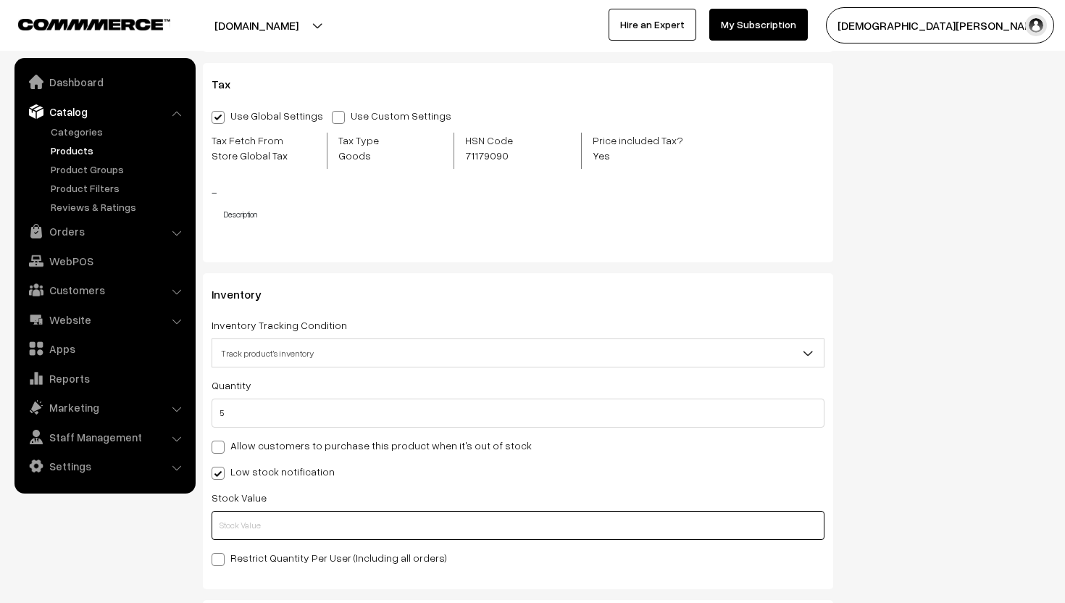
click at [227, 535] on input "text" at bounding box center [517, 525] width 613 height 29
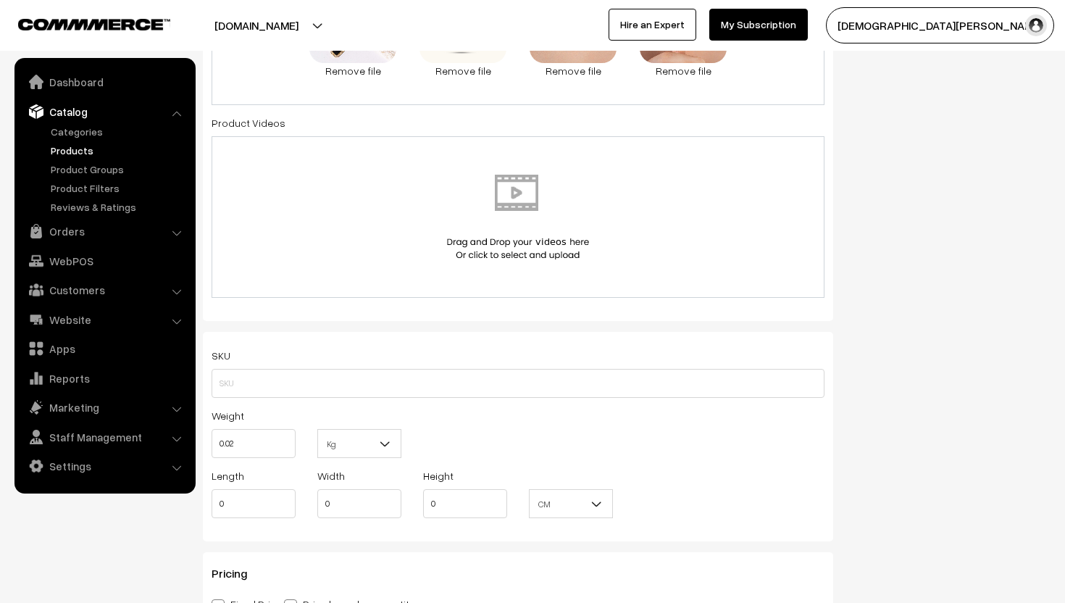
scroll to position [900, 0]
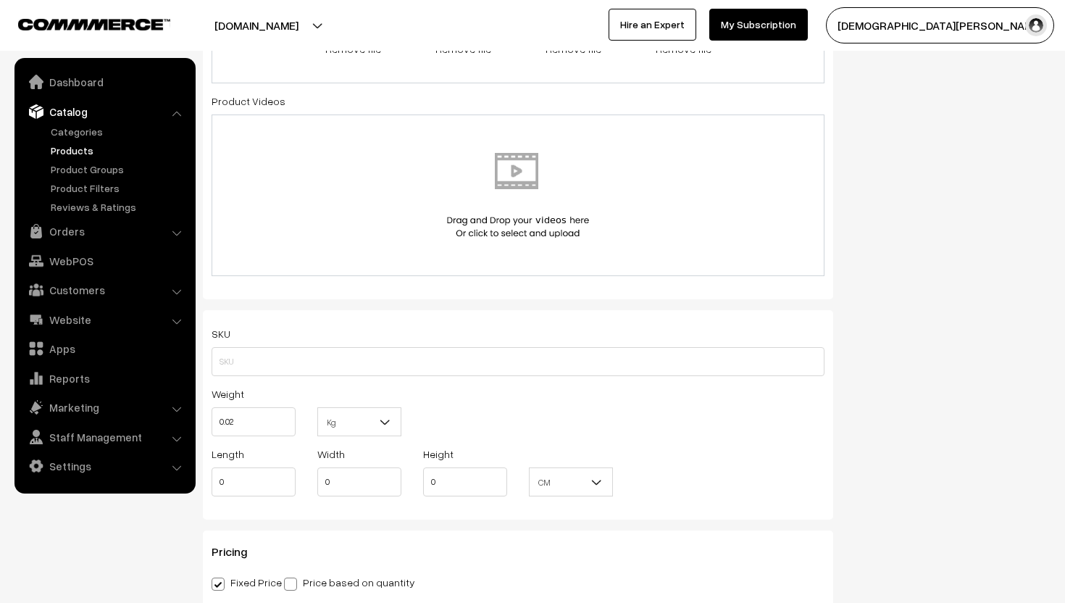
type input "2"
click at [281, 366] on input "text" at bounding box center [517, 361] width 613 height 29
paste input "PD-BLKSTN19"
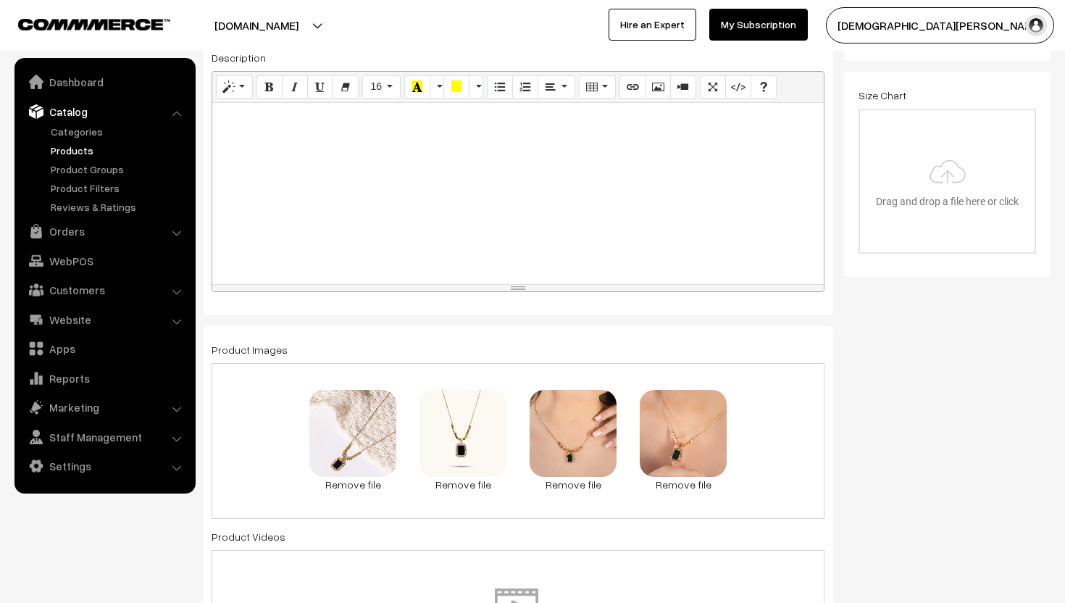
scroll to position [0, 0]
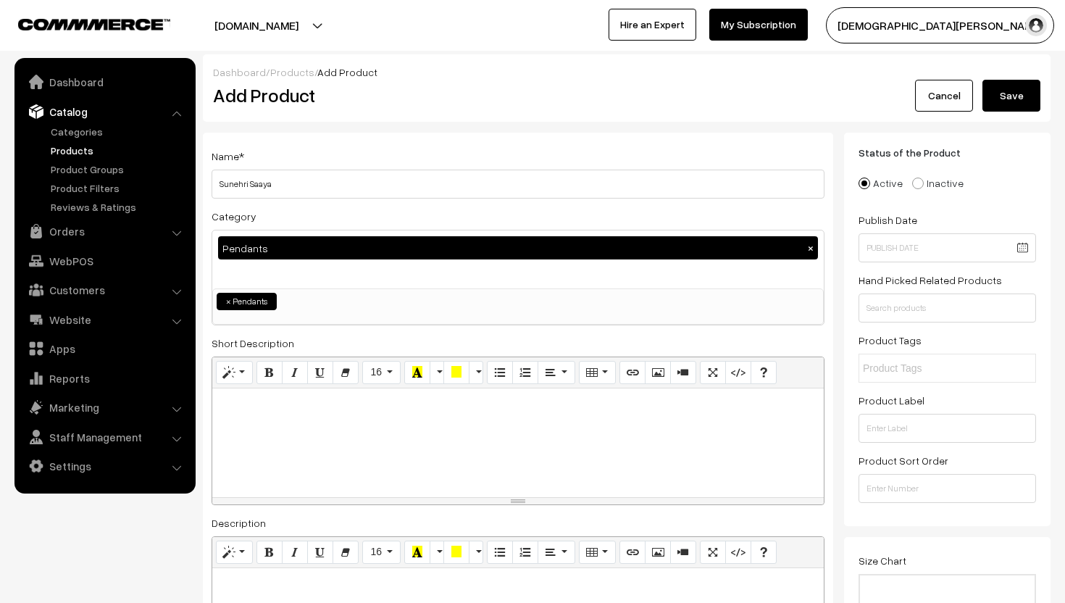
type input "PD-BLKSTN19"
click at [1015, 109] on button "Save" at bounding box center [1011, 96] width 58 height 32
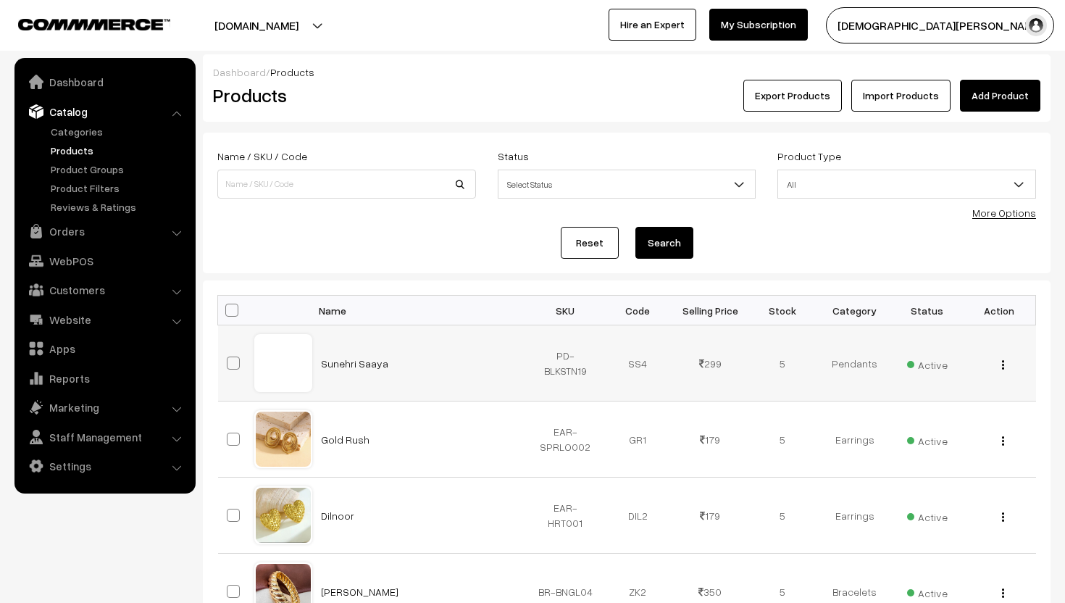
click at [1000, 361] on div "View Edit Delete" at bounding box center [999, 363] width 55 height 15
click at [1003, 366] on img "button" at bounding box center [1003, 364] width 2 height 9
click at [921, 403] on link "Edit" at bounding box center [937, 417] width 123 height 32
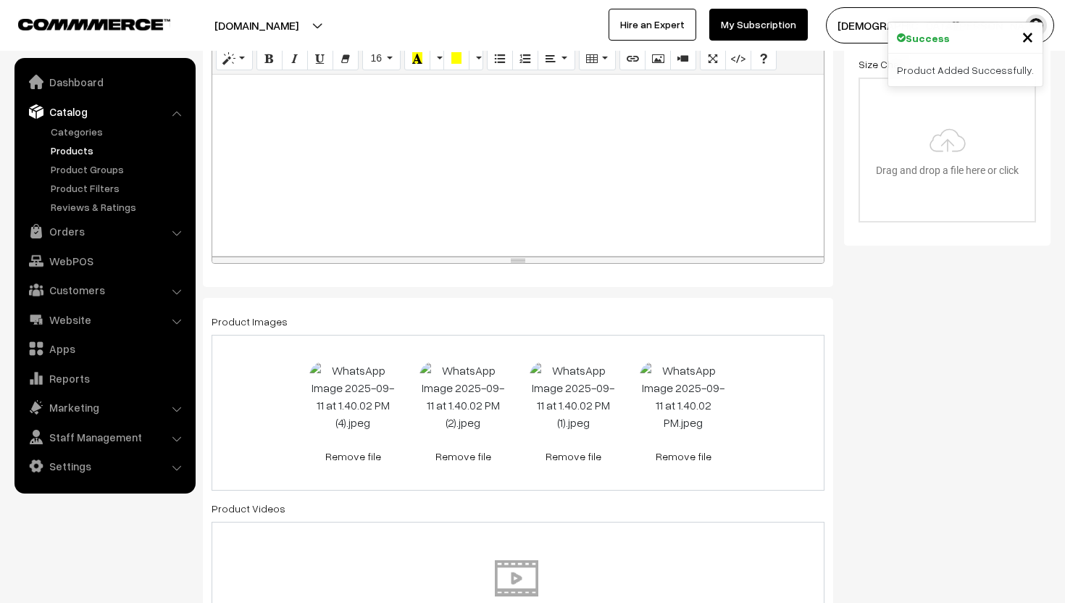
scroll to position [495, 0]
drag, startPoint x: 462, startPoint y: 433, endPoint x: 410, endPoint y: 424, distance: 52.9
click at [403, 424] on div "51.9 KB WhatsApp Image [DATE] 1.40.02 PM (4).jpeg Check Error Remove file 0.3 M…" at bounding box center [517, 411] width 613 height 156
click at [284, 420] on div "51.9 KB WhatsApp Image [DATE] 1.40.02 PM (4).jpeg Check Error Remove file 0.3 M…" at bounding box center [517, 411] width 613 height 156
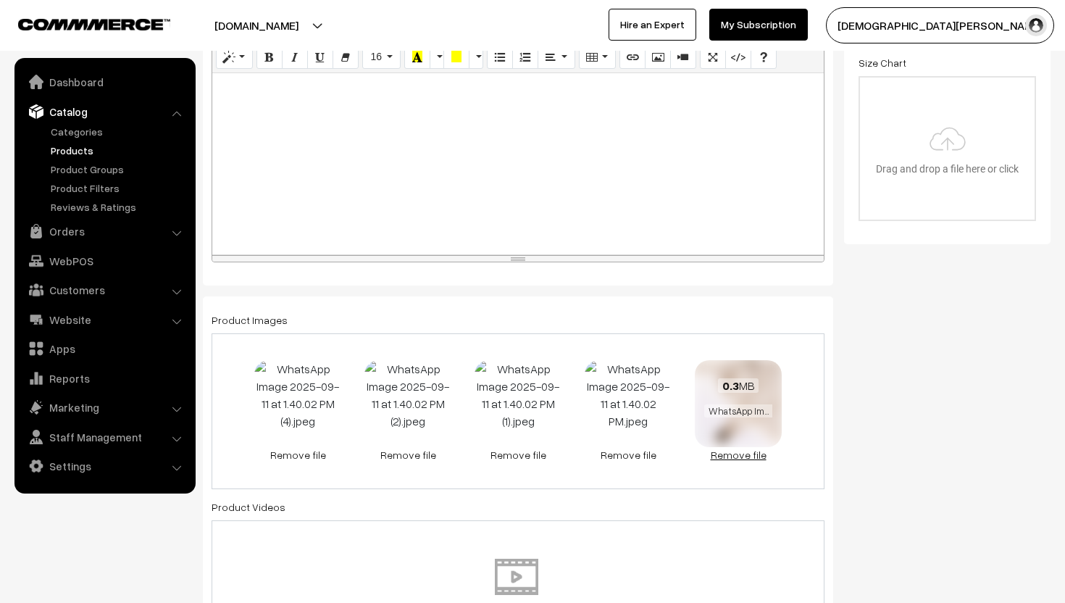
click at [719, 456] on link "Remove file" at bounding box center [738, 454] width 87 height 15
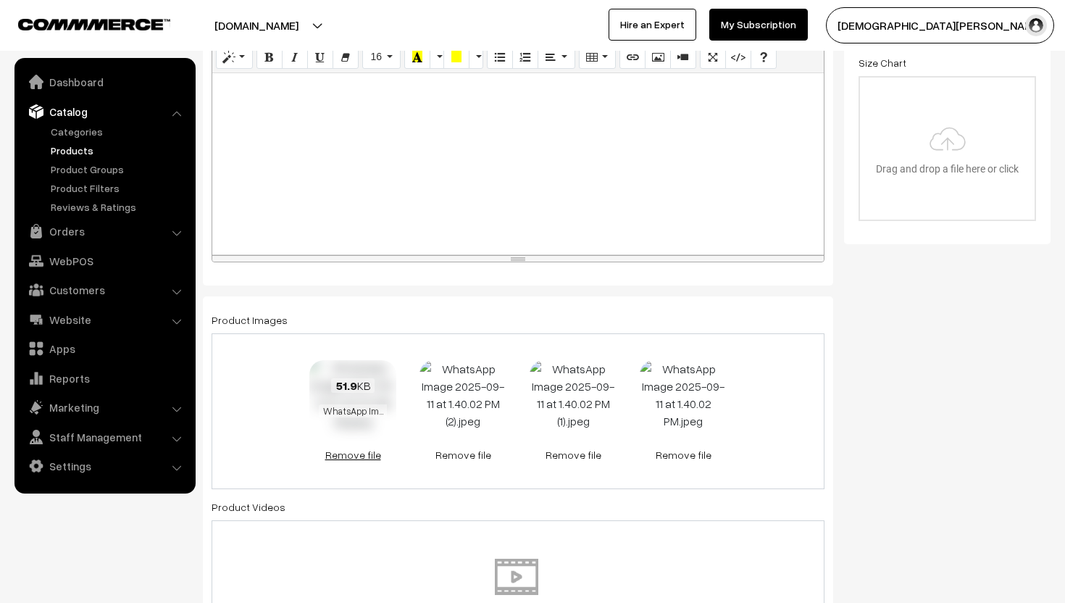
click at [365, 455] on link "Remove file" at bounding box center [352, 454] width 87 height 15
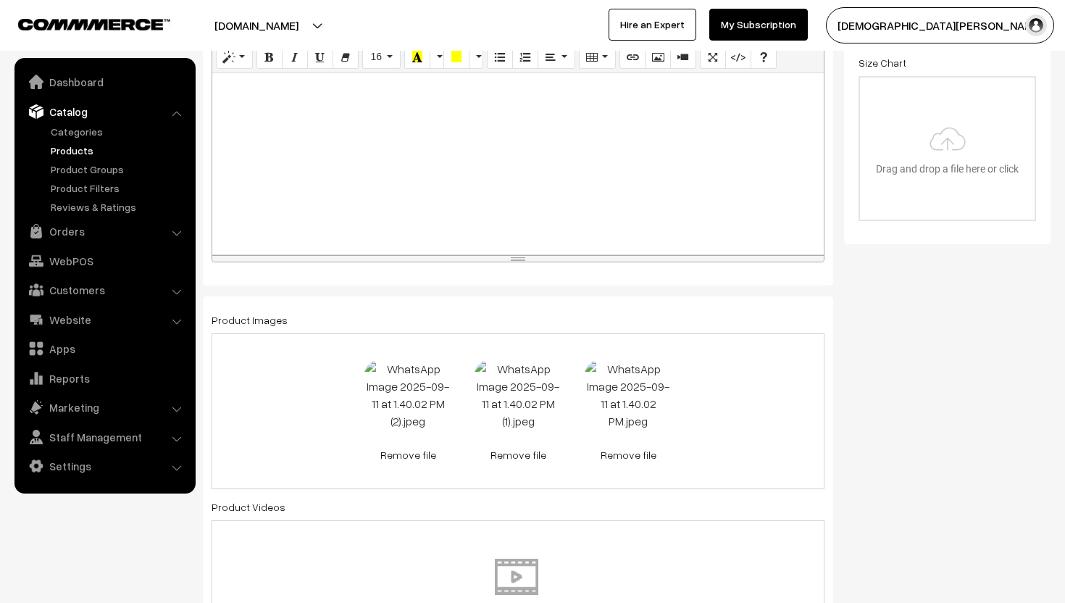
click at [816, 390] on div "0.3 MB WhatsApp Image 2025-09-11 at 1.40.02 PM (2).jpeg Check Error Remove file…" at bounding box center [517, 411] width 613 height 156
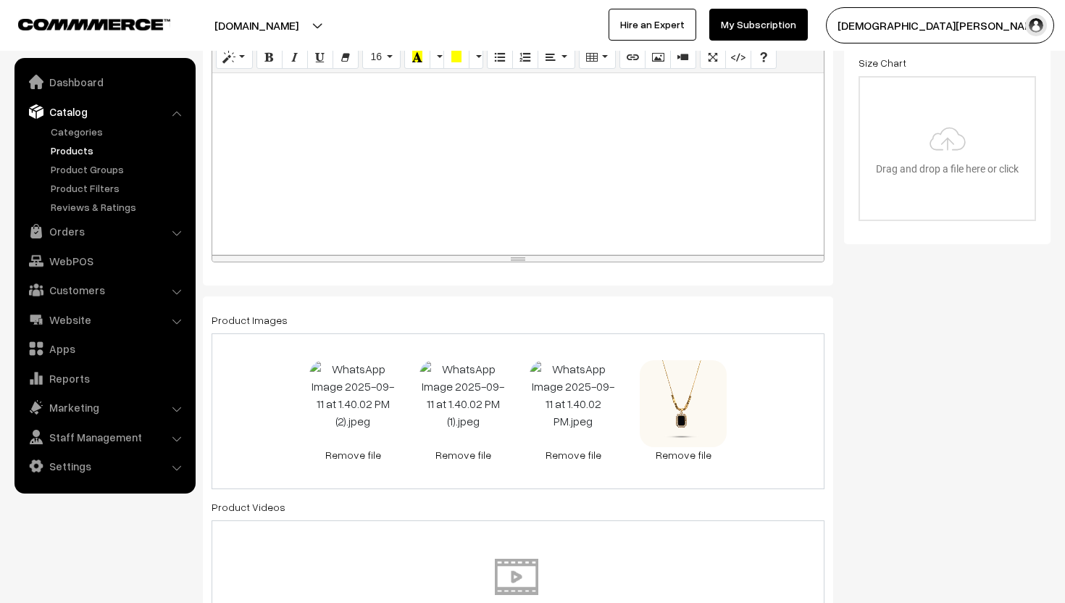
scroll to position [0, 0]
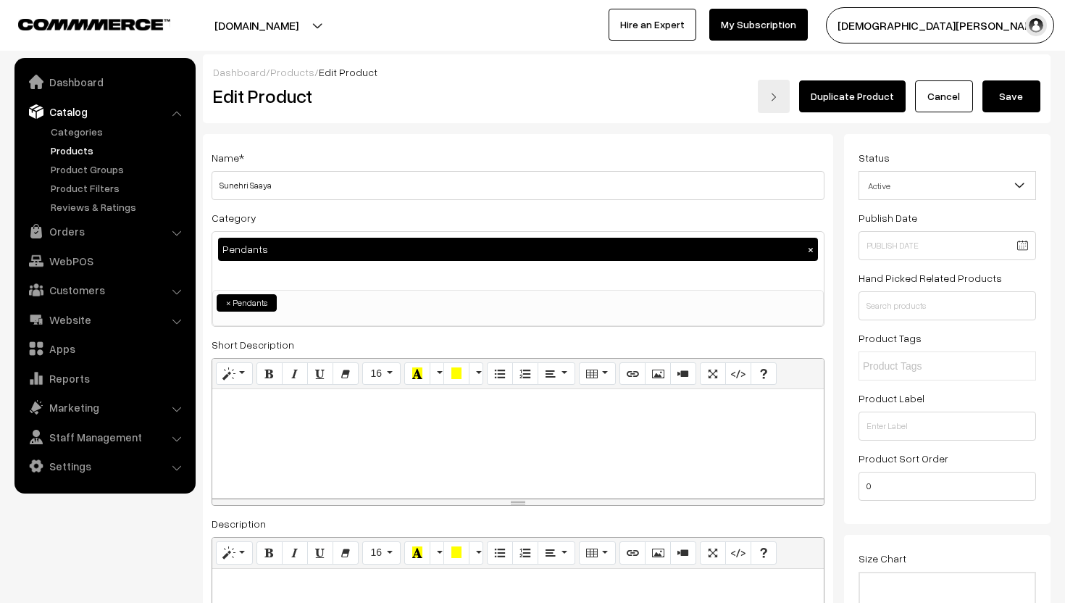
click at [1018, 80] on div "Duplicate Product Cancel Save" at bounding box center [803, 96] width 474 height 33
click at [1011, 96] on button "Save" at bounding box center [1011, 96] width 58 height 32
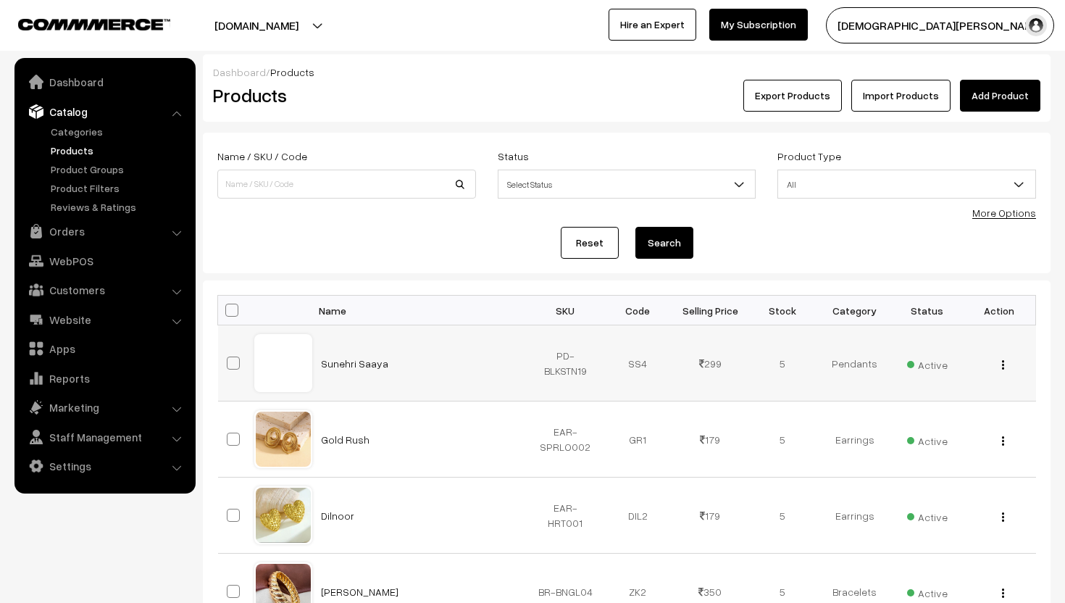
click at [1007, 366] on div "View Edit Delete" at bounding box center [999, 363] width 55 height 15
click at [1002, 366] on img "button" at bounding box center [1003, 364] width 2 height 9
click at [895, 411] on link "Edit" at bounding box center [937, 417] width 123 height 32
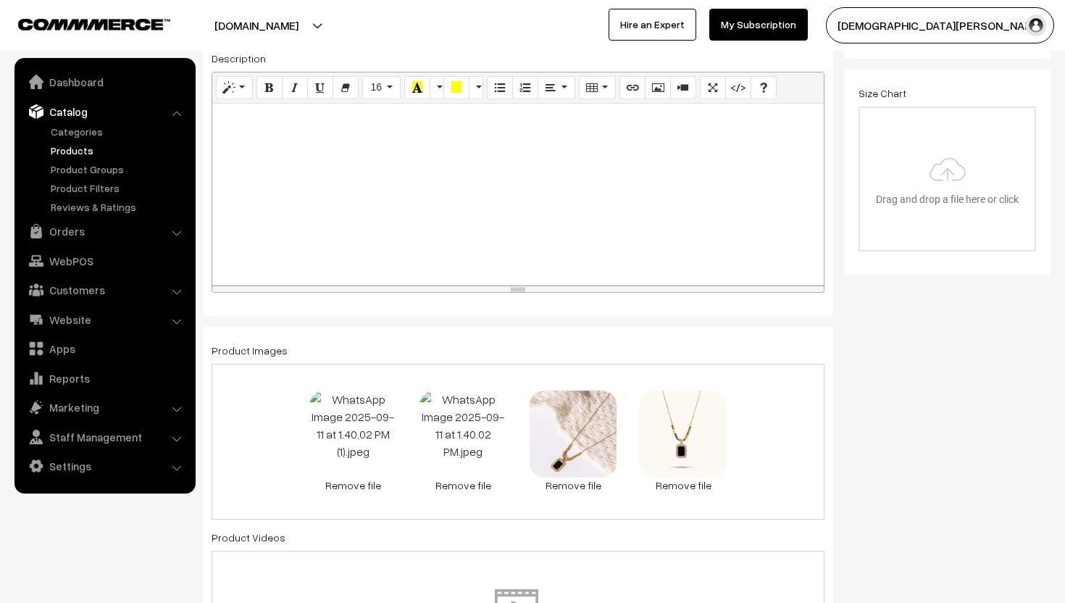
scroll to position [470, 0]
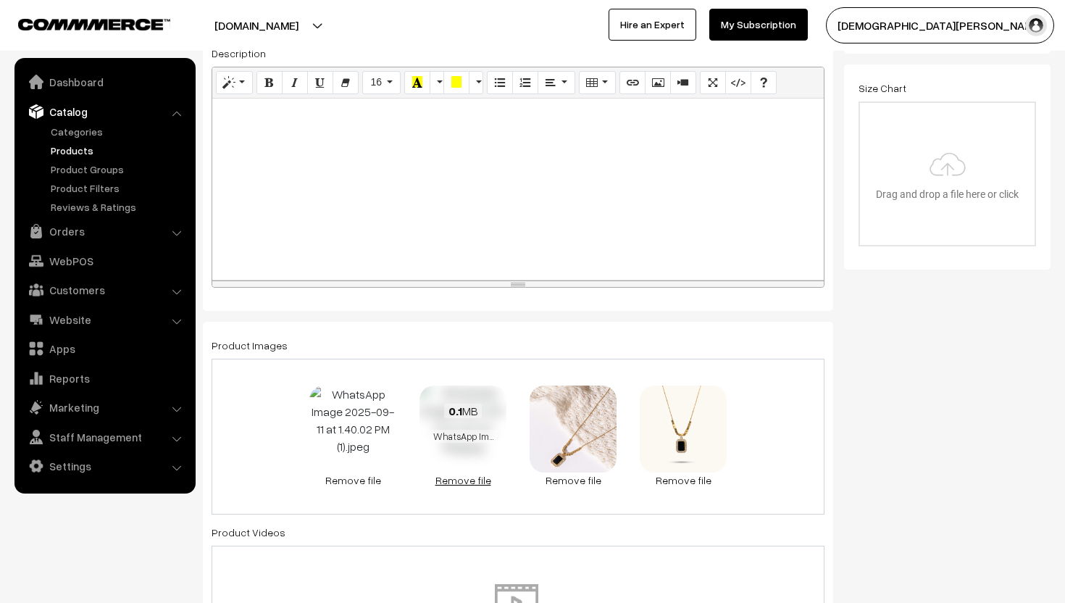
click at [456, 477] on link "Remove file" at bounding box center [462, 479] width 87 height 15
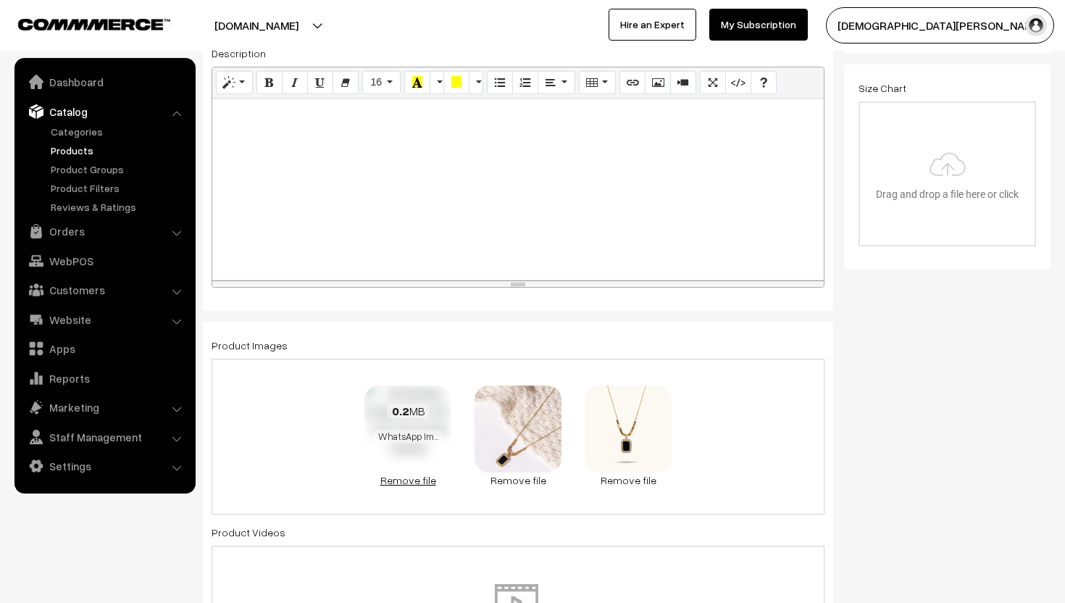
click at [406, 474] on link "Remove file" at bounding box center [407, 479] width 87 height 15
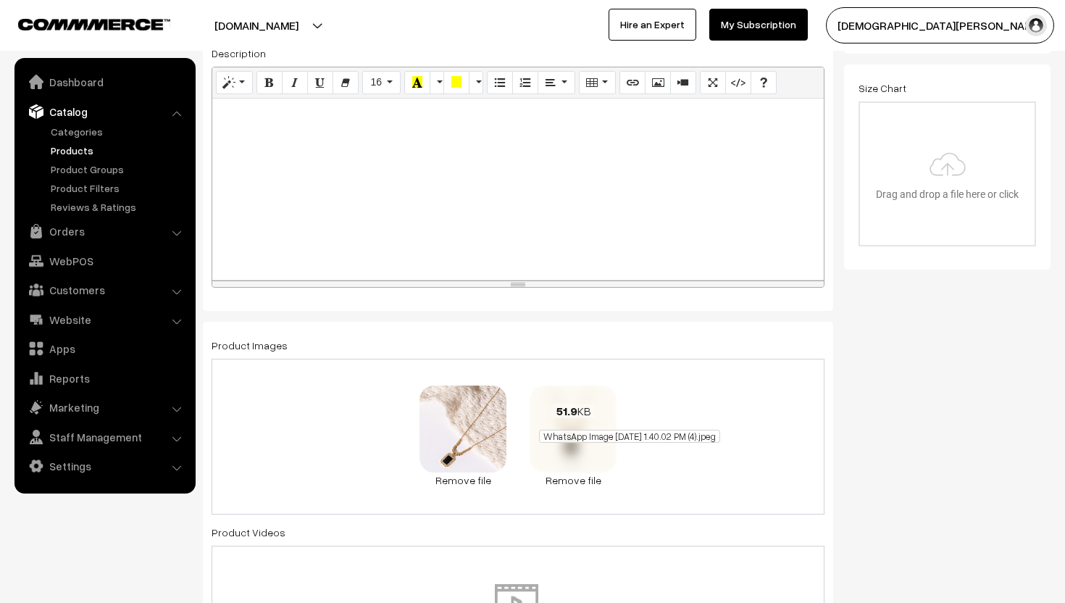
click at [679, 432] on span "WhatsApp Image 2025-09-11 at 1.40.02 PM (4).jpeg" at bounding box center [629, 435] width 181 height 13
click at [670, 477] on div "0.3 MB WhatsApp Image 2025-09-11 at 1.40.02 PM (2).jpeg Check Error Remove file…" at bounding box center [517, 437] width 613 height 156
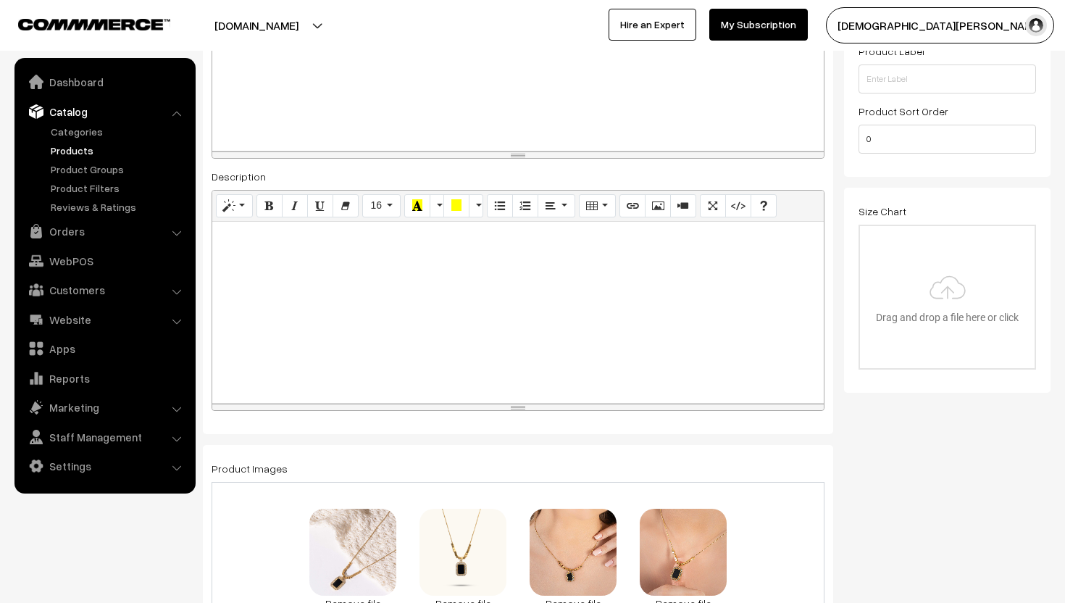
scroll to position [0, 0]
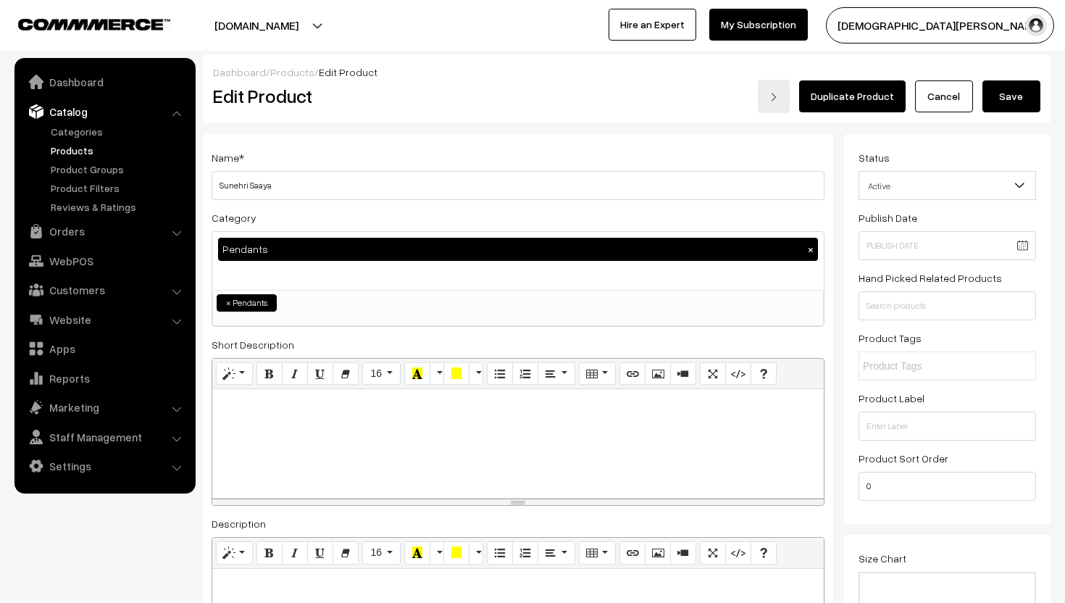
click at [1003, 96] on button "Save" at bounding box center [1011, 96] width 58 height 32
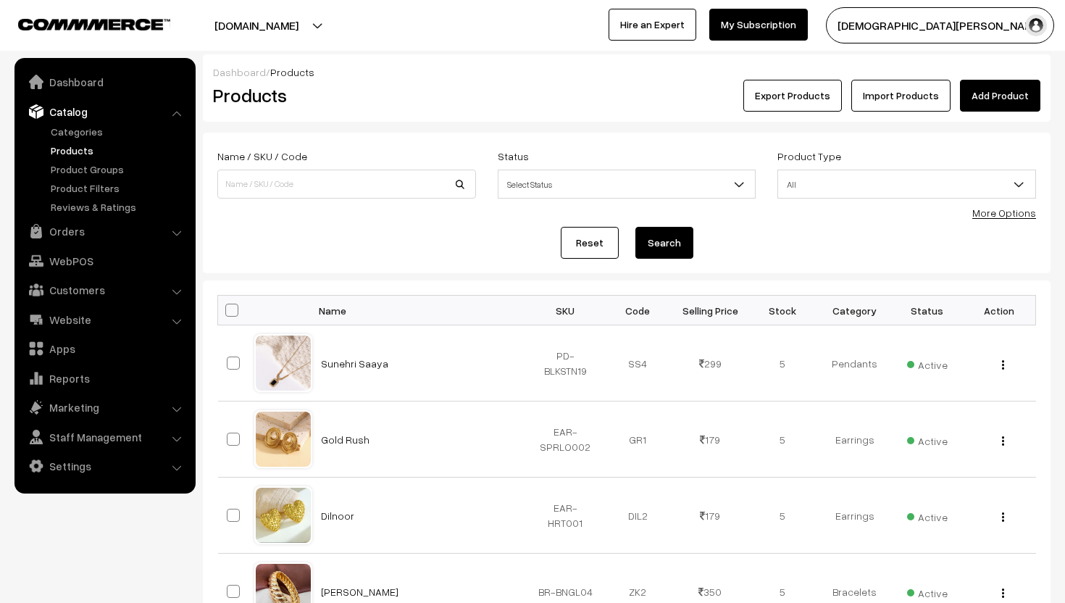
click at [1003, 96] on link "Add Product" at bounding box center [1000, 96] width 80 height 32
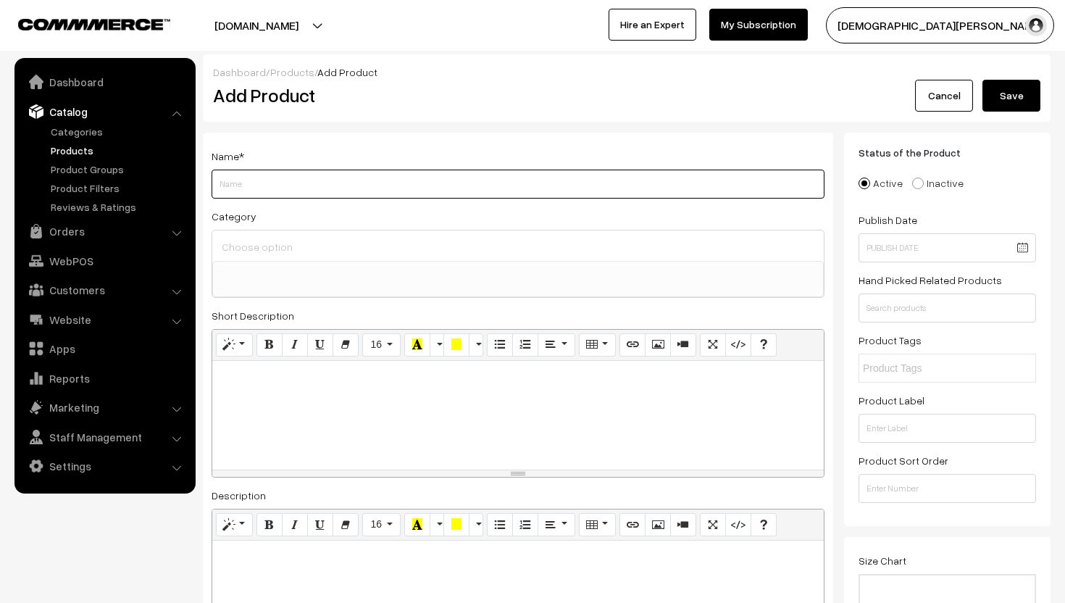
click at [356, 176] on input "Weight" at bounding box center [517, 183] width 613 height 29
click at [240, 256] on input at bounding box center [518, 246] width 600 height 21
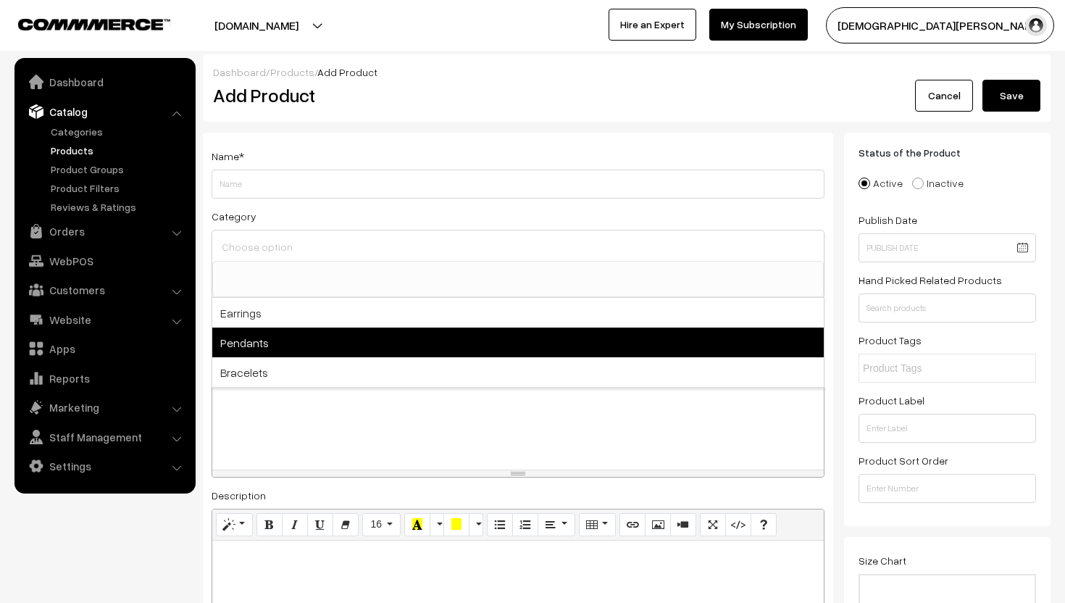
click at [228, 348] on span "Pendants" at bounding box center [517, 342] width 611 height 30
select select "2"
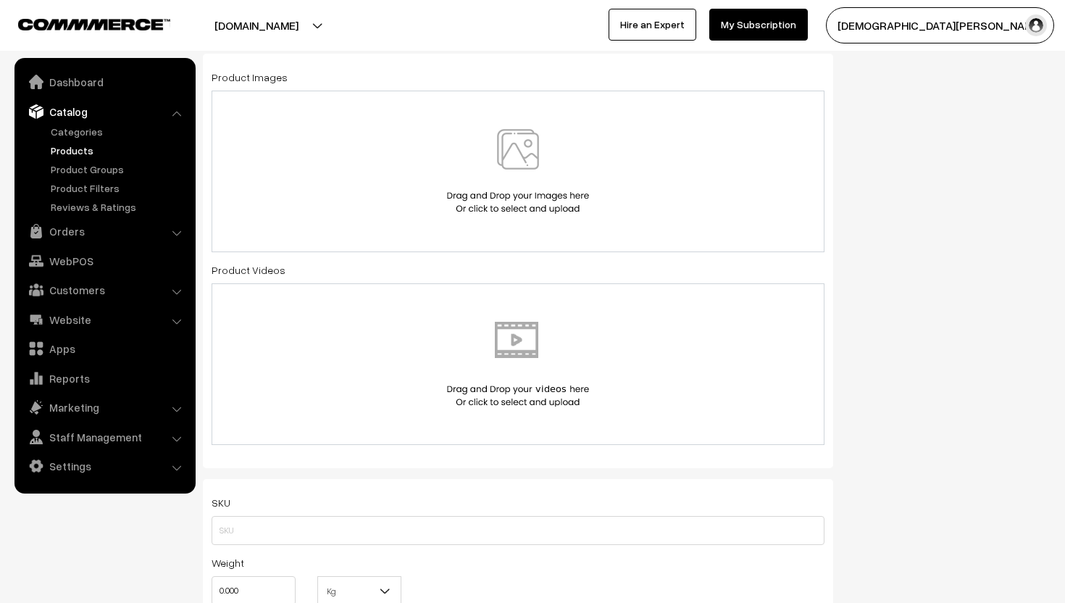
scroll to position [739, 0]
click at [272, 531] on input "text" at bounding box center [517, 528] width 613 height 29
paste input "PD-SLKDAI18"
type input "PD-SLKDAI18"
click at [573, 164] on img at bounding box center [517, 169] width 149 height 85
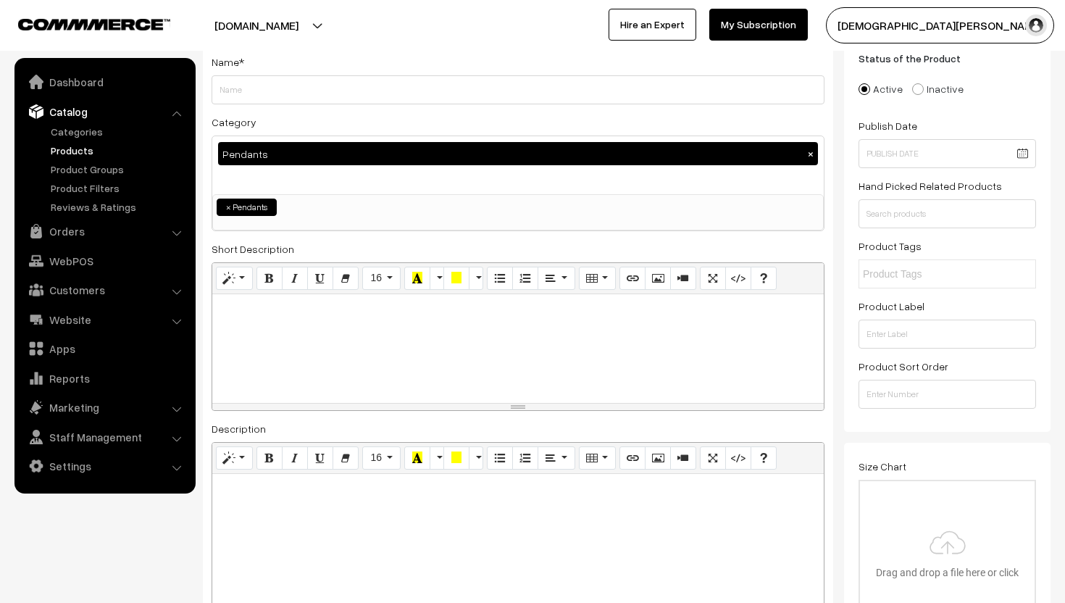
scroll to position [0, 0]
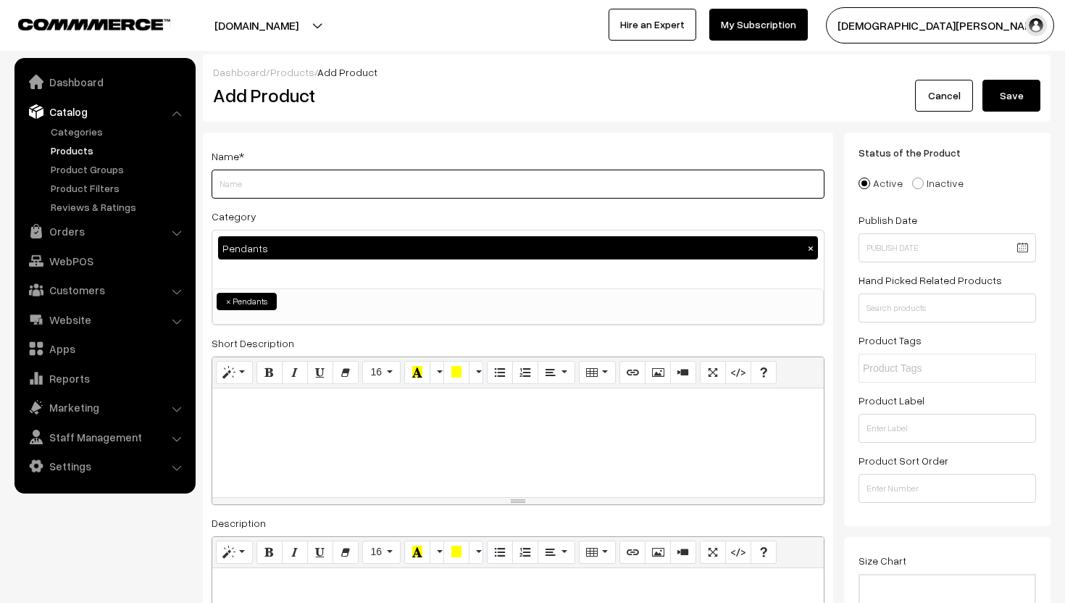
click at [350, 196] on input "Weight" at bounding box center [517, 183] width 613 height 29
type input "D"
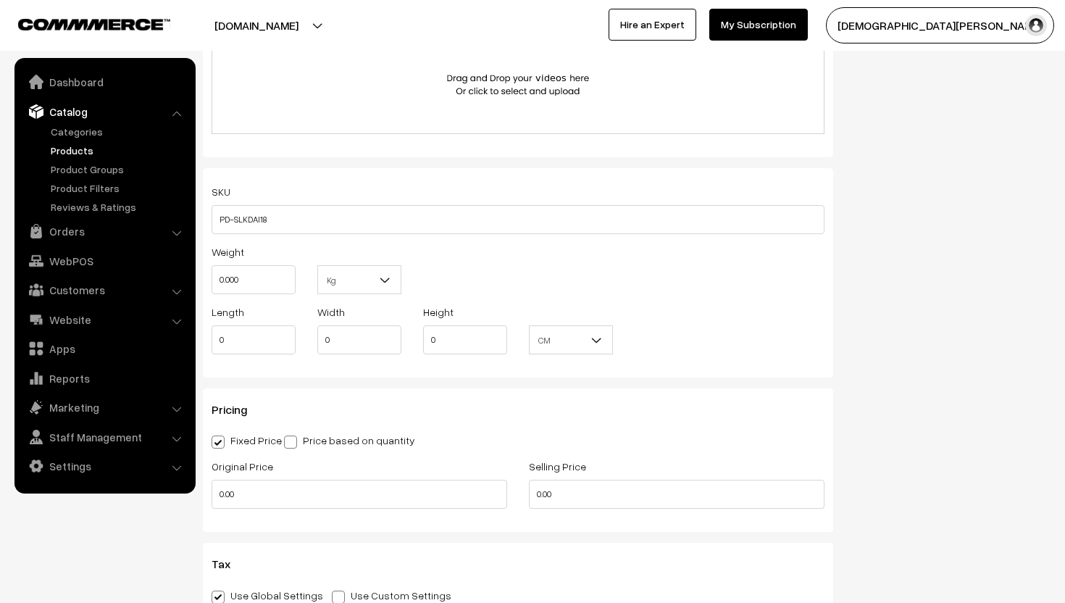
scroll to position [1046, 0]
type input "Lumiere"
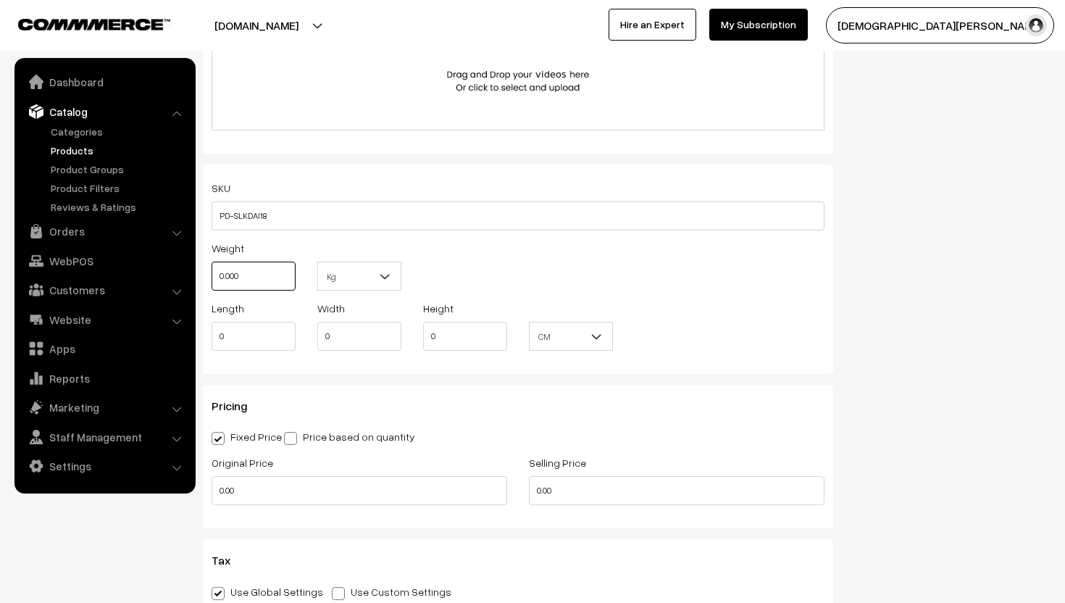
click at [251, 280] on input "0.000" at bounding box center [253, 275] width 84 height 29
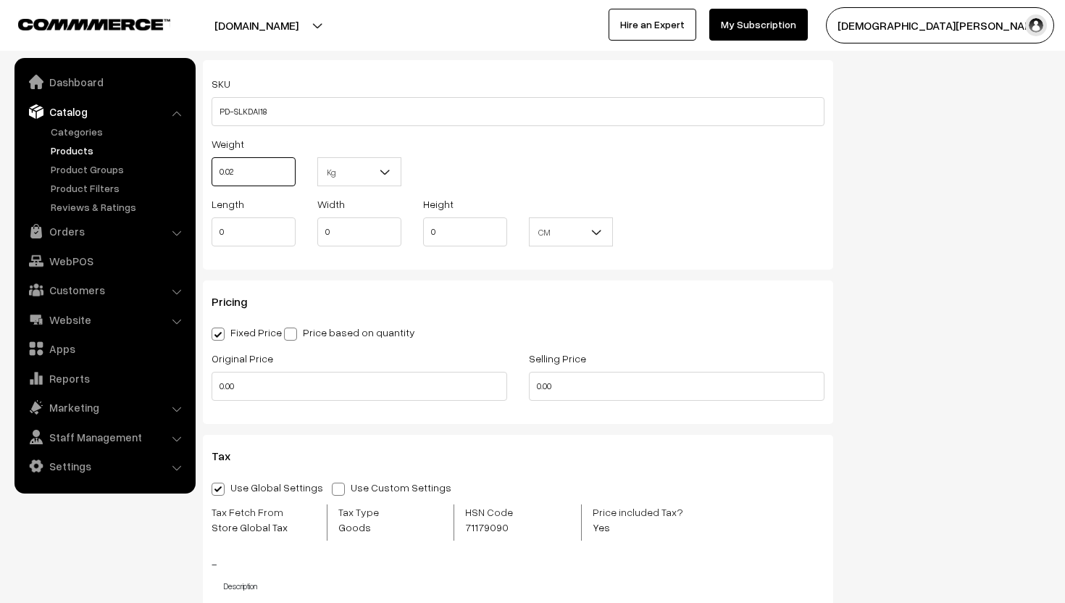
scroll to position [1171, 0]
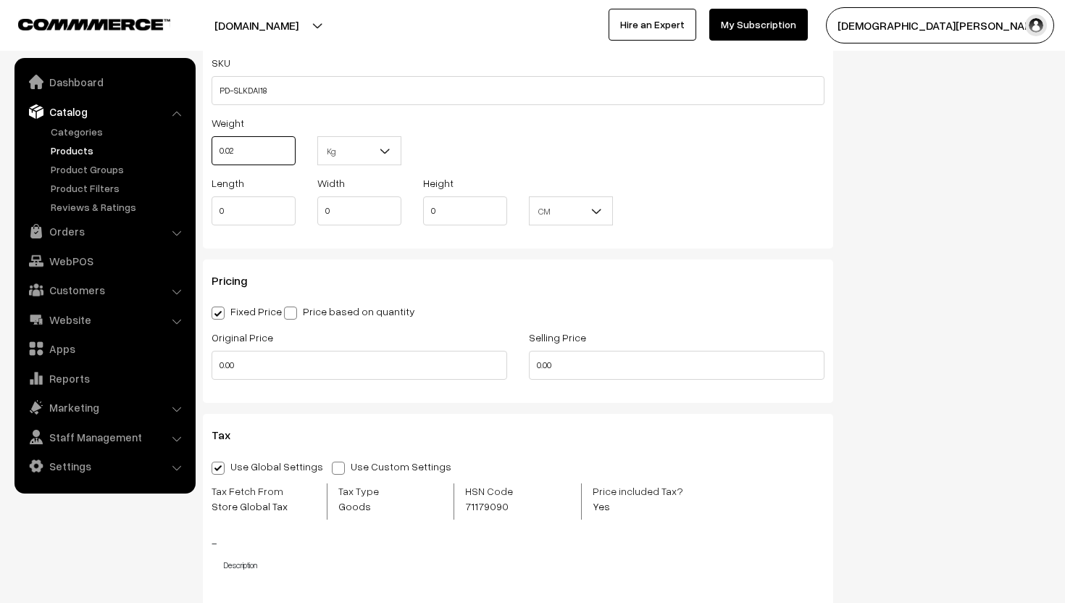
type input "0.02"
click at [272, 366] on input "0.00" at bounding box center [359, 365] width 296 height 29
type input "0"
click at [592, 382] on div "Selling Price 0.00" at bounding box center [676, 358] width 317 height 60
click at [581, 366] on input "0.00" at bounding box center [677, 365] width 296 height 29
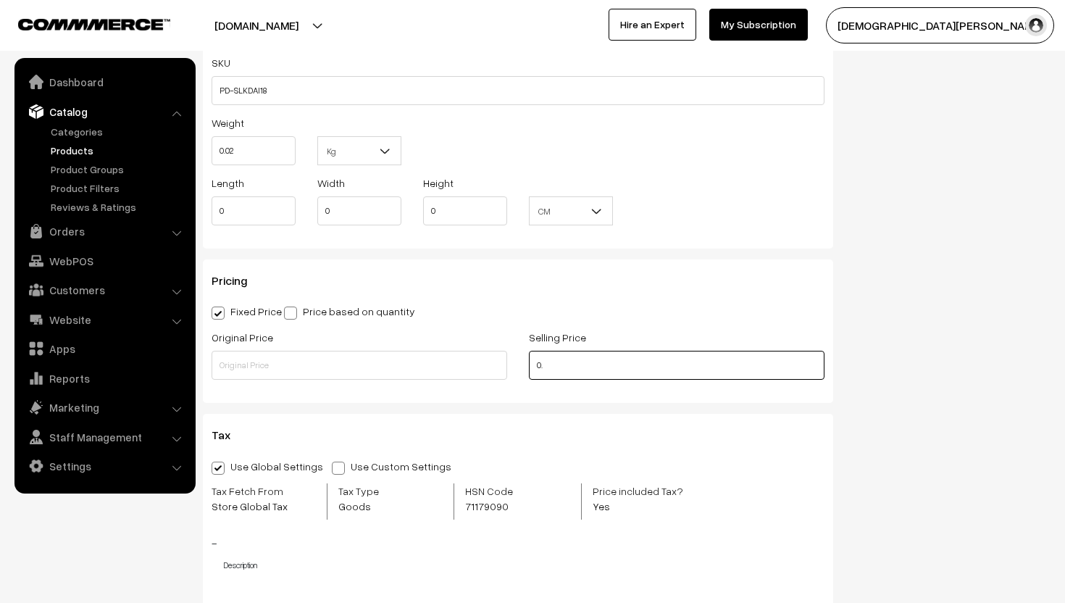
type input "0"
type input "229"
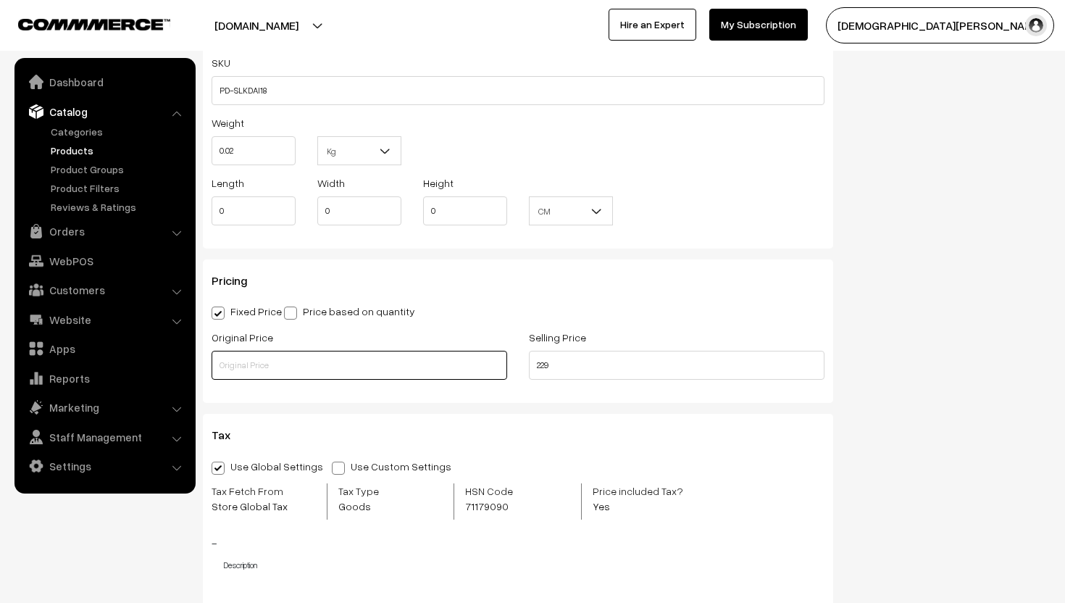
click at [327, 367] on input "text" at bounding box center [359, 365] width 296 height 29
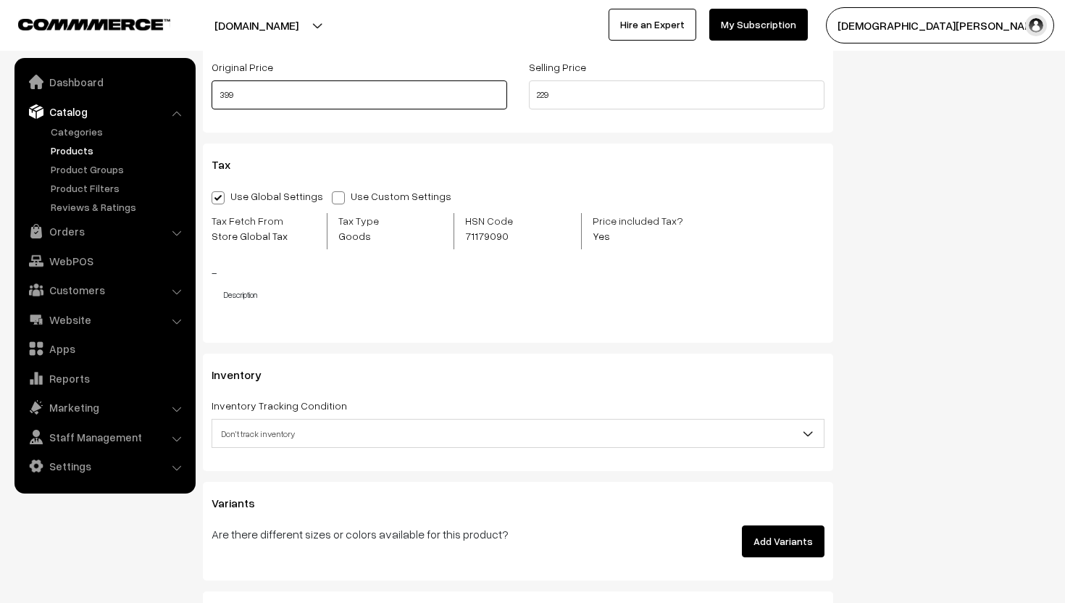
scroll to position [1485, 0]
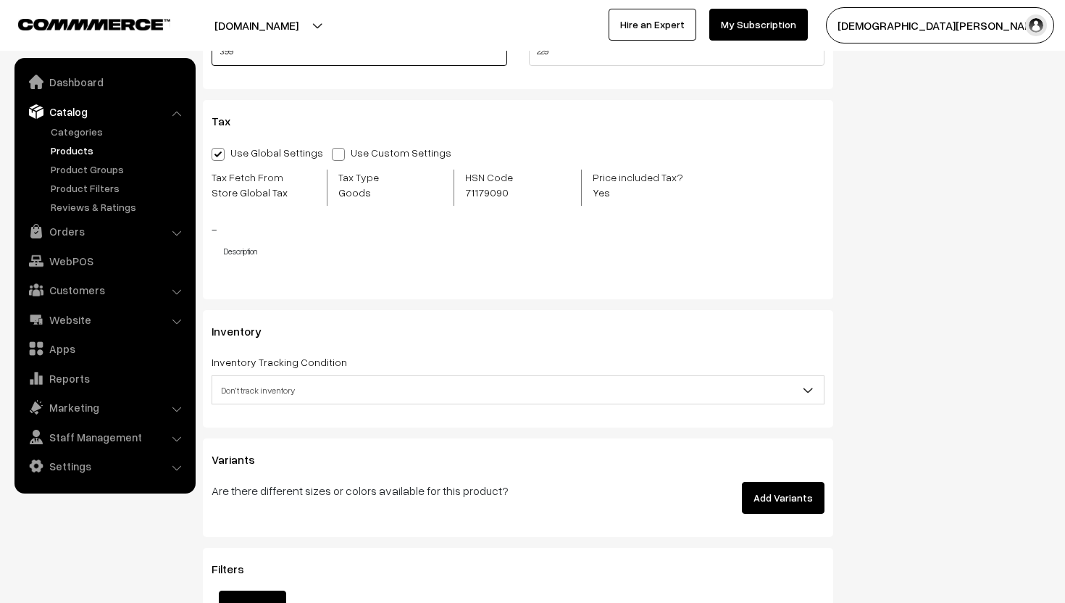
type input "399"
click at [334, 374] on div "Inventory Tracking Condition Don't track inventory Track product's inventory Do…" at bounding box center [517, 378] width 613 height 51
click at [322, 386] on span "Don't track inventory" at bounding box center [517, 389] width 611 height 25
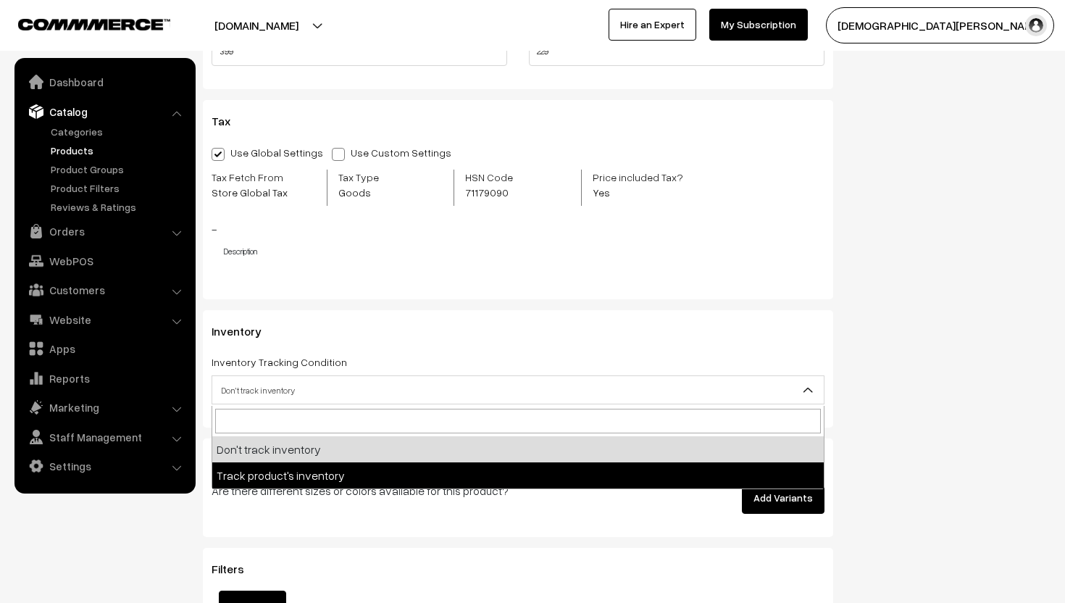
select select "2"
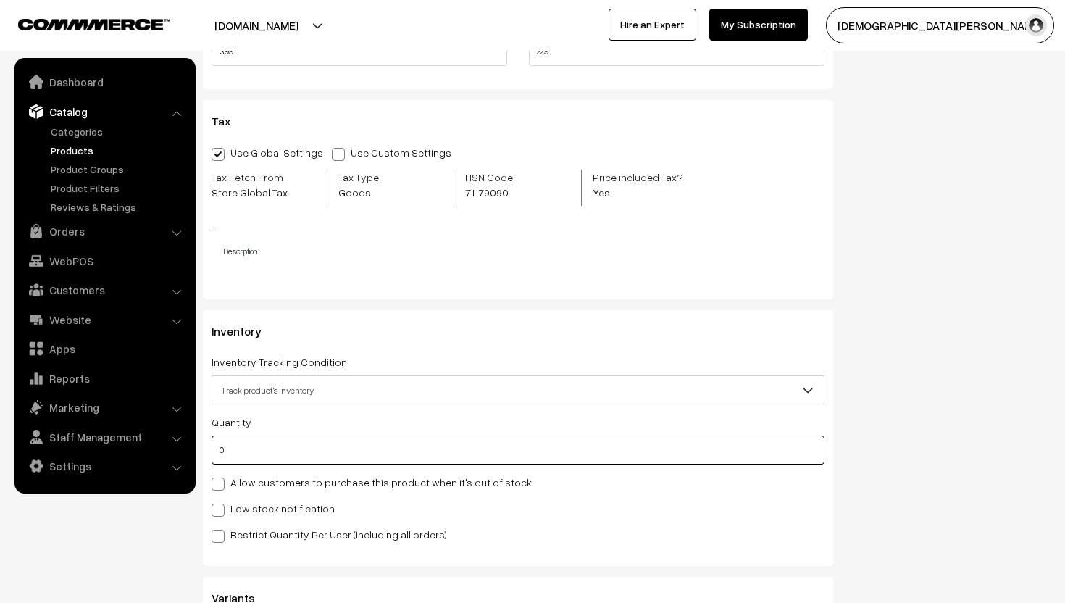
click at [253, 444] on input "0" at bounding box center [517, 449] width 613 height 29
type input "2"
type input "5"
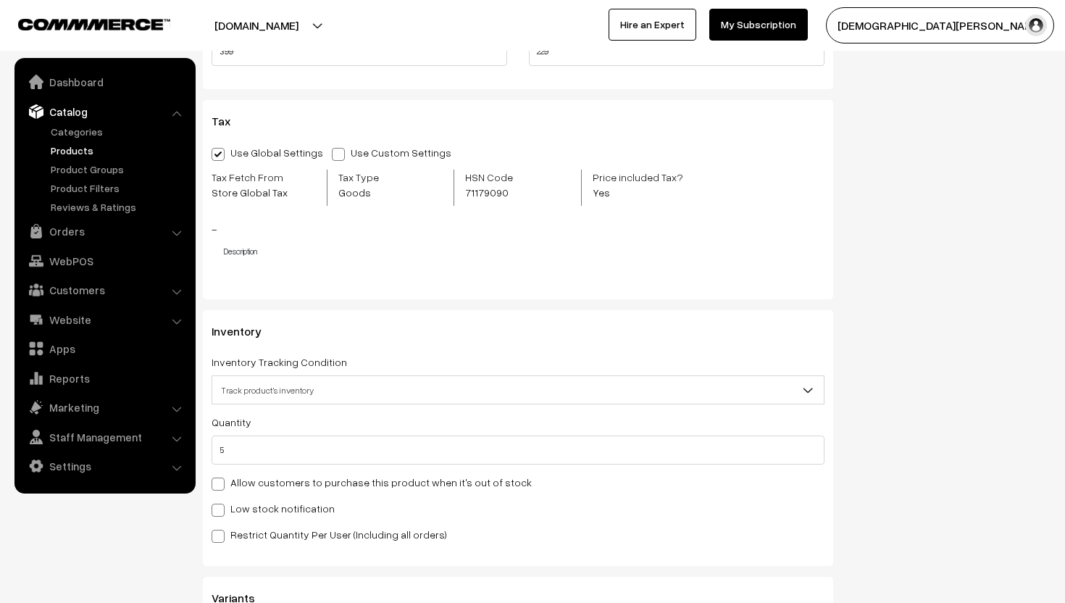
click at [222, 508] on span at bounding box center [217, 509] width 13 height 13
click at [221, 508] on input "Low stock notification" at bounding box center [215, 507] width 9 height 9
checkbox input "true"
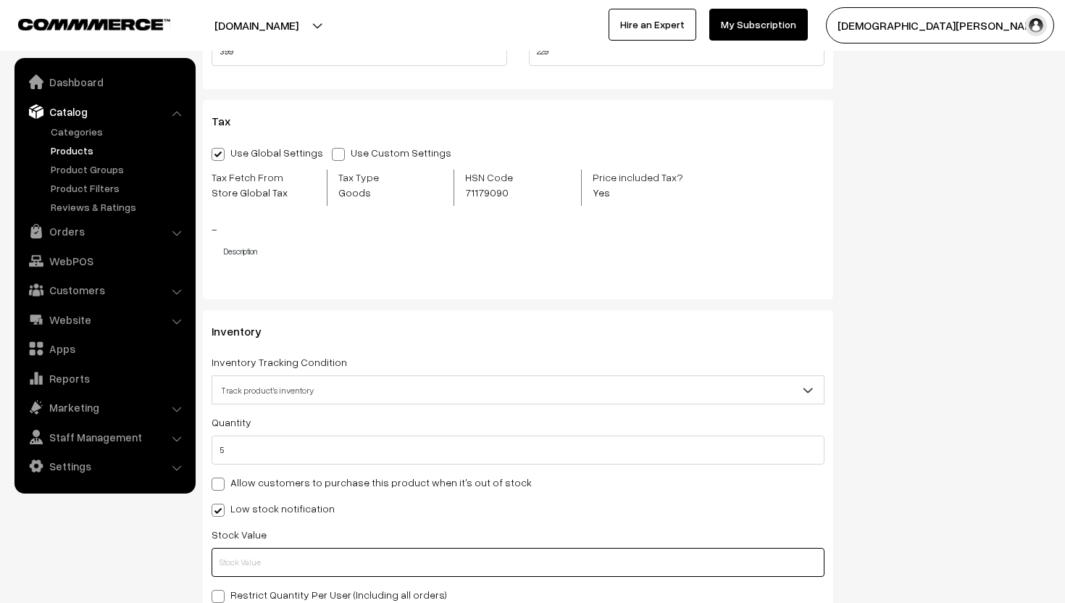
click at [229, 559] on input "text" at bounding box center [517, 562] width 613 height 29
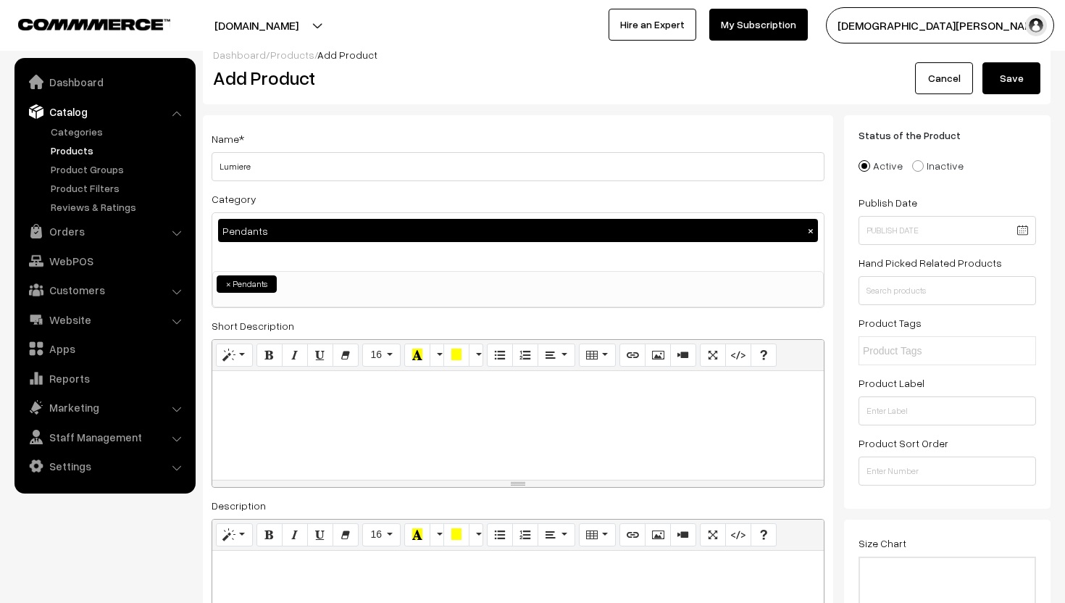
scroll to position [0, 0]
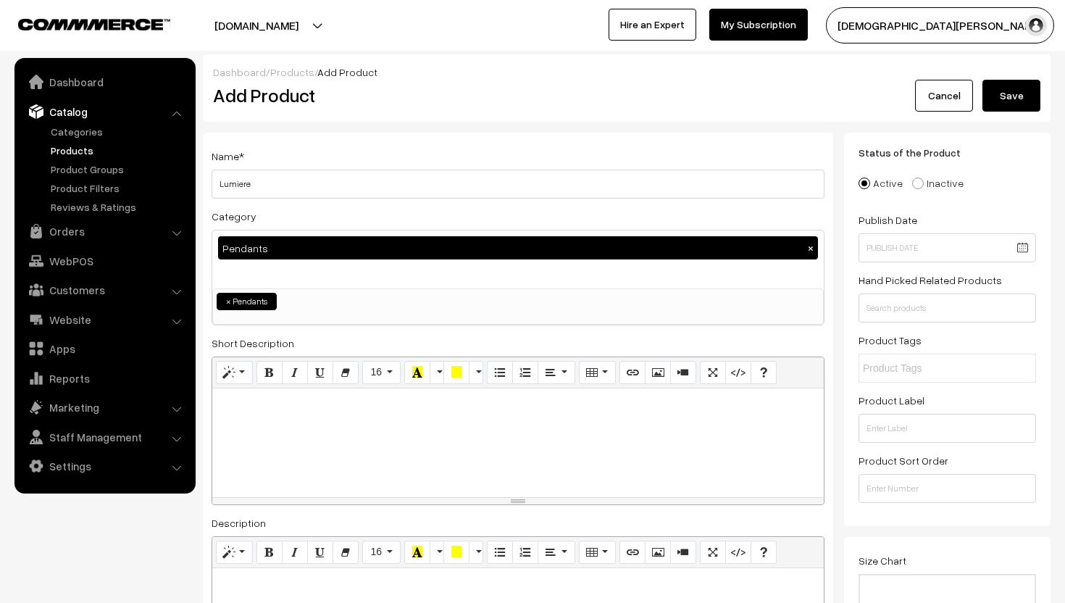
type input "2"
click at [1018, 91] on button "Save" at bounding box center [1011, 96] width 58 height 32
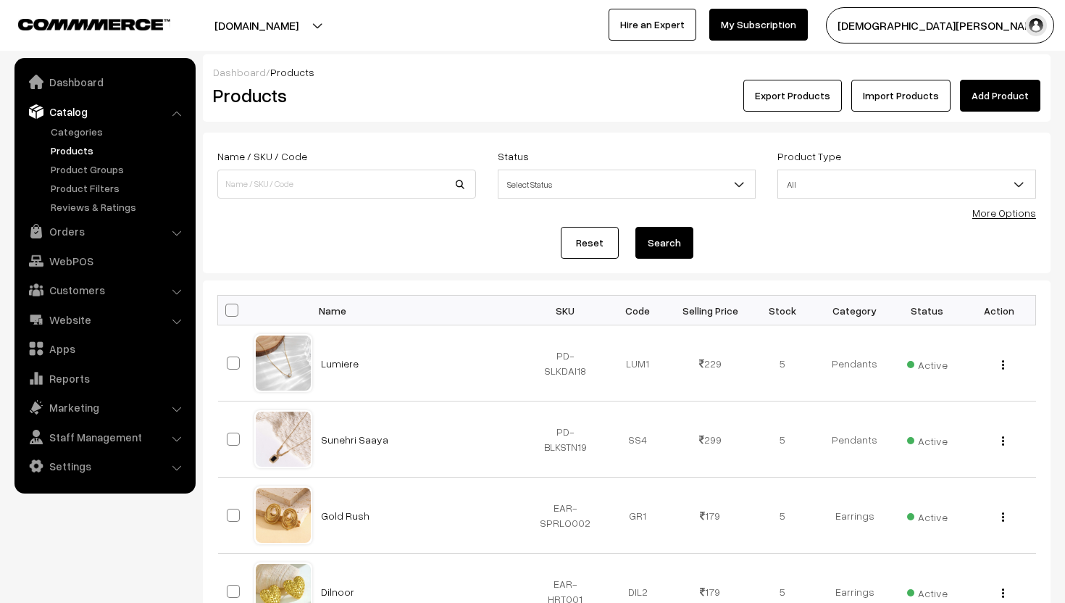
click at [1009, 101] on link "Add Product" at bounding box center [1000, 96] width 80 height 32
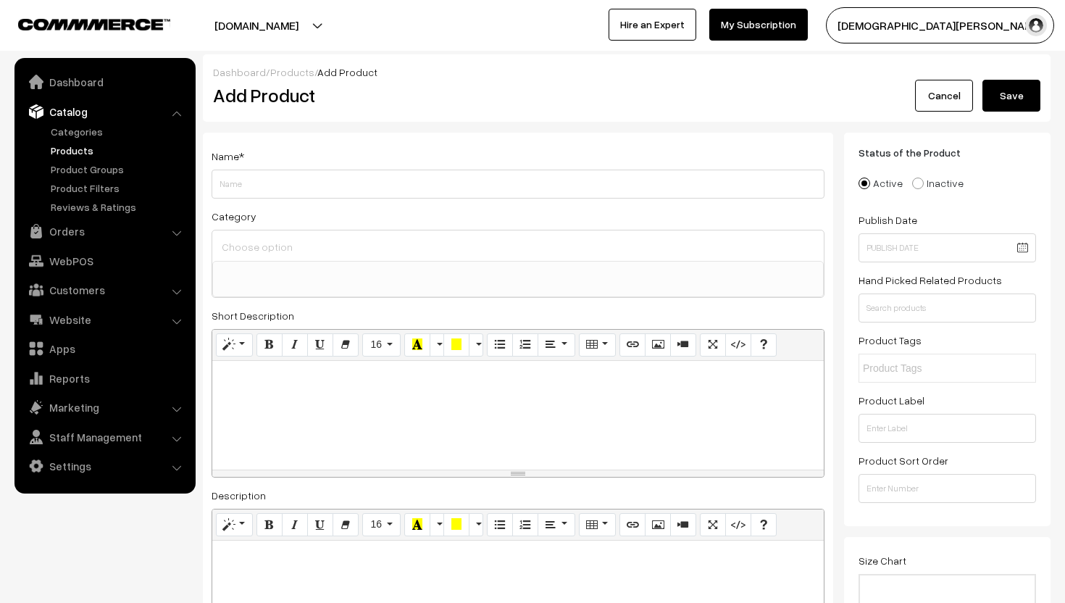
click at [243, 243] on input at bounding box center [518, 246] width 600 height 21
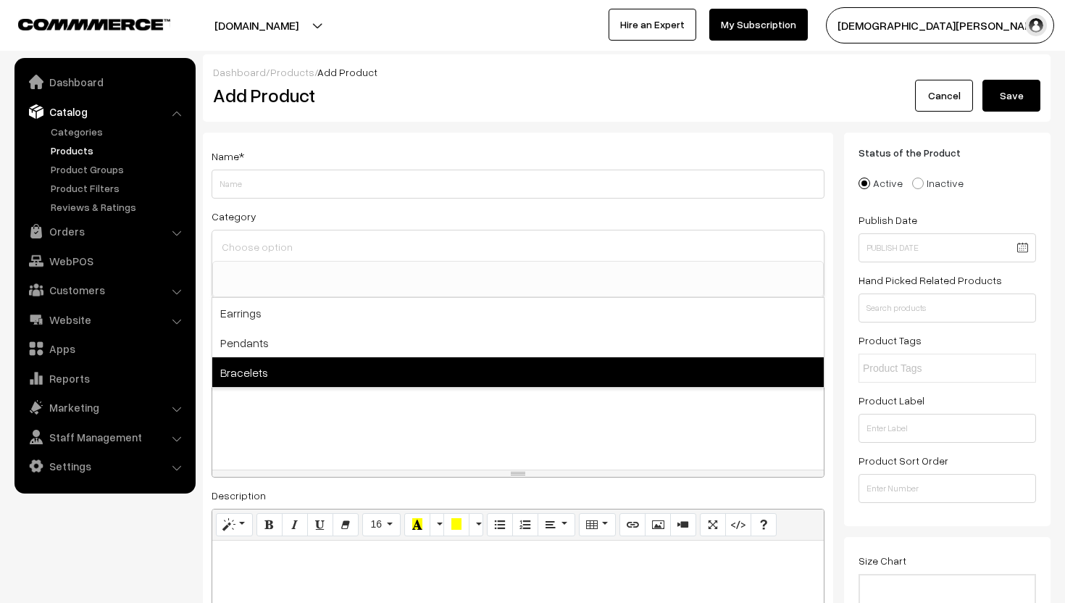
click at [242, 374] on span "Bracelets" at bounding box center [517, 372] width 611 height 30
select select "3"
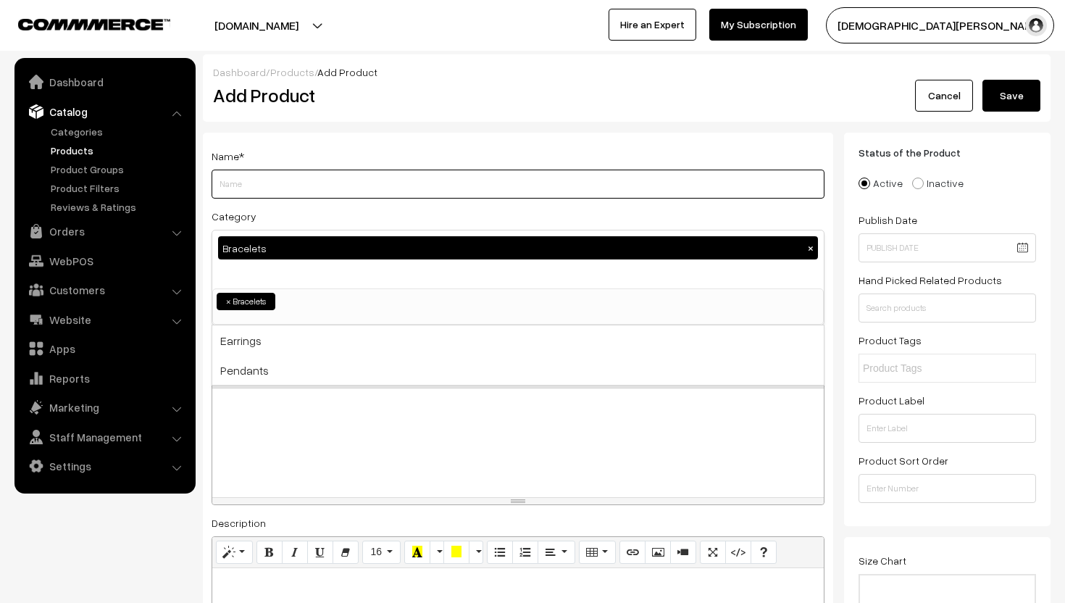
click at [251, 188] on input "Weight" at bounding box center [517, 183] width 613 height 29
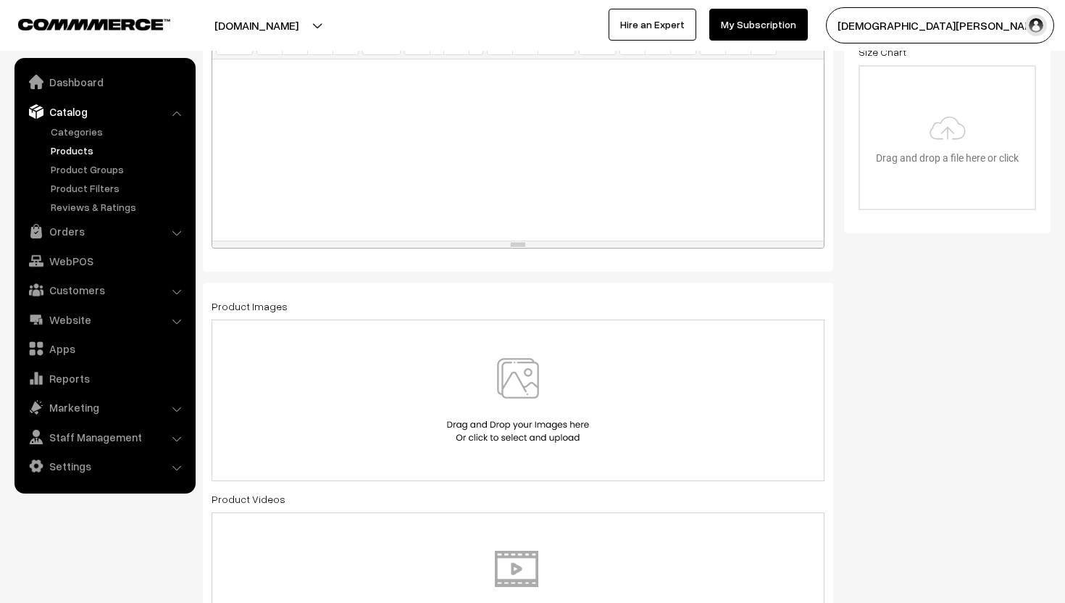
scroll to position [501, 0]
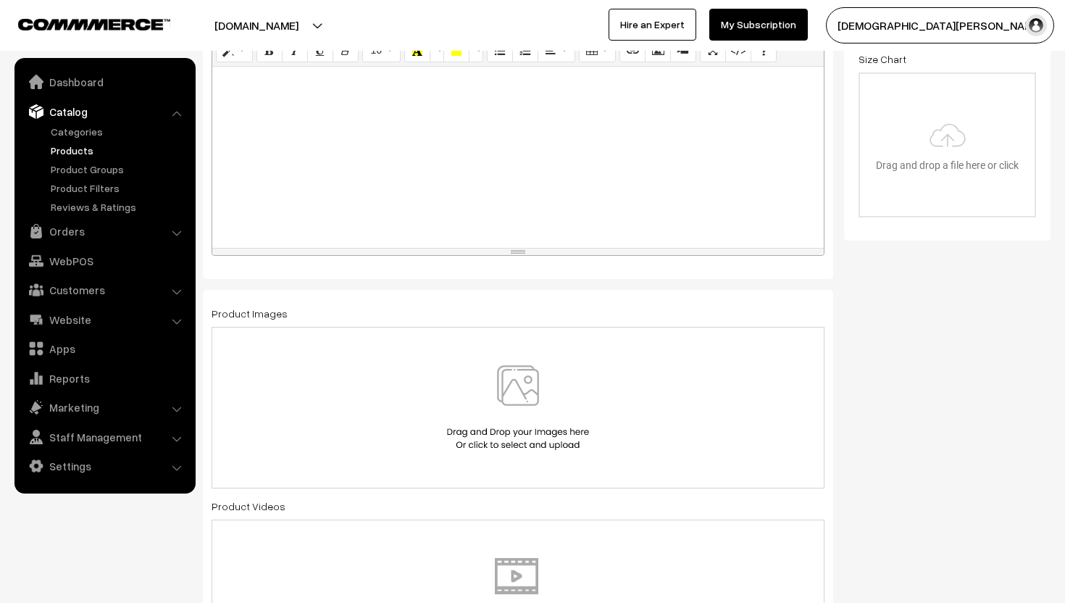
type input "Floralish"
click at [516, 387] on img at bounding box center [517, 407] width 149 height 85
click at [512, 390] on img at bounding box center [517, 407] width 149 height 85
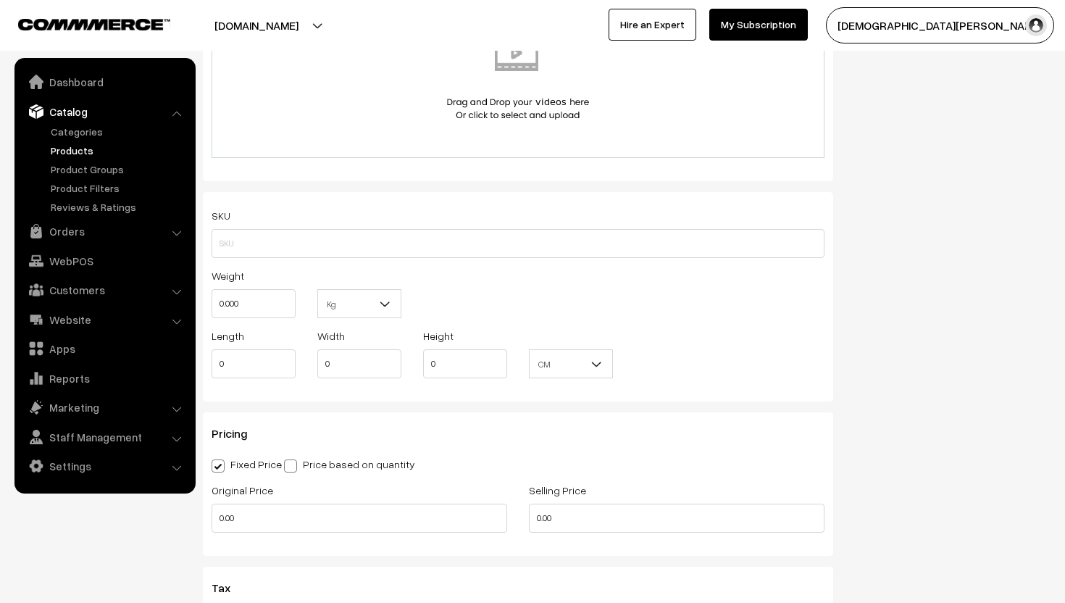
scroll to position [1021, 0]
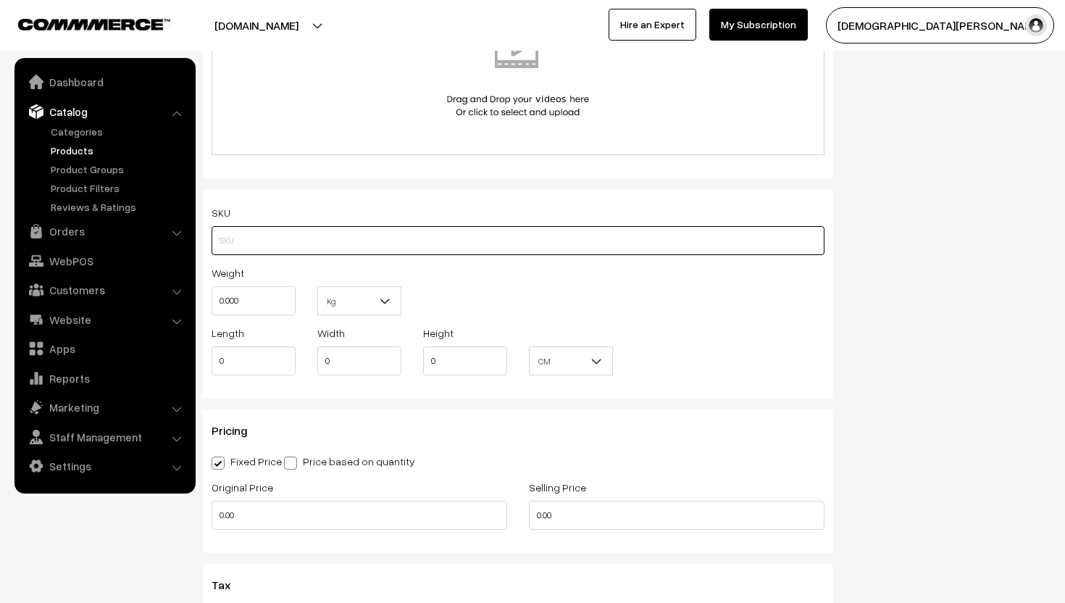
click at [278, 246] on input "text" at bounding box center [517, 240] width 613 height 29
paste input "BR-FLWR07"
type input "BR-FLWR07"
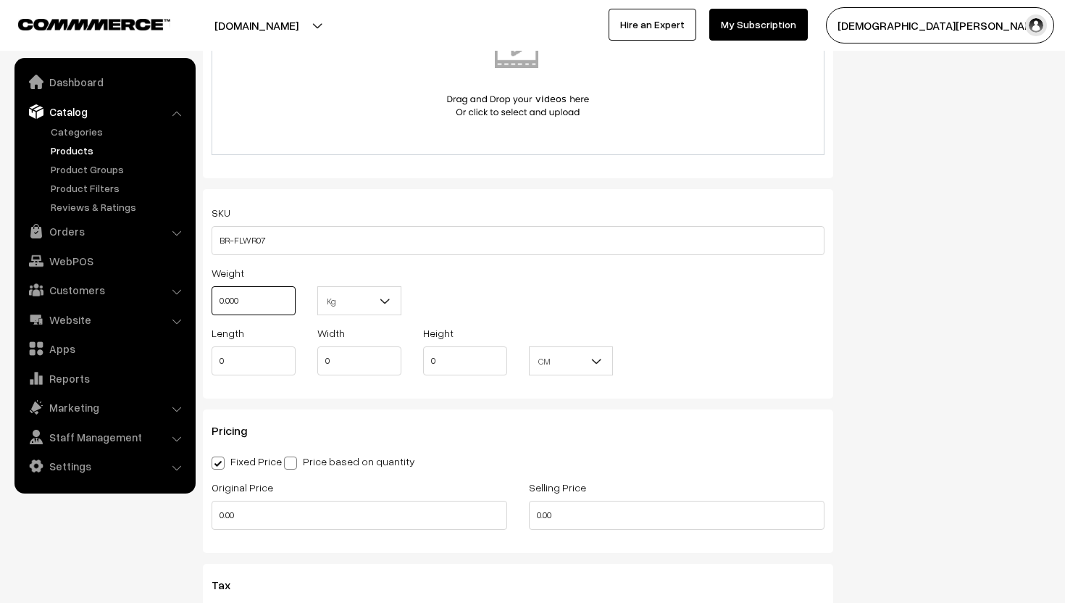
click at [259, 303] on input "0.000" at bounding box center [253, 300] width 84 height 29
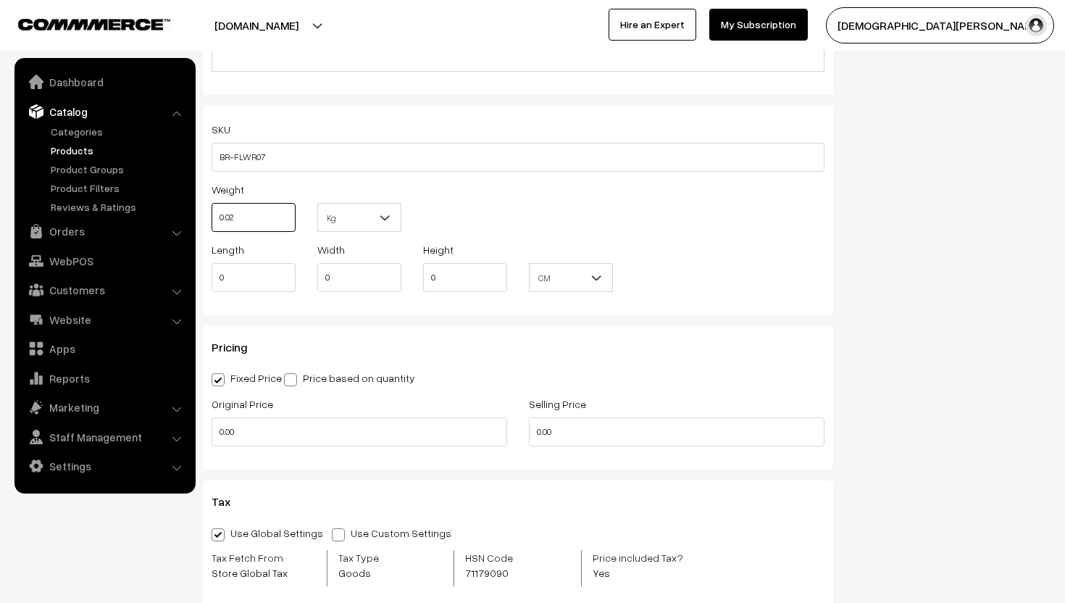
scroll to position [1105, 0]
type input "0.02"
click at [259, 440] on input "0.00" at bounding box center [359, 430] width 296 height 29
click at [566, 430] on input "0.00" at bounding box center [677, 430] width 296 height 29
type input "0"
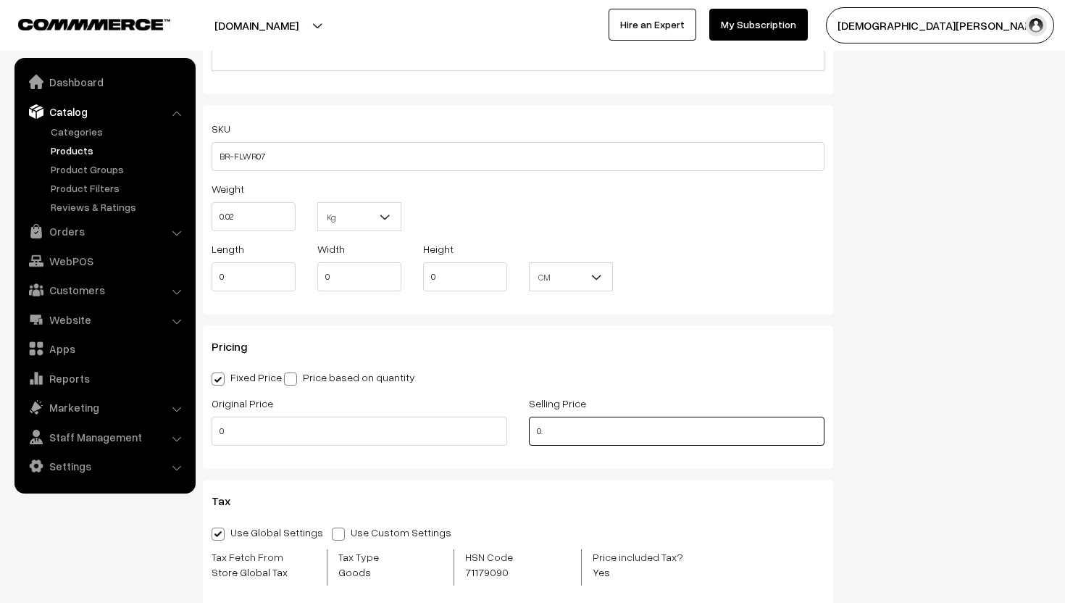
type input "0"
type input "250"
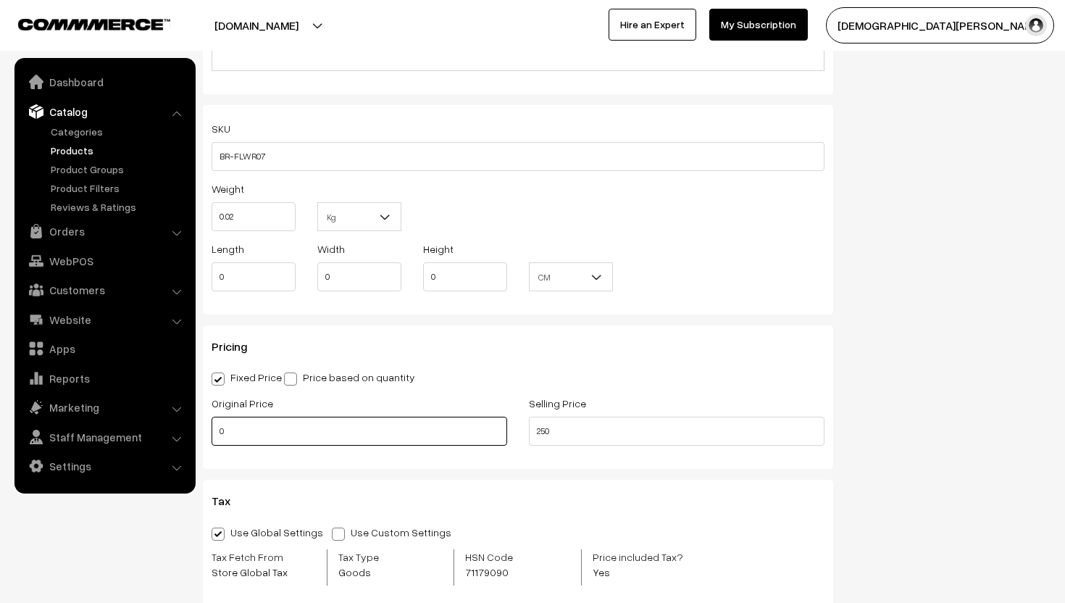
click at [348, 430] on input "0" at bounding box center [359, 430] width 296 height 29
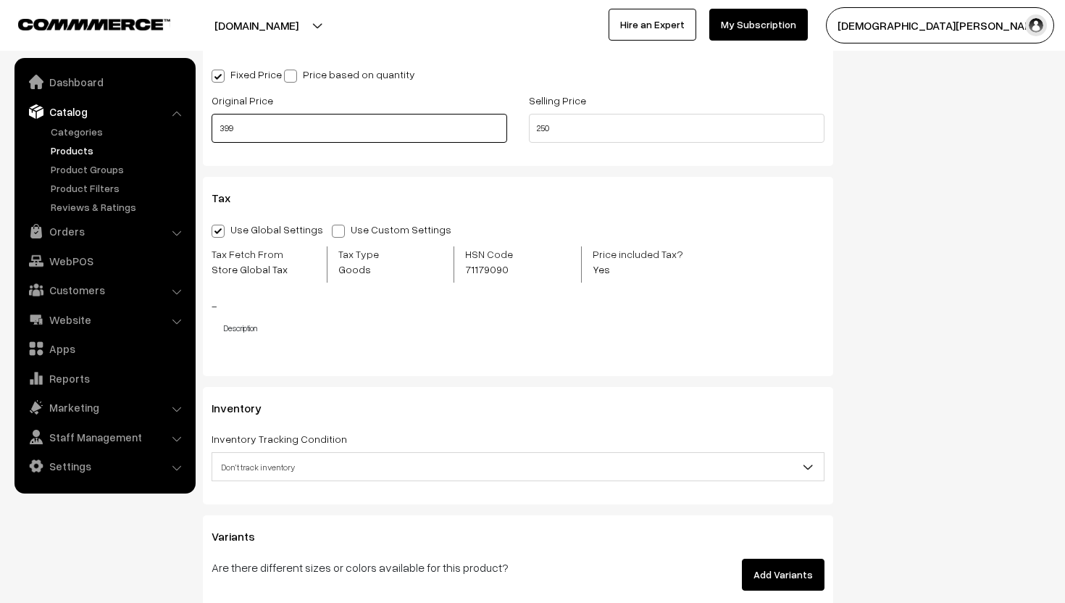
scroll to position [1424, 0]
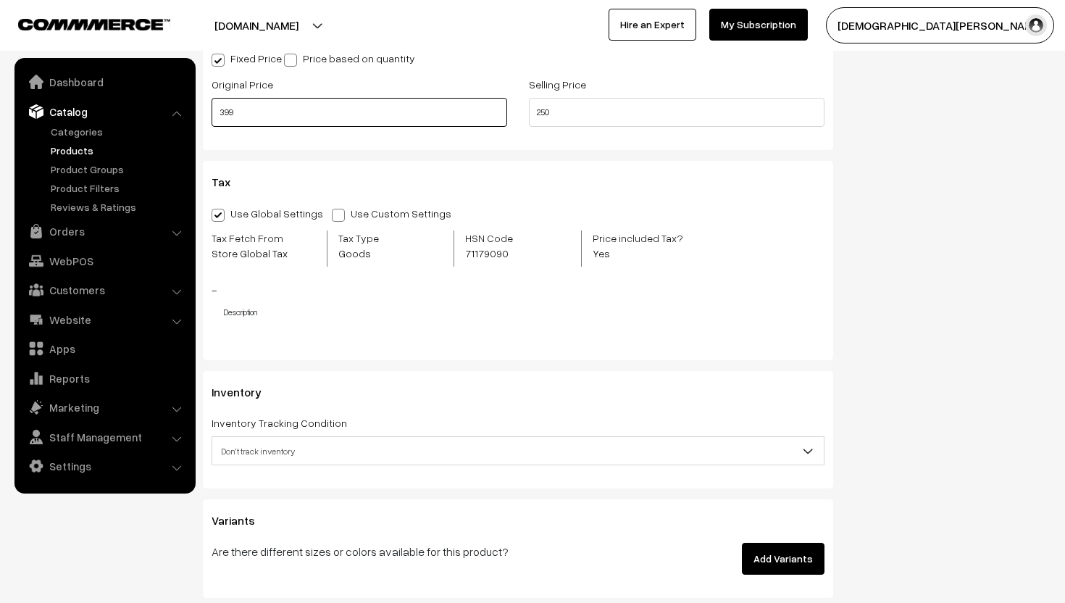
type input "399"
click at [298, 454] on span "Don't track inventory" at bounding box center [517, 450] width 611 height 25
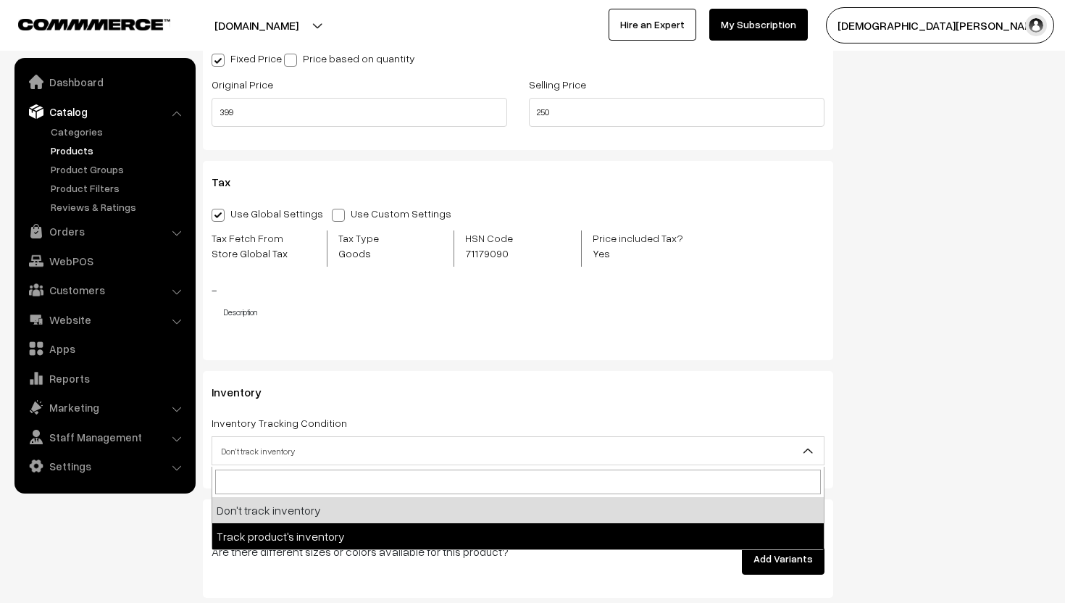
select select "2"
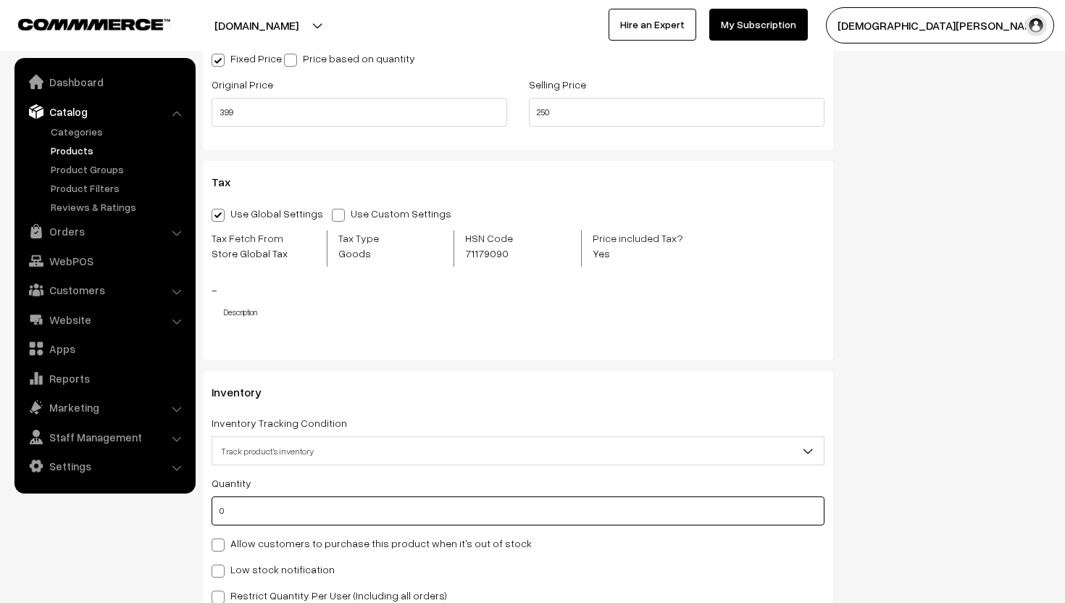
click at [252, 513] on input "0" at bounding box center [517, 510] width 613 height 29
type input "5"
click at [217, 567] on span at bounding box center [217, 570] width 13 height 13
click at [217, 567] on input "Low stock notification" at bounding box center [215, 567] width 9 height 9
checkbox input "true"
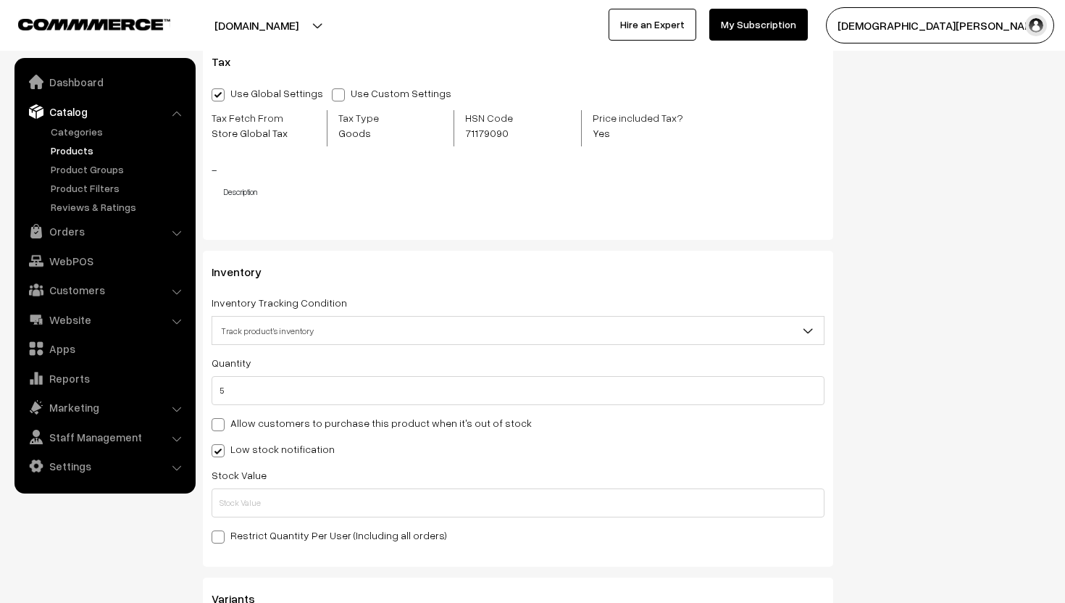
scroll to position [1561, 0]
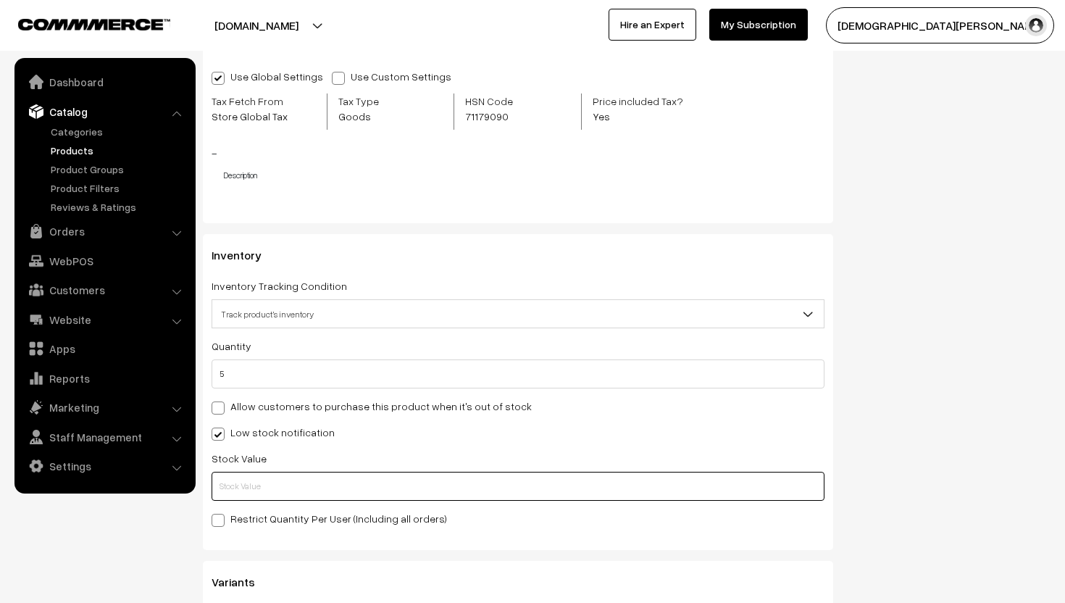
click at [241, 490] on input "text" at bounding box center [517, 486] width 613 height 29
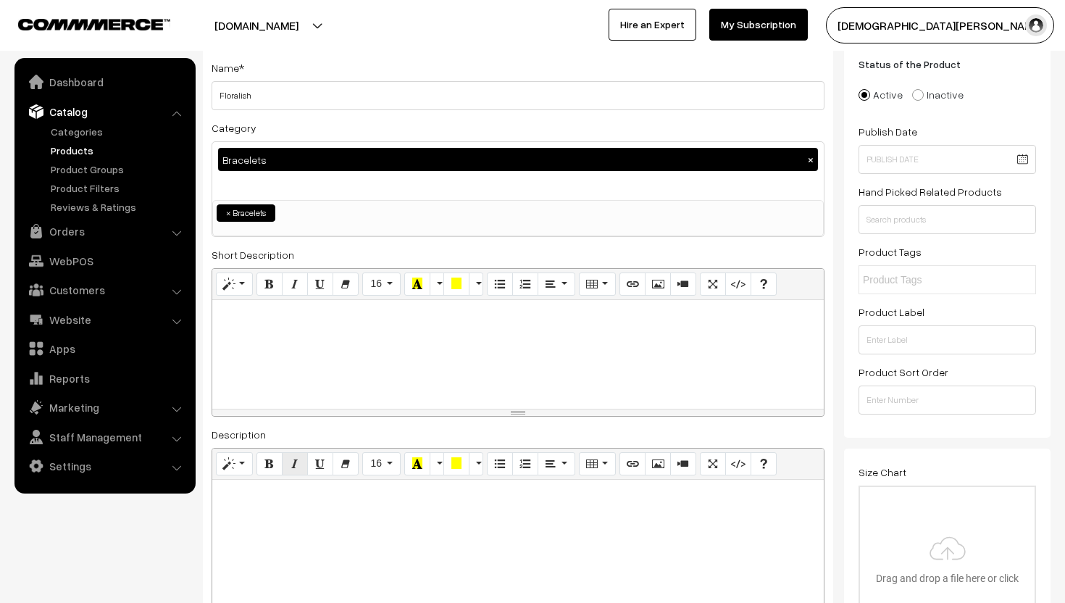
scroll to position [0, 0]
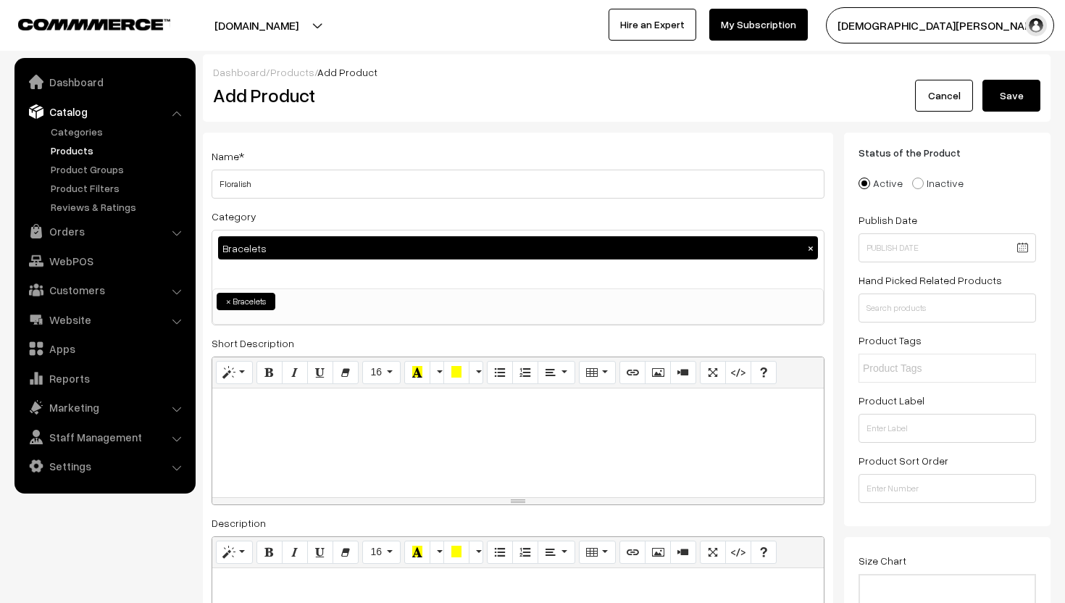
type input "2"
click at [1012, 97] on button "Save" at bounding box center [1011, 96] width 58 height 32
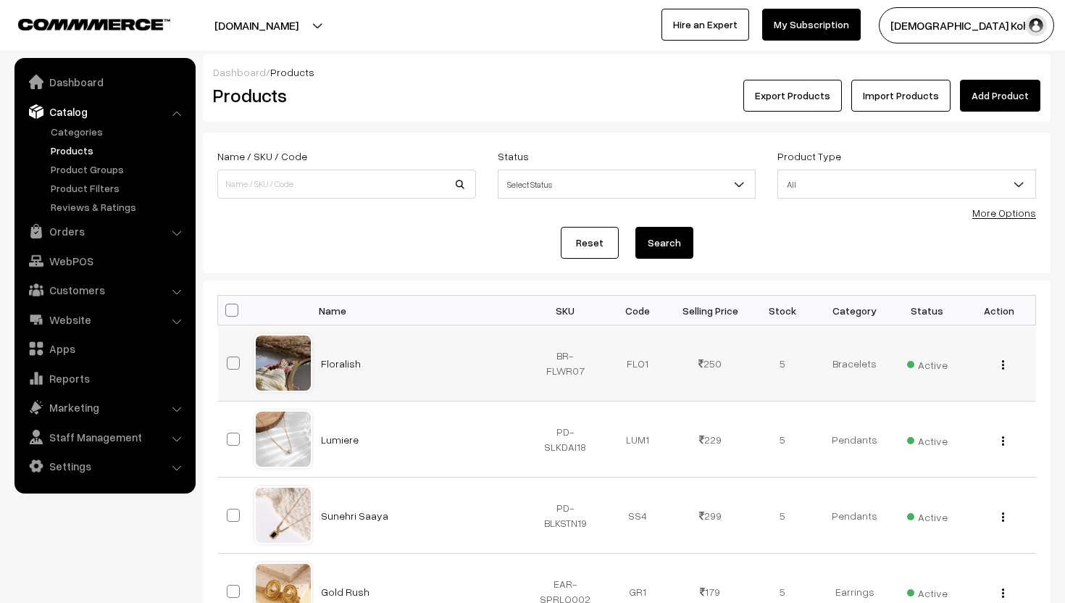
click at [1002, 367] on img "button" at bounding box center [1003, 364] width 2 height 9
click at [928, 420] on link "Edit" at bounding box center [937, 417] width 123 height 32
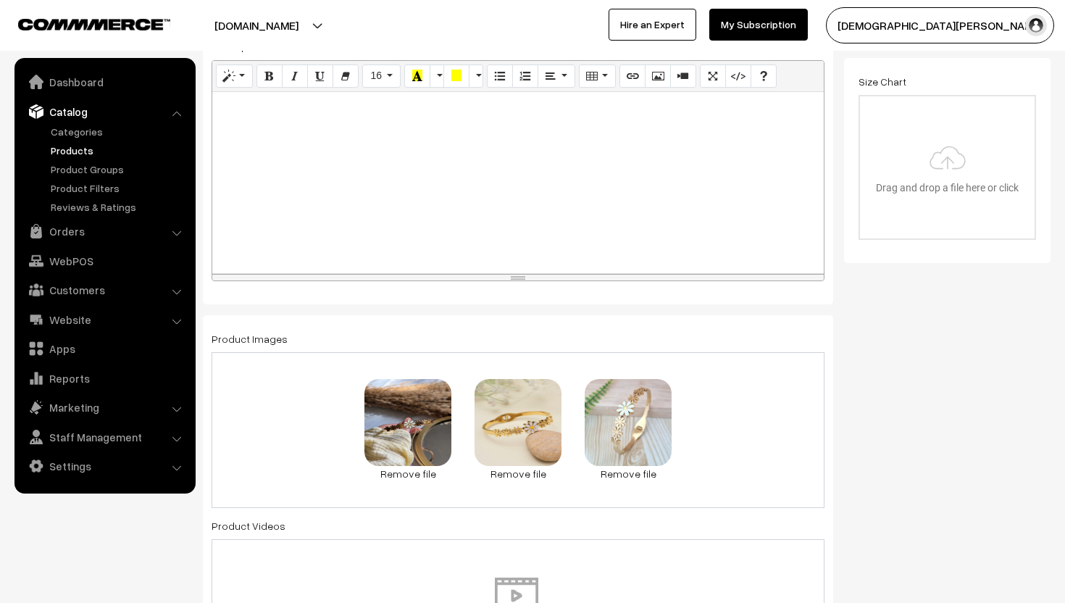
scroll to position [515, 0]
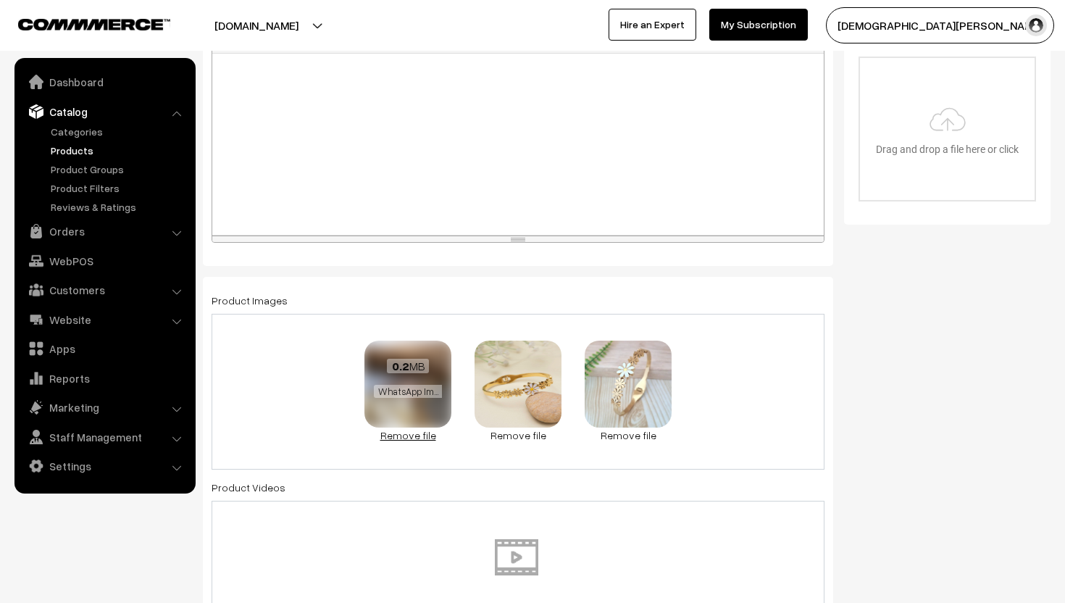
click at [425, 434] on link "Remove file" at bounding box center [407, 434] width 87 height 15
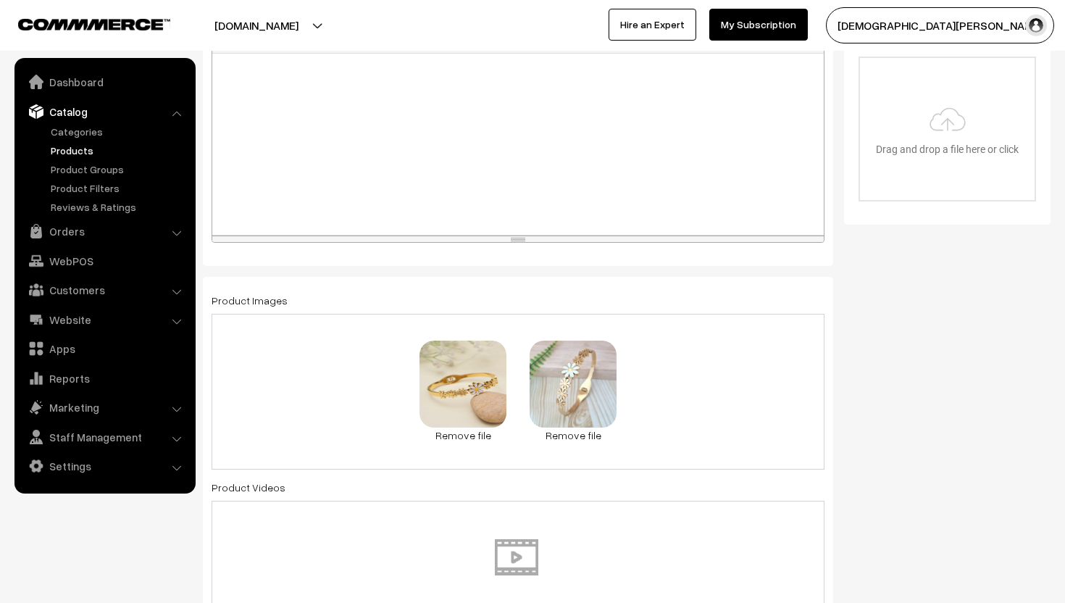
click at [755, 390] on div "0.1 MB WhatsApp Image [DATE] 10.53.39 AM (2).jpeg Check Error Remove file 93.2 …" at bounding box center [517, 392] width 613 height 156
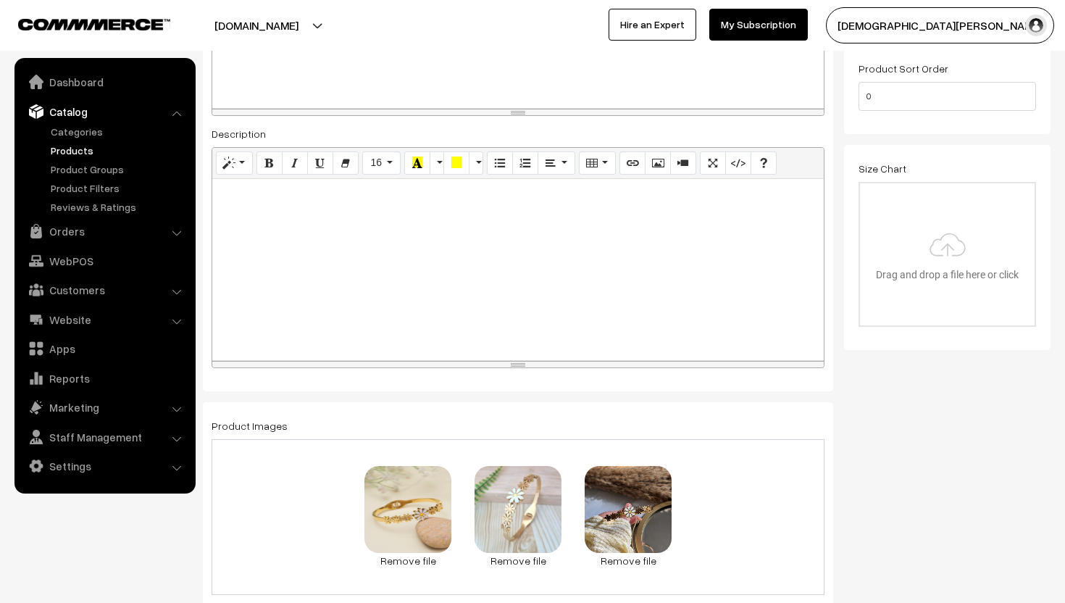
scroll to position [0, 0]
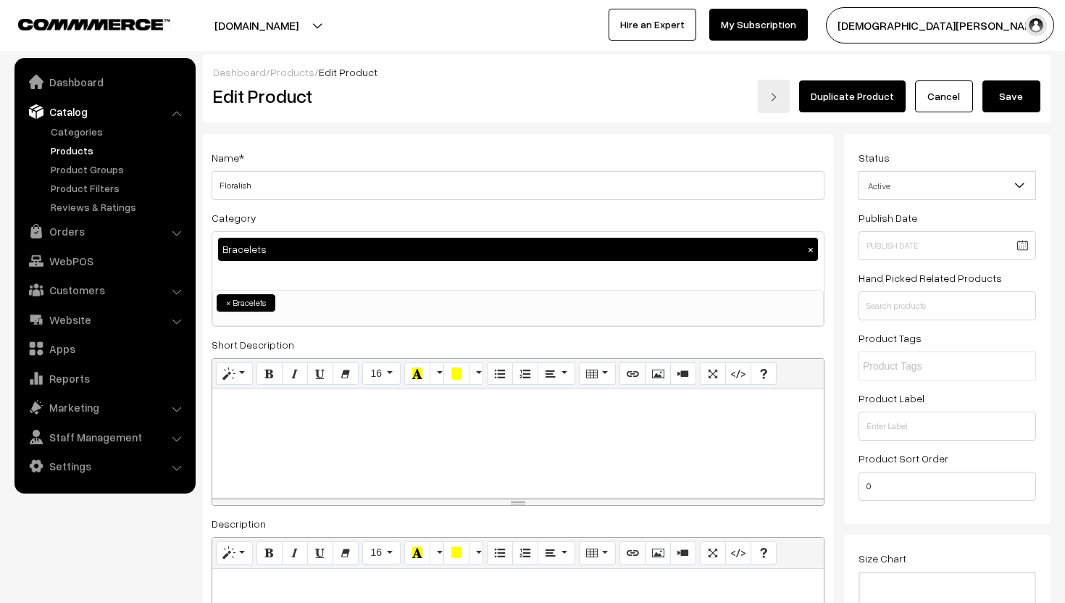
click at [999, 90] on button "Save" at bounding box center [1011, 96] width 58 height 32
